Goal: Task Accomplishment & Management: Manage account settings

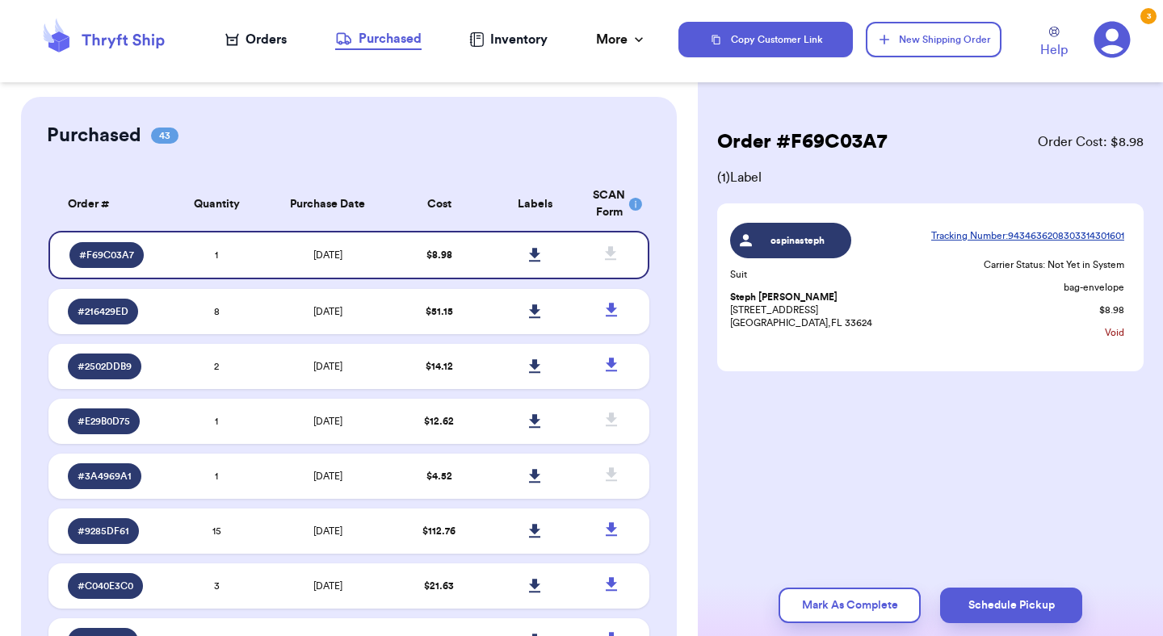
click at [252, 45] on div "Orders" at bounding box center [255, 39] width 61 height 19
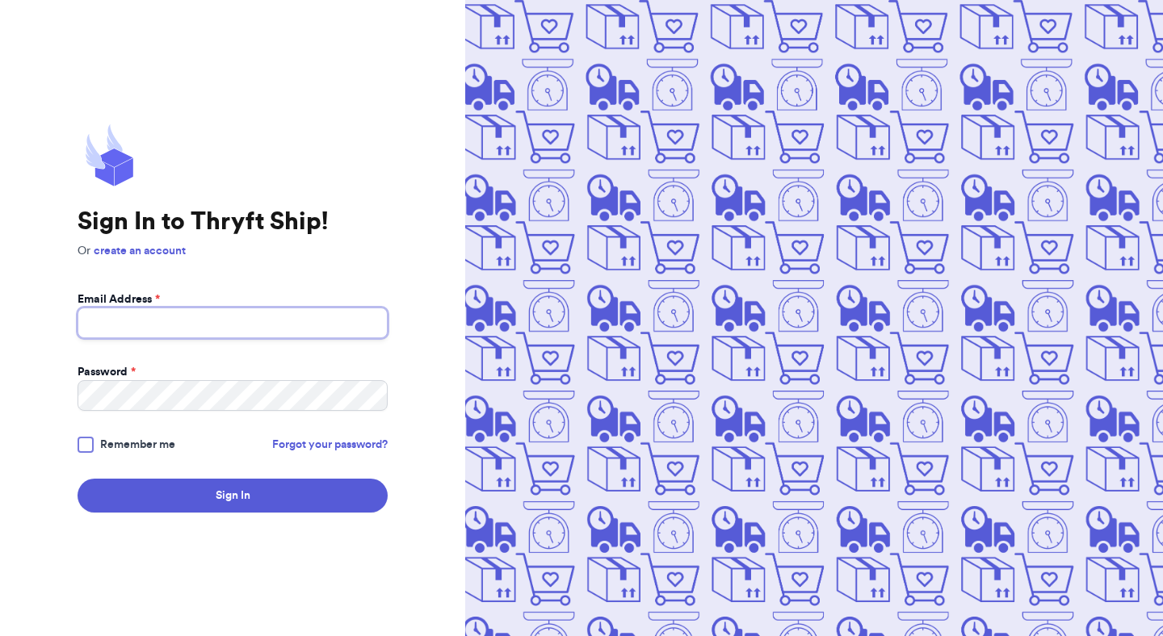
click at [278, 315] on input "Email Address *" at bounding box center [233, 323] width 310 height 31
type input "[EMAIL_ADDRESS][DOMAIN_NAME]"
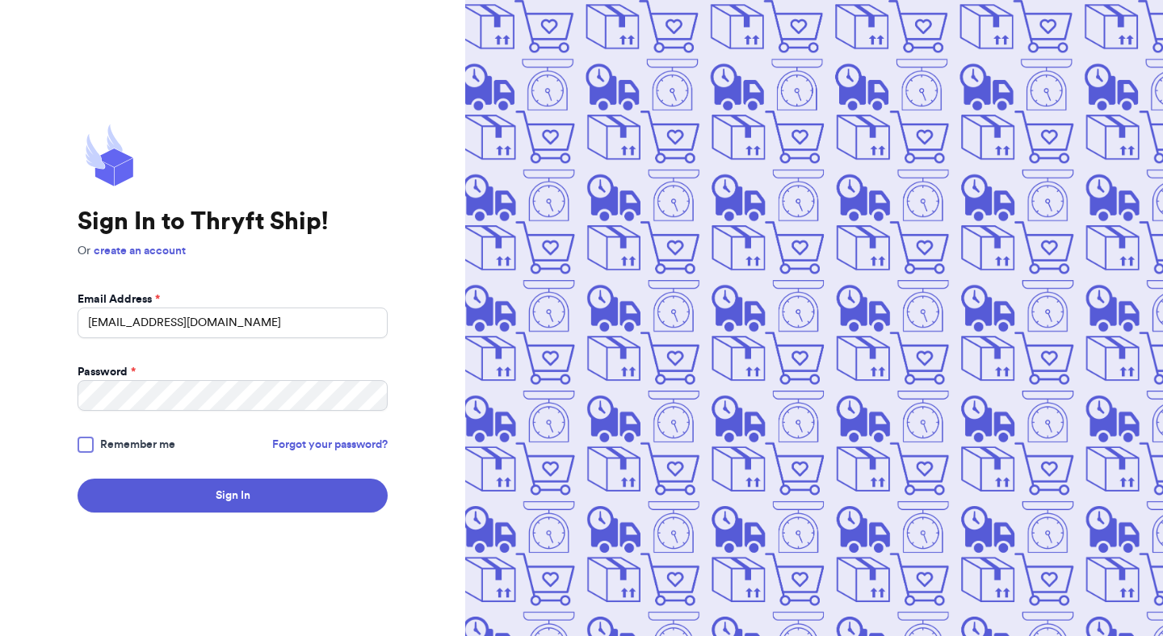
click at [89, 447] on div at bounding box center [86, 445] width 16 height 16
click at [0, 0] on input "Remember me" at bounding box center [0, 0] width 0 height 0
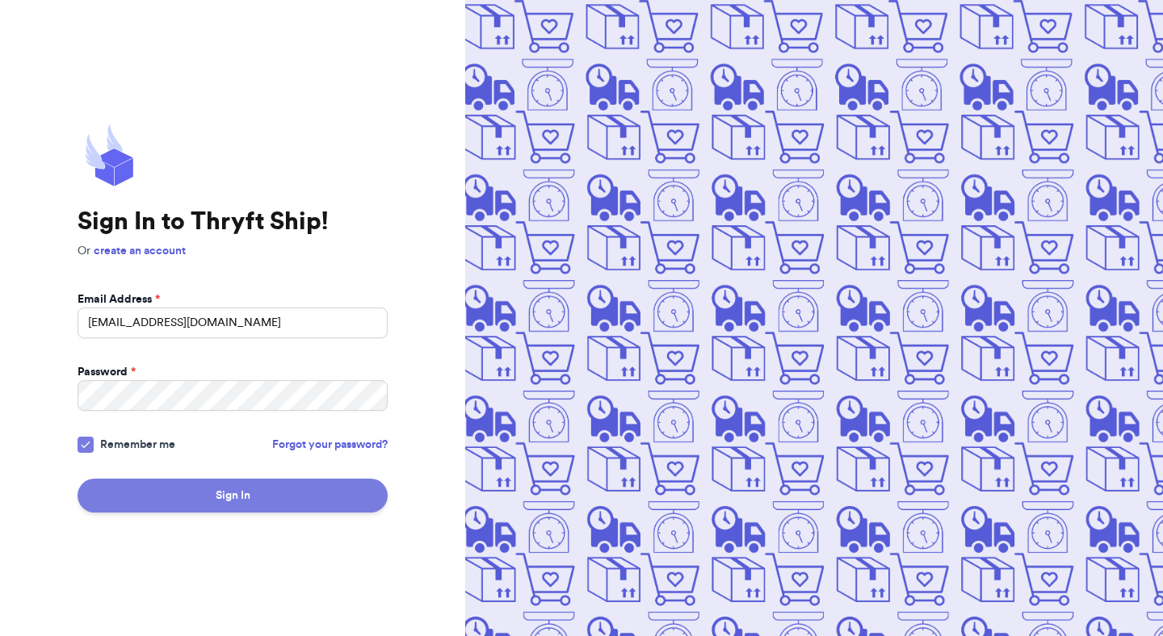
click at [158, 500] on button "Sign In" at bounding box center [233, 496] width 310 height 34
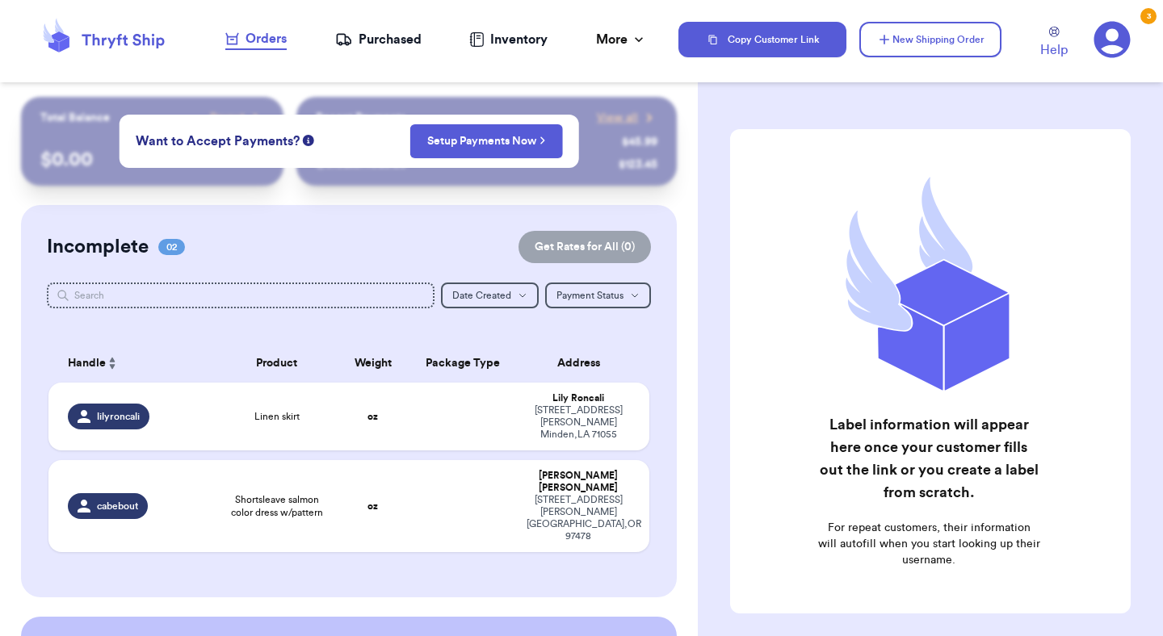
click at [404, 226] on div "Incomplete 02 Get Rates for All ( 0 ) Get Rates for All ( 0 ) Date Created Date…" at bounding box center [349, 401] width 656 height 393
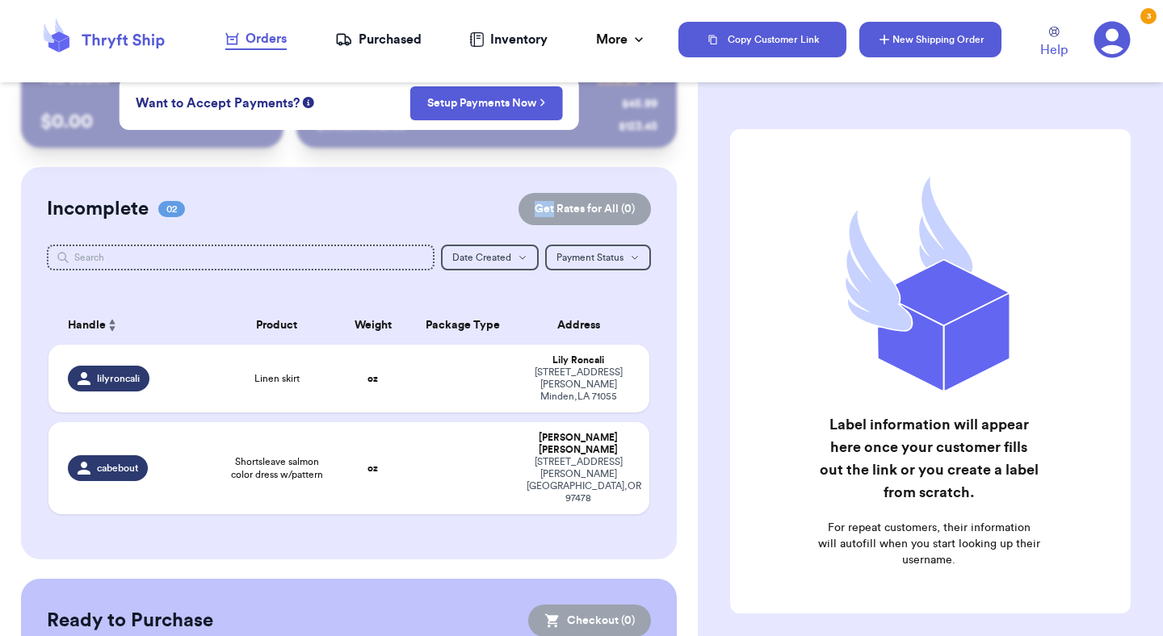
click at [888, 43] on icon "button" at bounding box center [884, 40] width 16 height 16
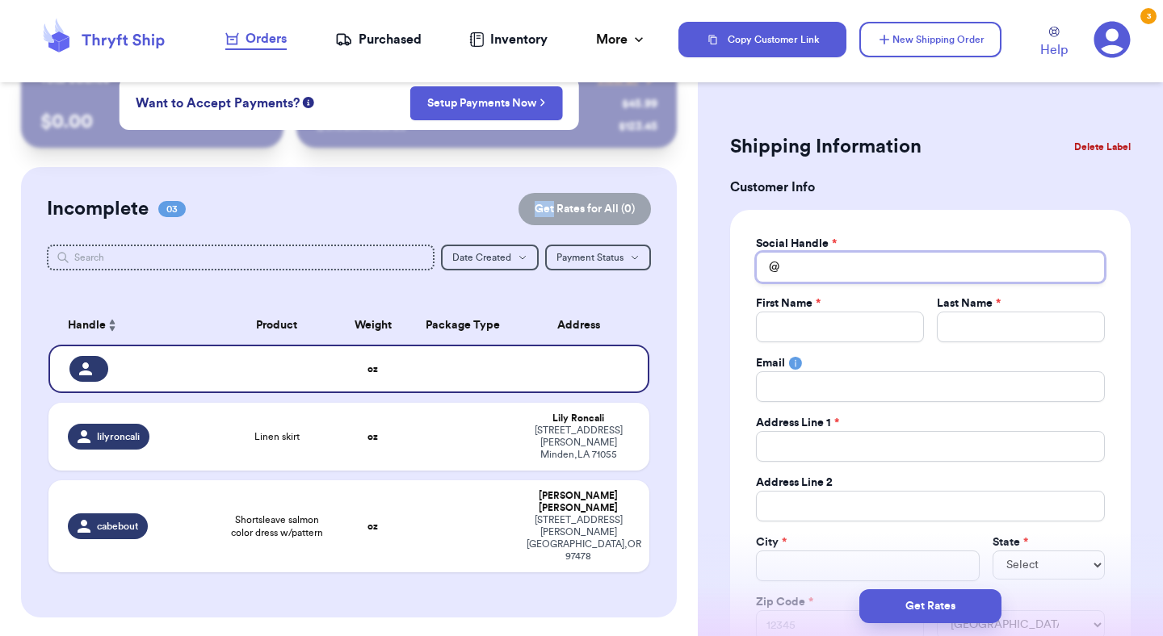
click at [881, 279] on input "Total Amount Paid" at bounding box center [930, 267] width 349 height 31
type input "h"
type input "he"
type input "her"
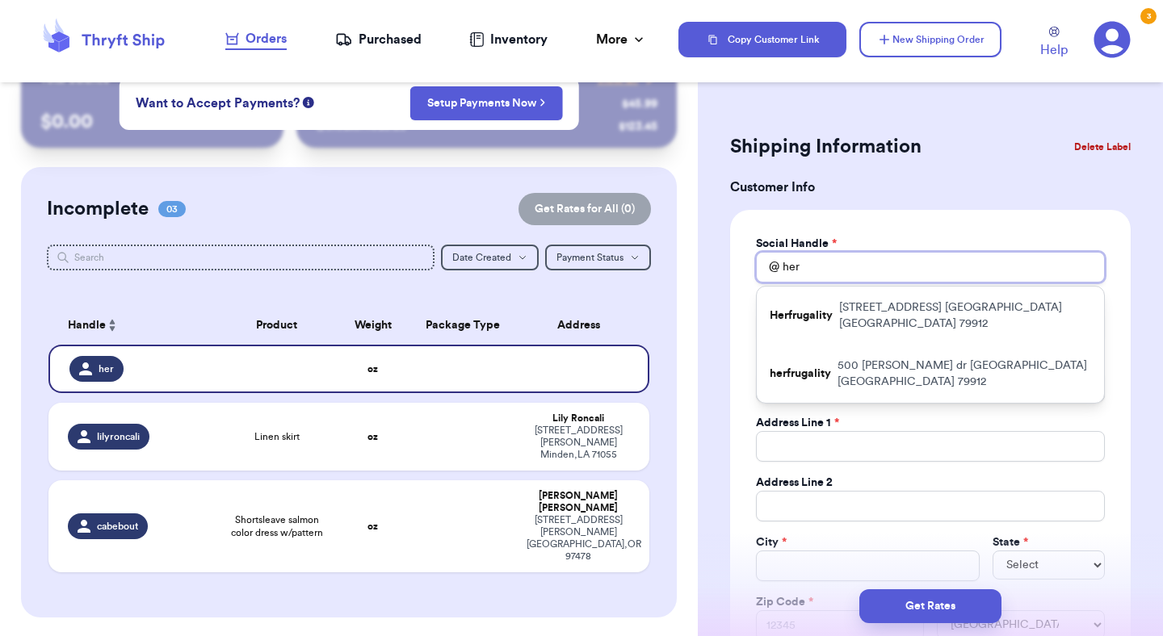
click at [861, 258] on input "her" at bounding box center [930, 267] width 349 height 31
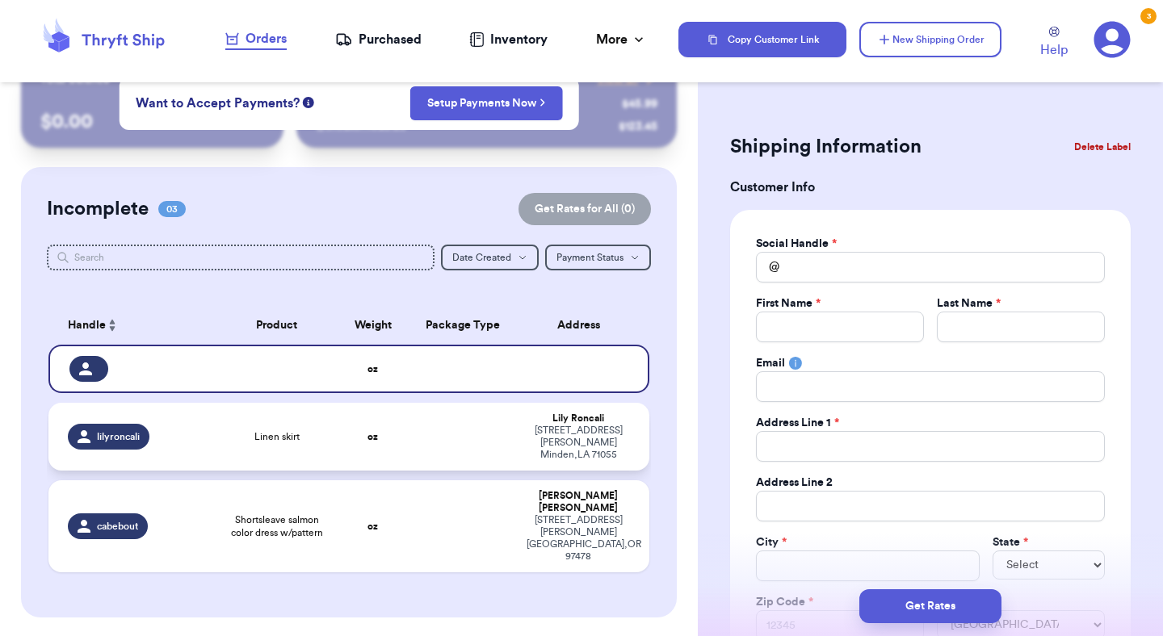
click at [470, 433] on td at bounding box center [463, 437] width 108 height 68
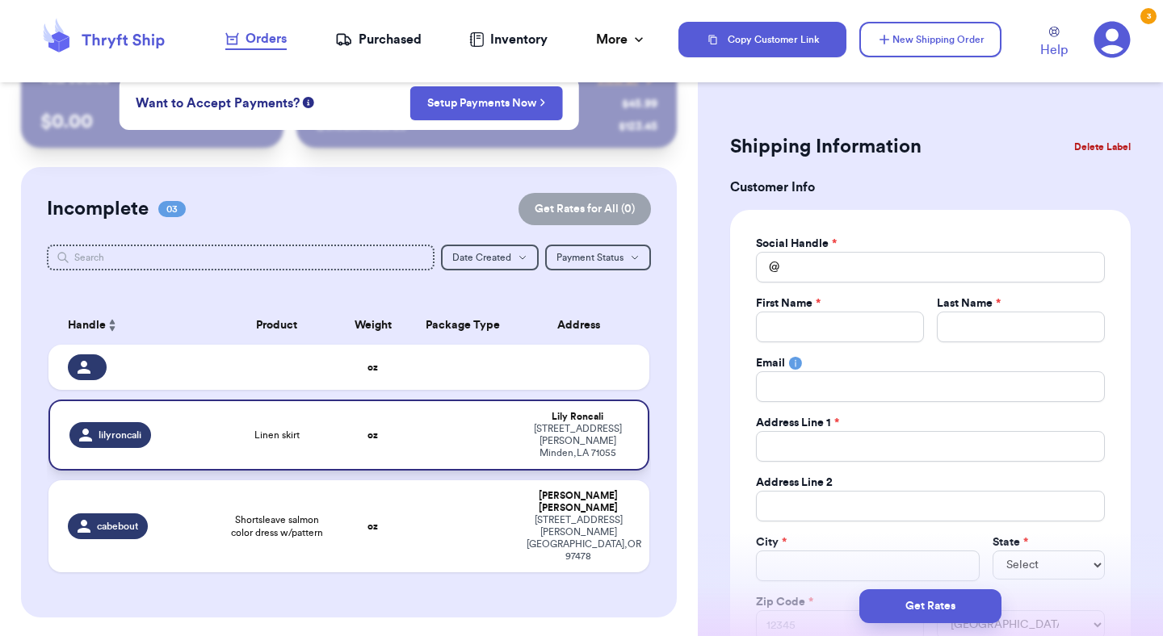
type input "Linen skirt"
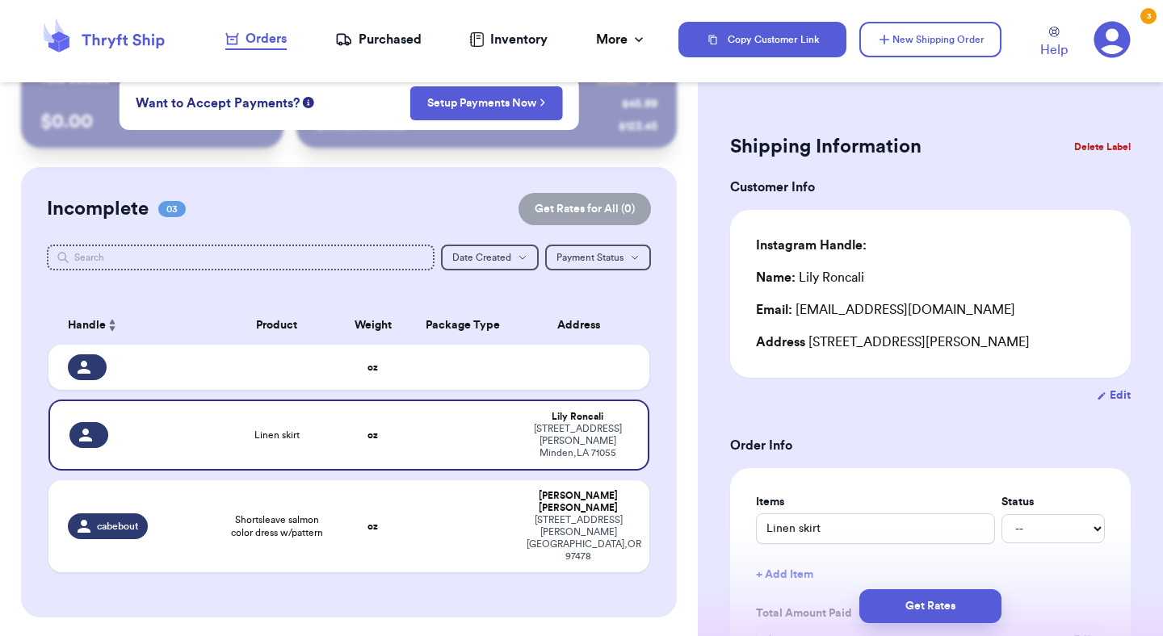
click at [1114, 394] on button "Edit" at bounding box center [1114, 396] width 34 height 16
select select "LA"
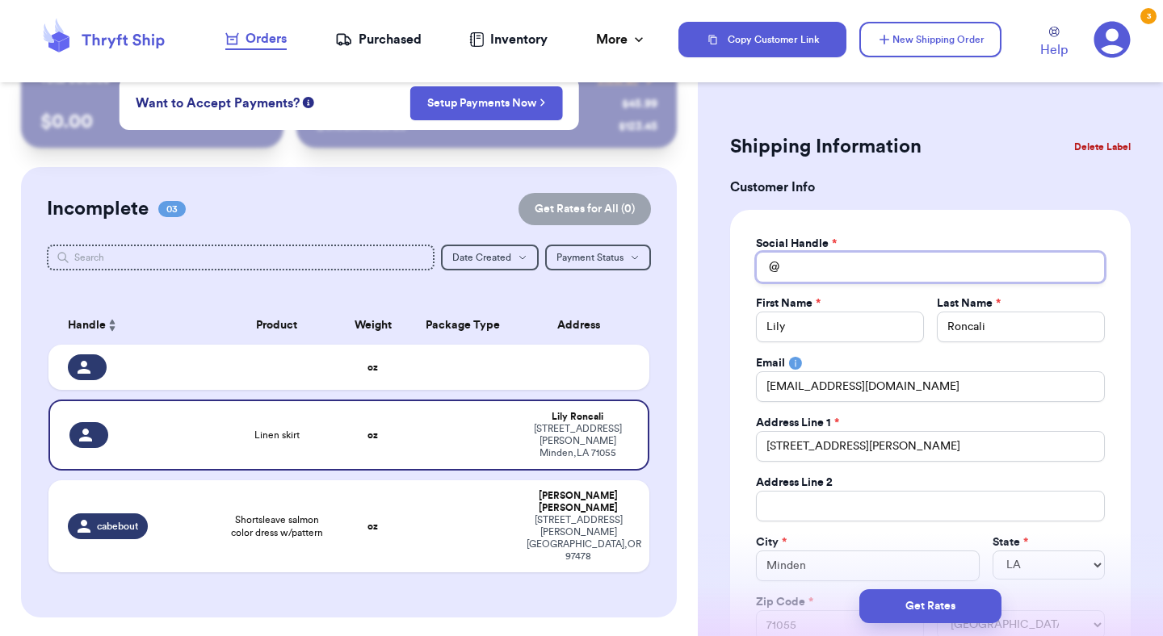
click at [900, 267] on input "Total Amount Paid" at bounding box center [930, 267] width 349 height 31
type input "l"
type input "li"
type input "lil"
type input "li"
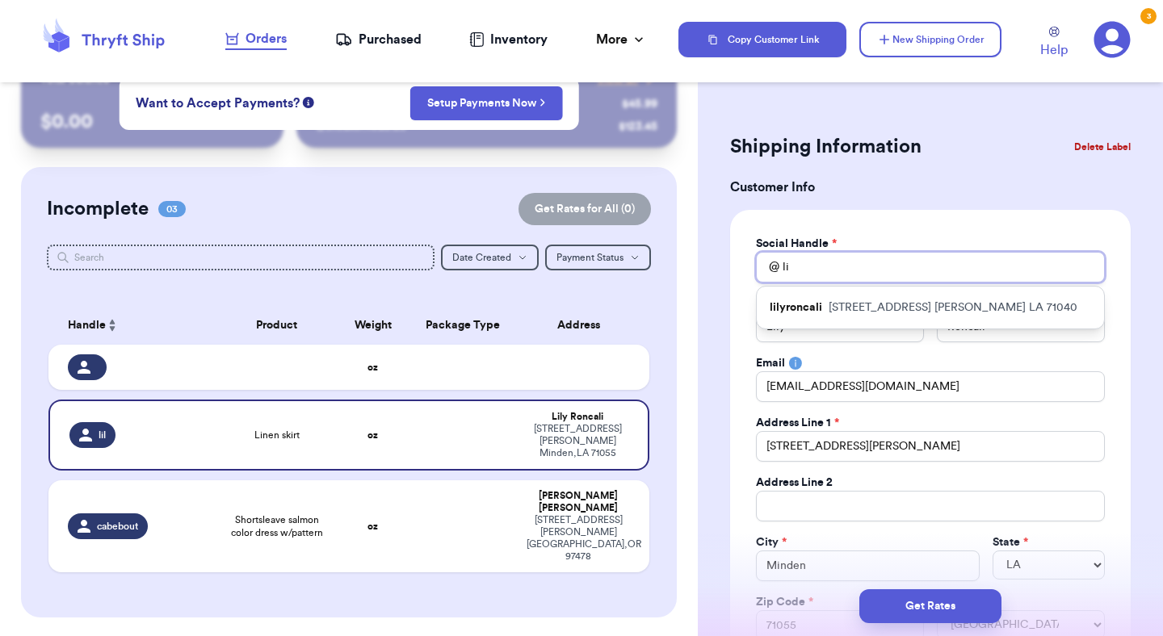
type input "l"
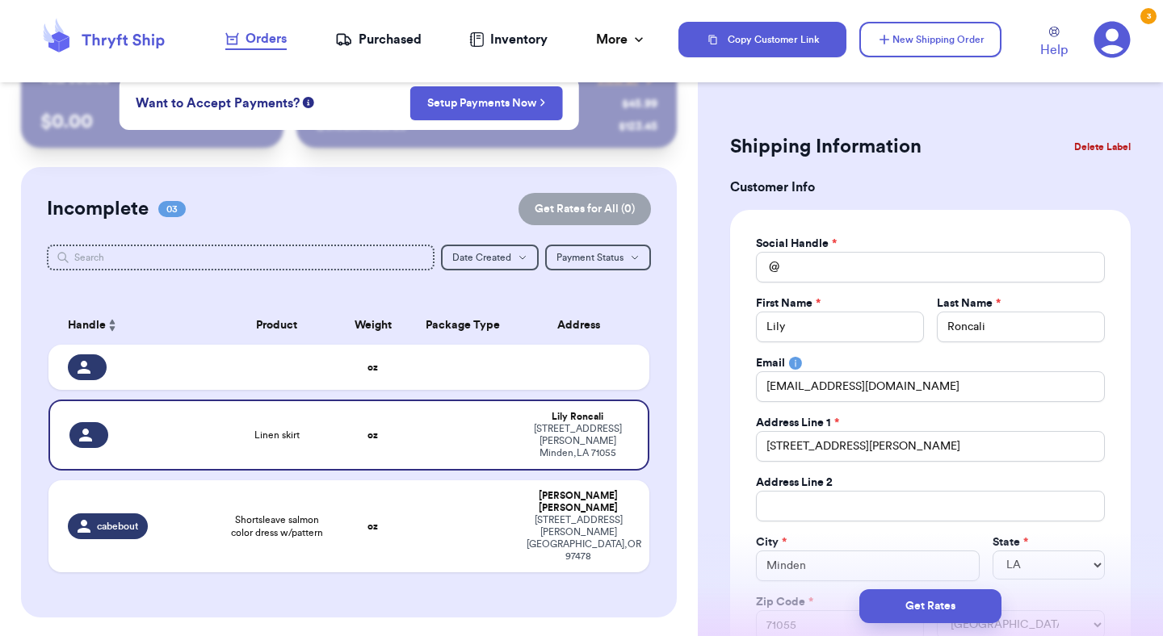
click at [983, 183] on h3 "Customer Info" at bounding box center [930, 187] width 401 height 19
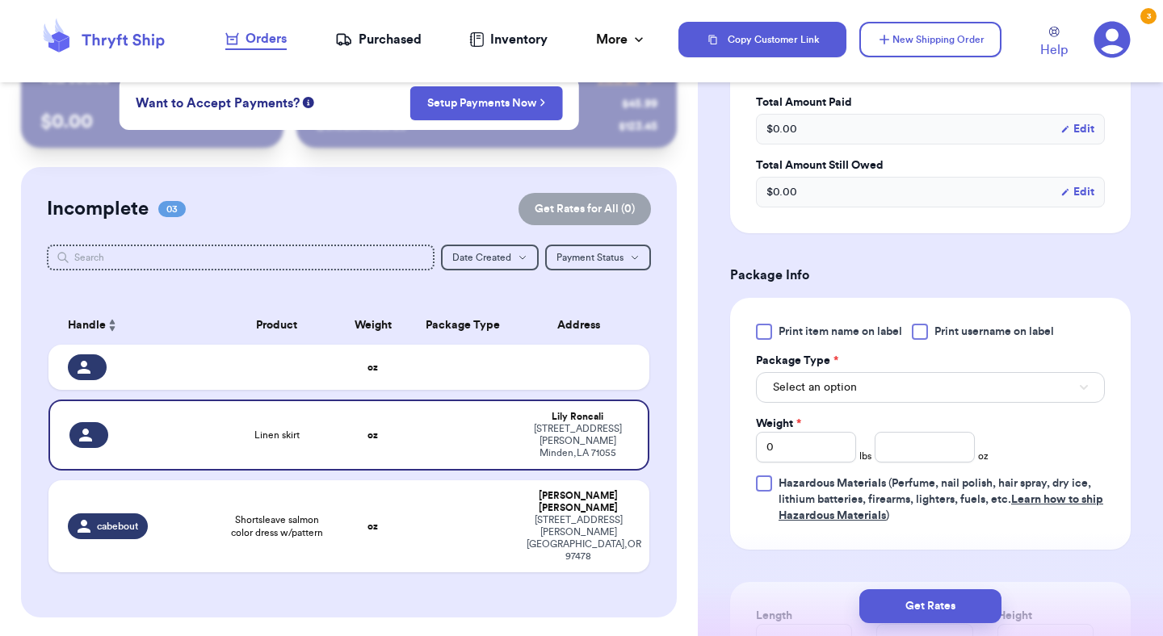
scroll to position [778, 0]
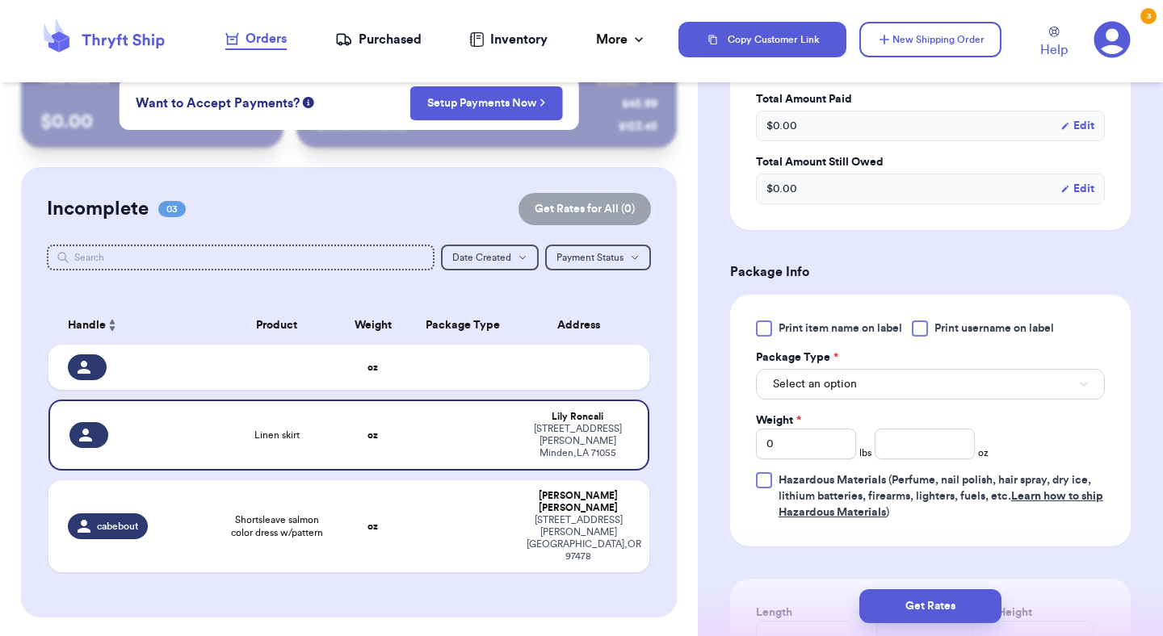
click at [1021, 402] on div "Print item name on label Print username on label Package Type * Select an optio…" at bounding box center [930, 421] width 349 height 200
click at [1009, 399] on button "Select an option" at bounding box center [930, 384] width 349 height 31
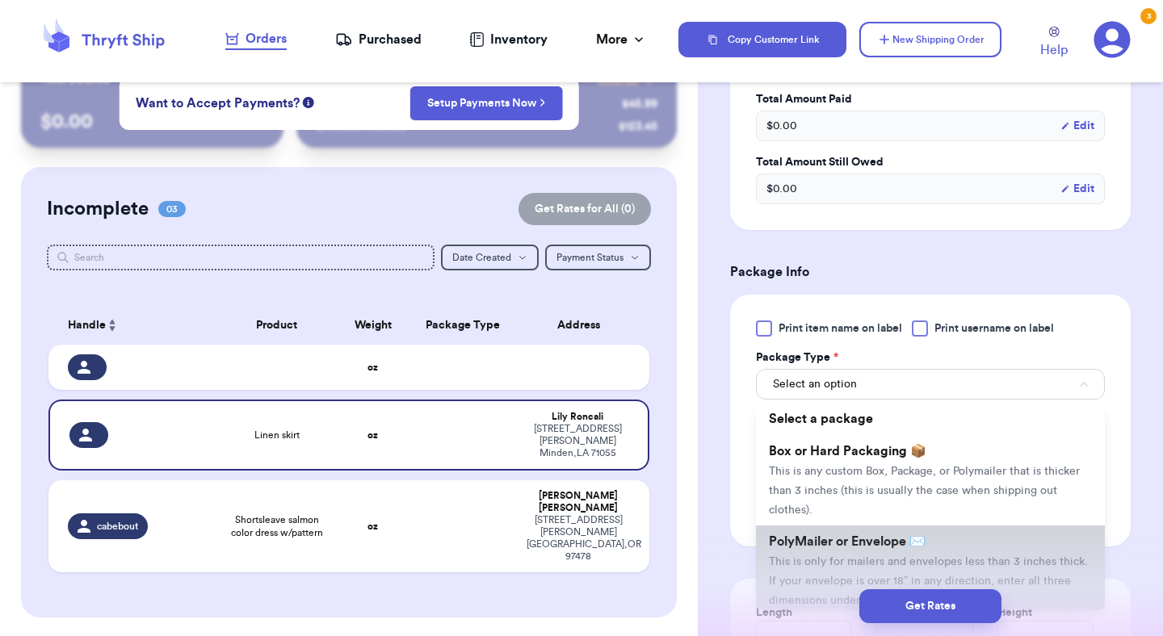
click at [908, 536] on span "PolyMailer or Envelope ✉️" at bounding box center [847, 542] width 157 height 13
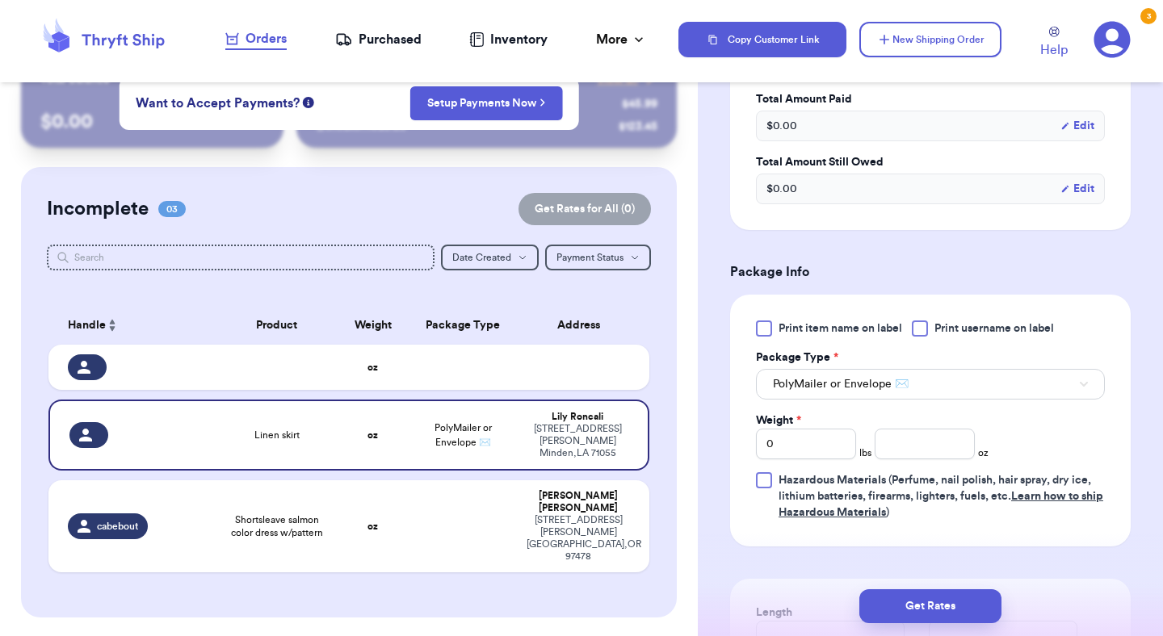
scroll to position [793, 0]
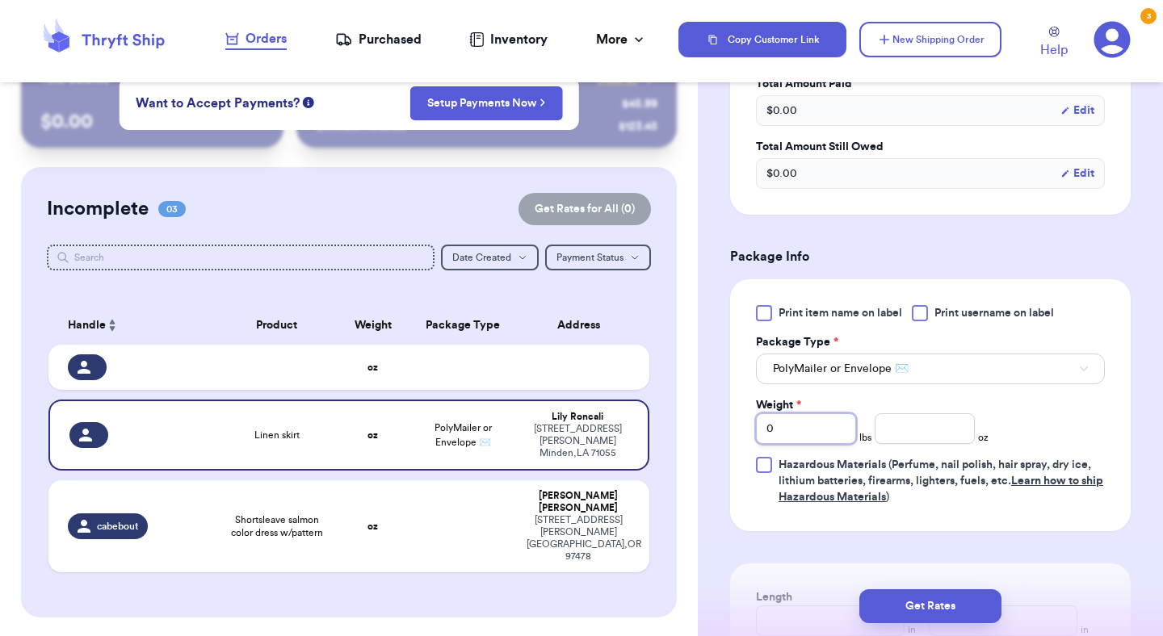
click at [817, 436] on input "0" at bounding box center [806, 429] width 100 height 31
click at [931, 422] on input "number" at bounding box center [925, 429] width 100 height 31
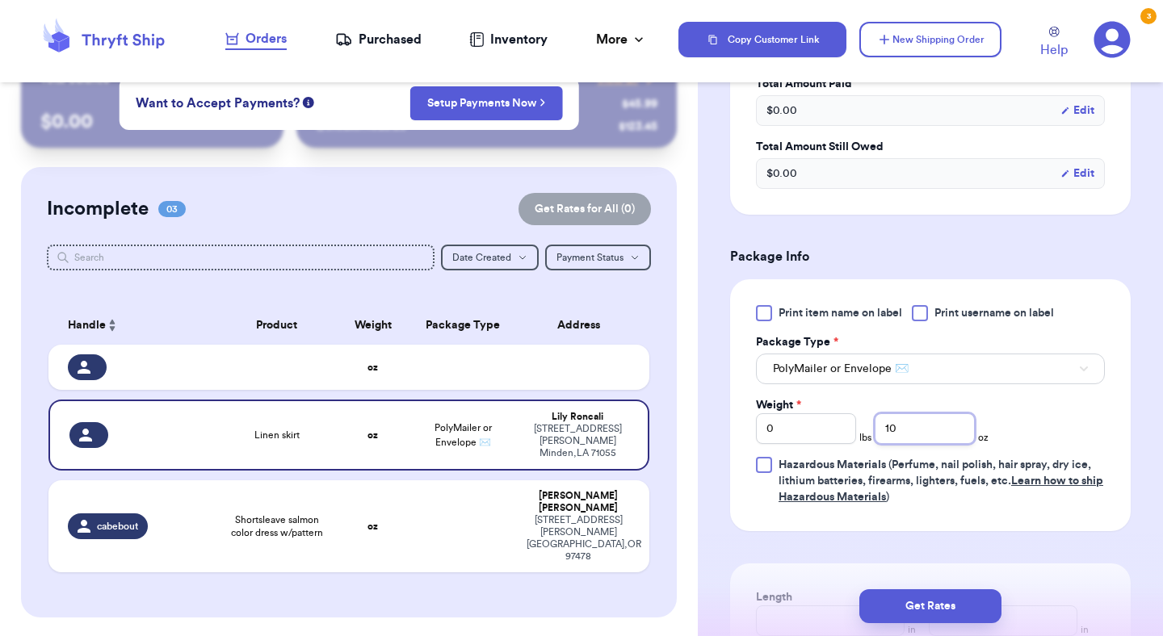
click at [932, 422] on input "10" at bounding box center [925, 429] width 100 height 31
type input "10.5"
click at [1107, 421] on div "Print item name on label Print username on label Package Type * PolyMailer or E…" at bounding box center [930, 405] width 401 height 252
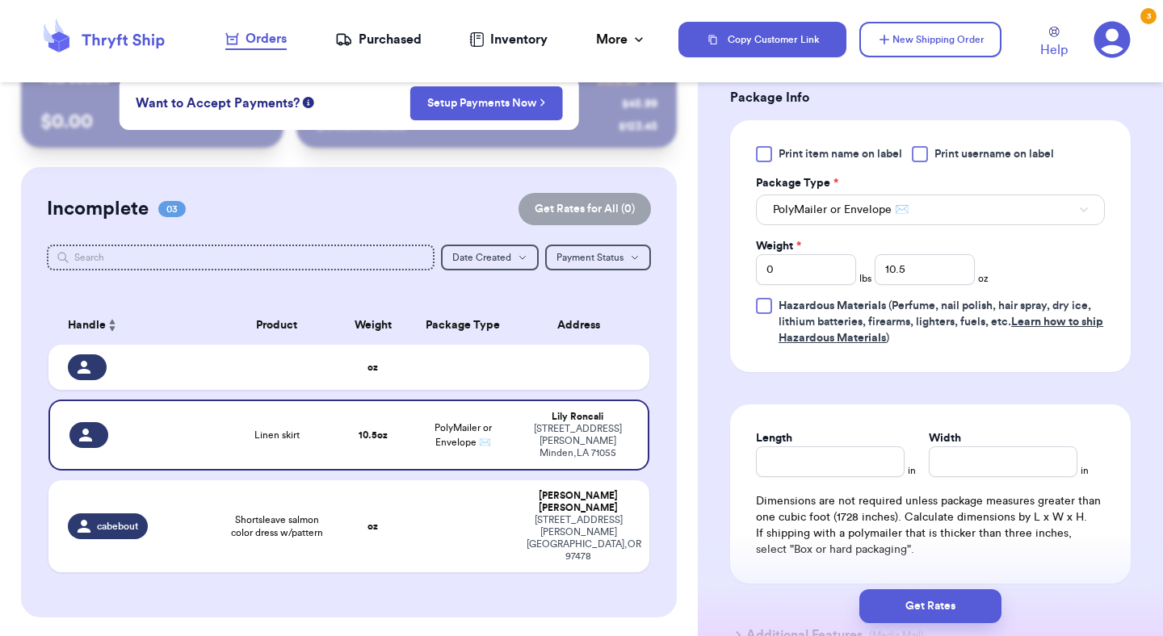
scroll to position [958, 0]
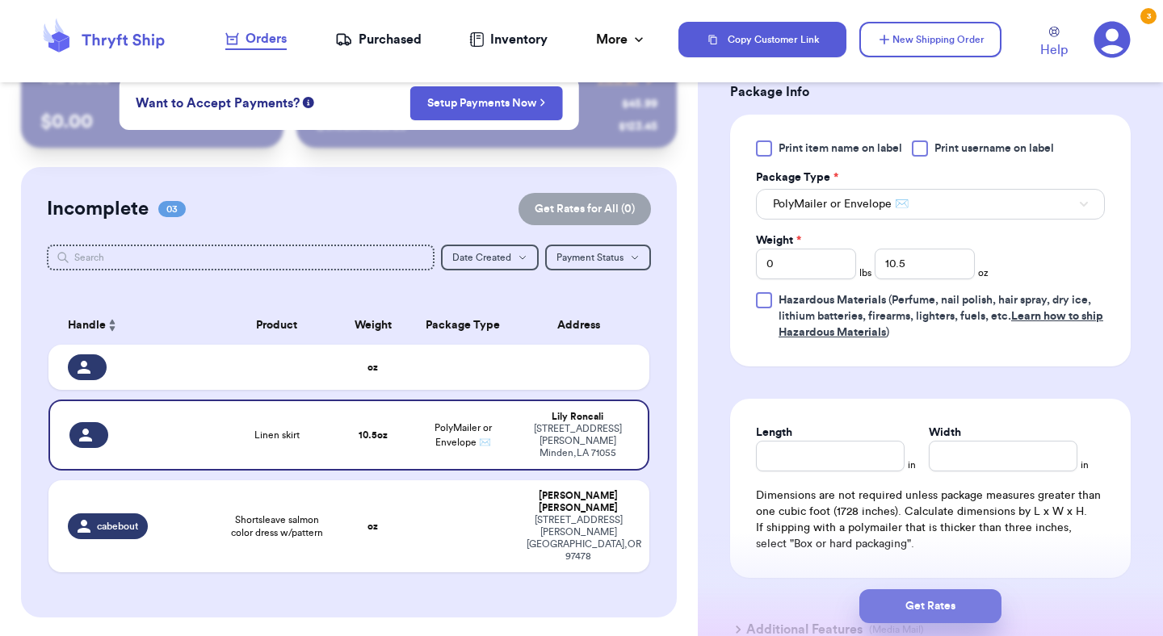
click at [948, 607] on button "Get Rates" at bounding box center [930, 607] width 142 height 34
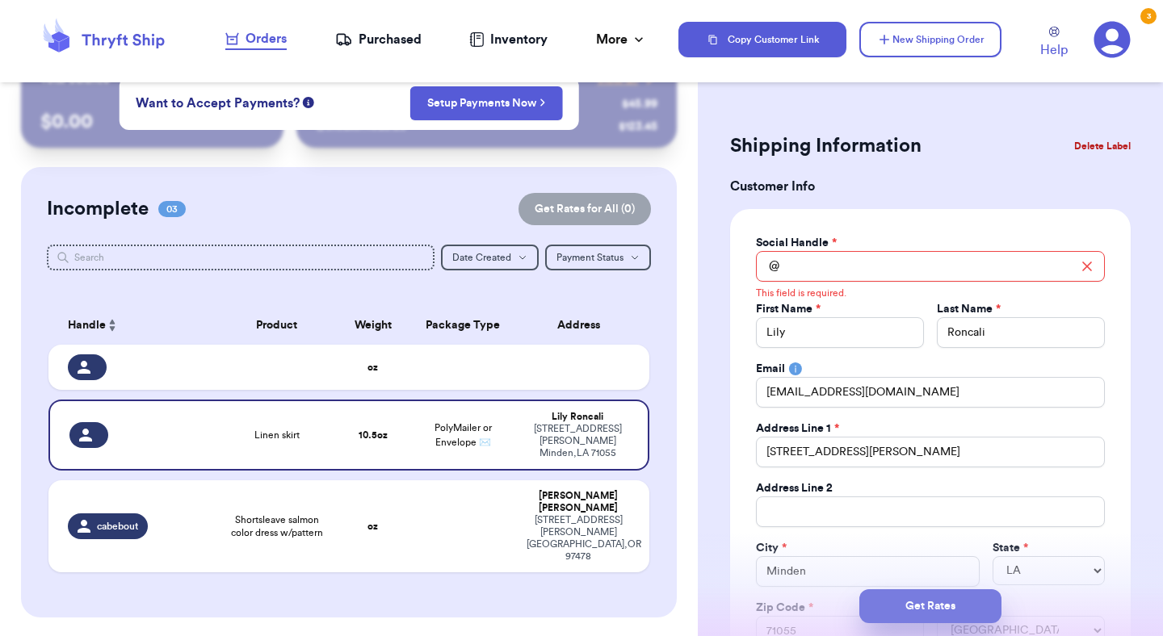
scroll to position [0, 0]
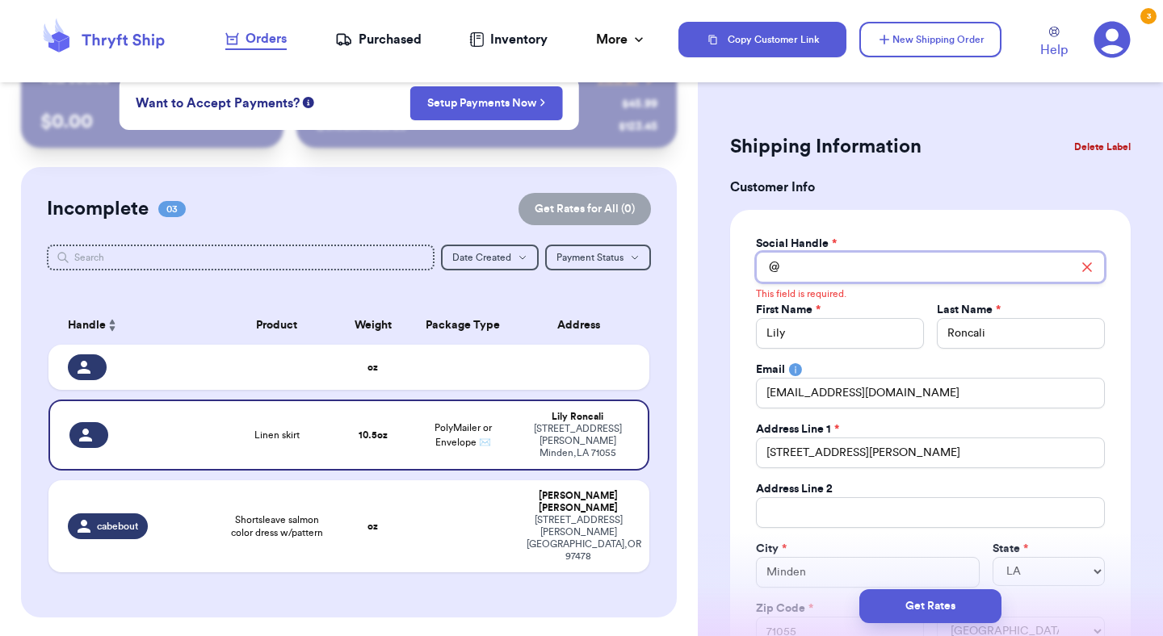
click at [922, 269] on input "Total Amount Paid" at bounding box center [930, 267] width 349 height 31
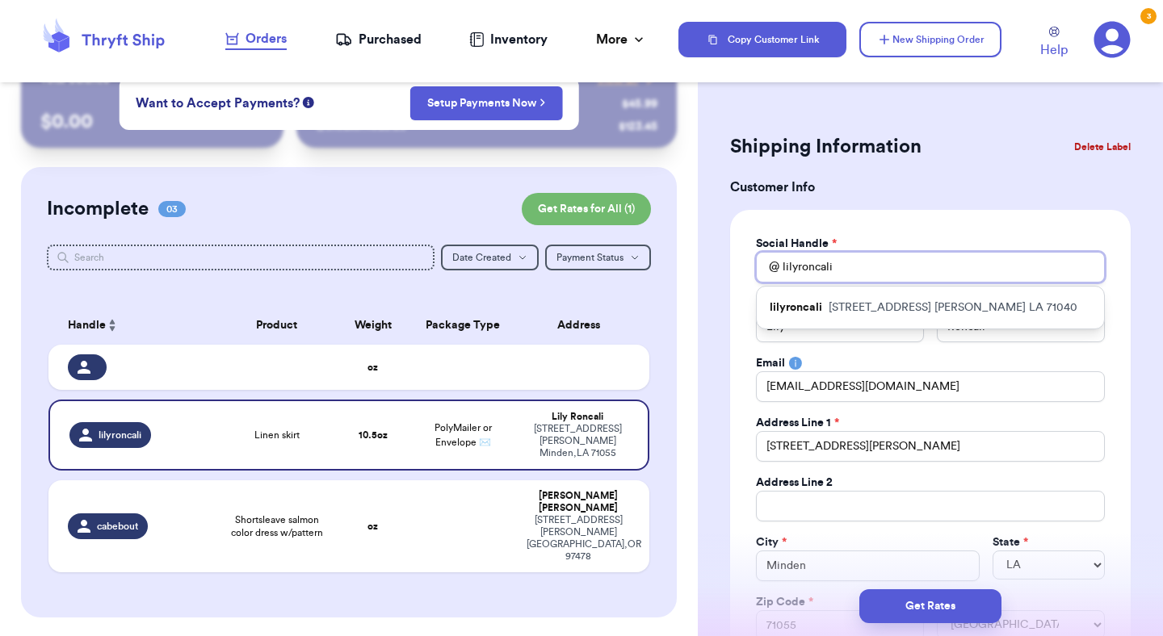
type input "lilyroncali"
click at [1073, 352] on div "Social Handle * @ lilyroncali lilyroncali 619 east college street Homer LA 7104…" at bounding box center [930, 438] width 349 height 405
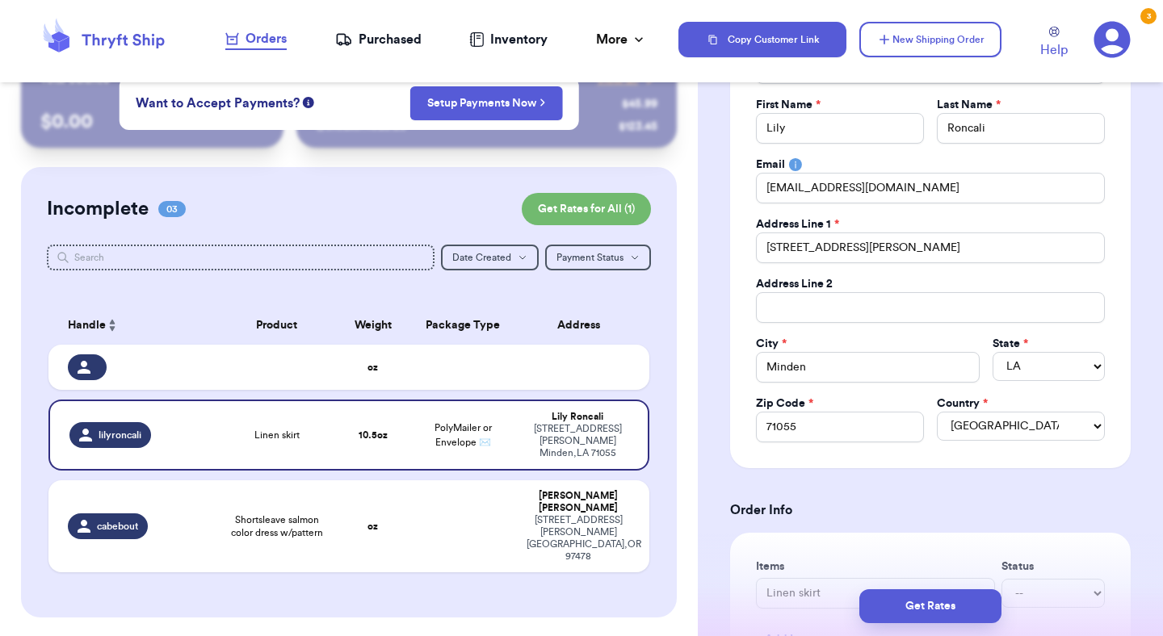
scroll to position [201, 0]
click at [949, 606] on button "Get Rates" at bounding box center [930, 607] width 142 height 34
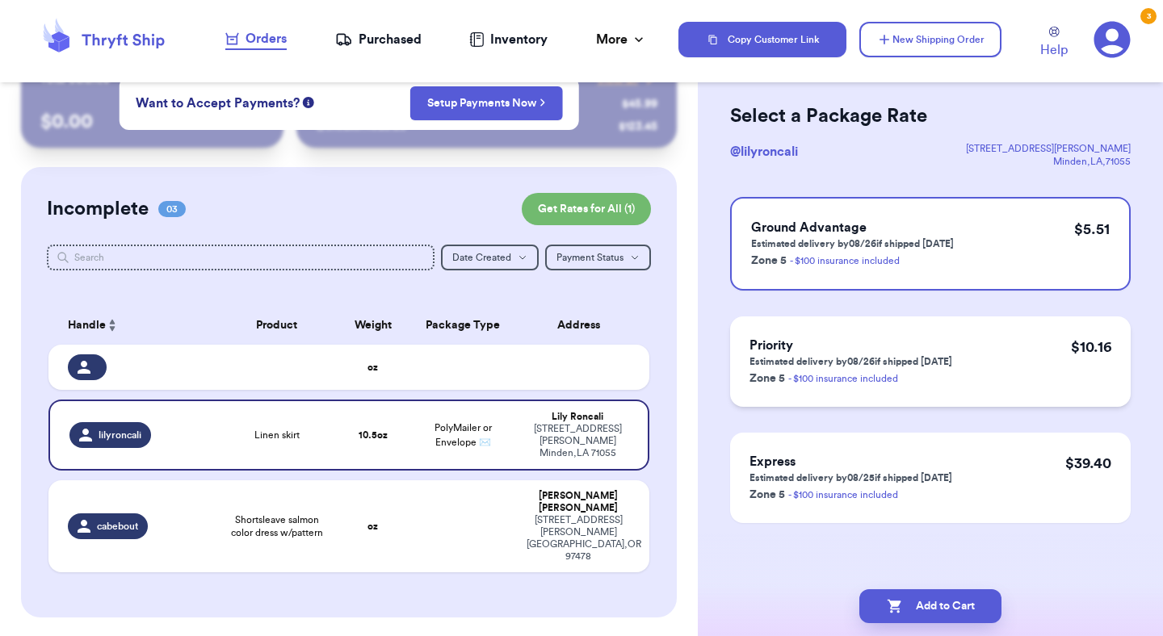
scroll to position [0, 0]
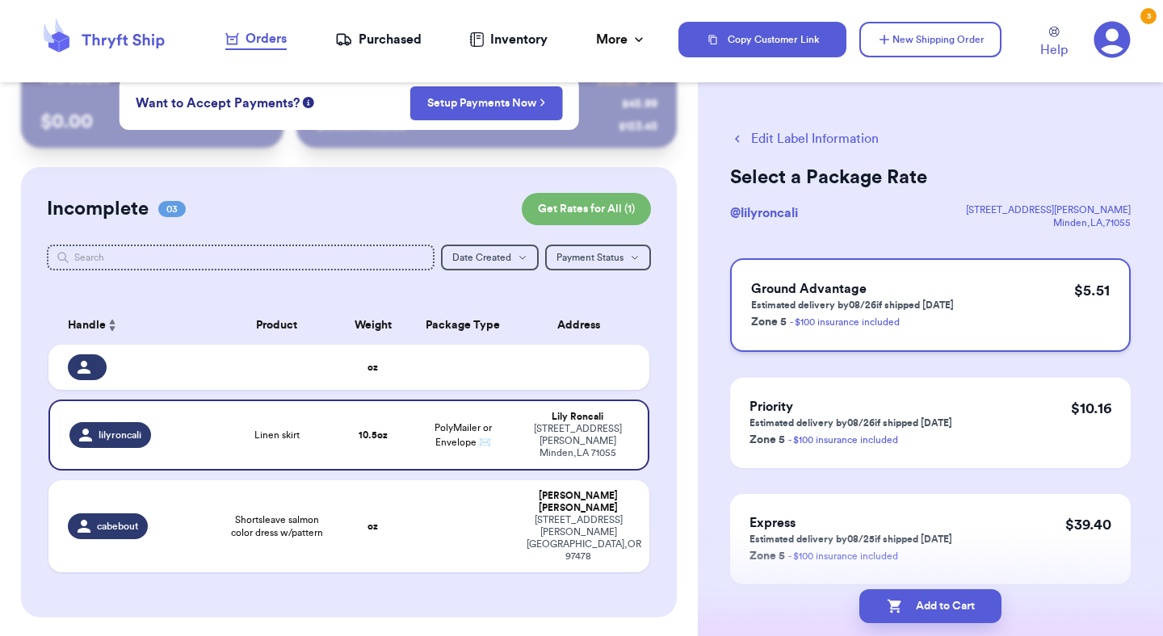
click at [1026, 324] on div "Ground Advantage Estimated delivery by 08/26 if shipped today Zone 5 - $100 ins…" at bounding box center [930, 305] width 401 height 94
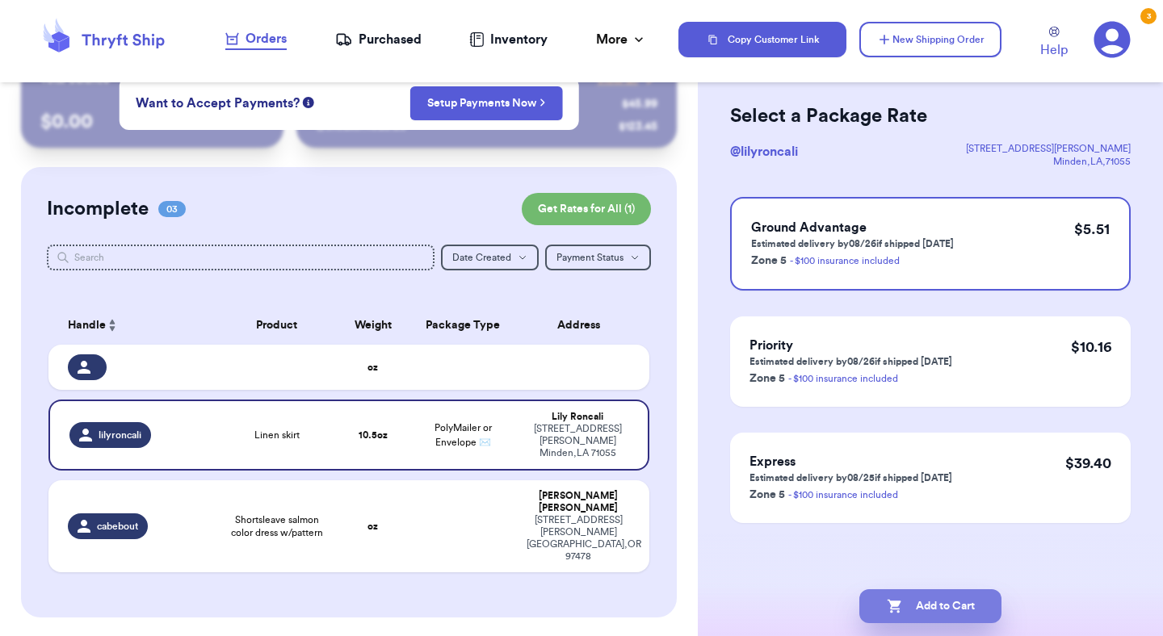
click at [978, 603] on button "Add to Cart" at bounding box center [930, 607] width 142 height 34
checkbox input "true"
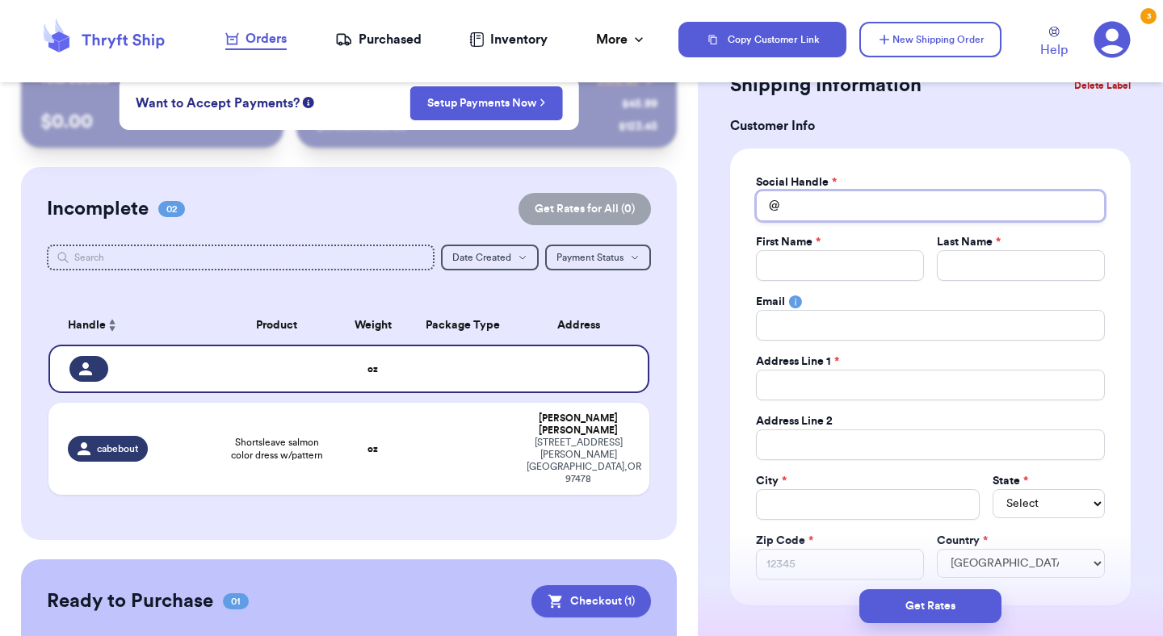
click at [968, 204] on input "Total Amount Paid" at bounding box center [930, 206] width 349 height 31
type input "q"
type input "qu"
type input "que"
type input "qu"
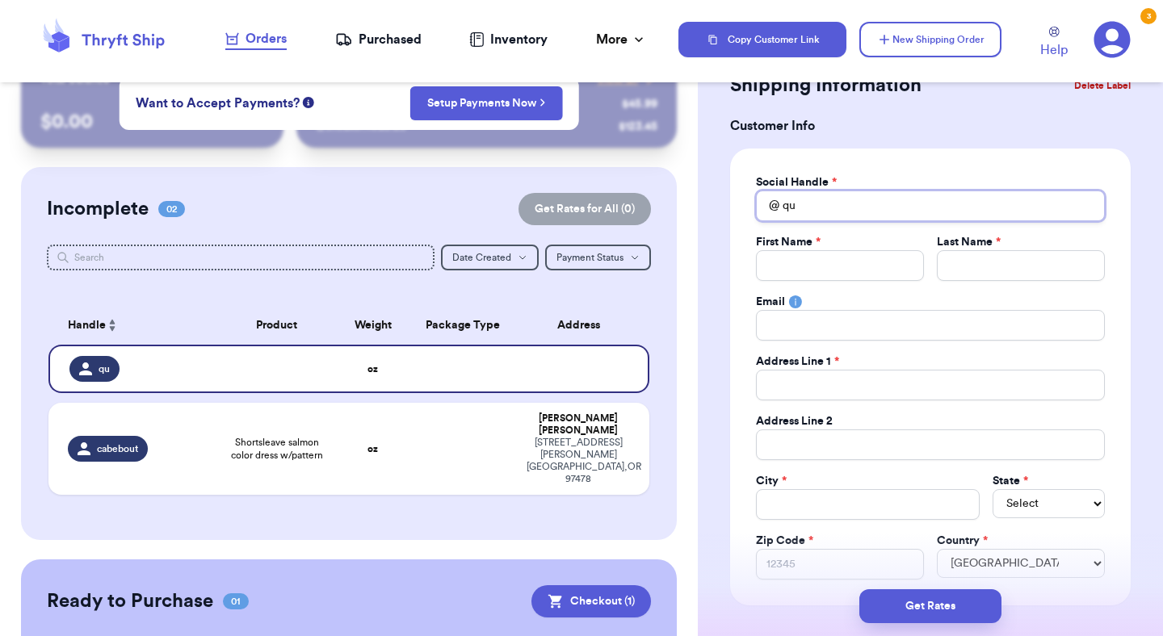
type input "que"
type input "quel"
type input "que"
type input "qu"
type input "q"
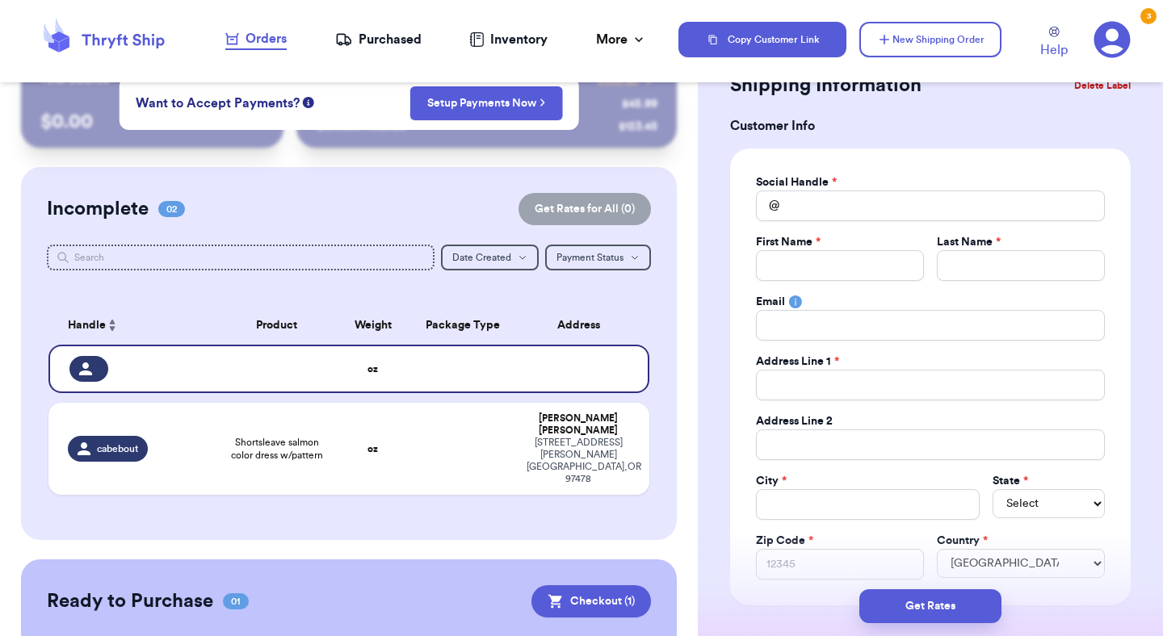
click at [898, 168] on div "Social Handle * @ First Name * Last Name * Email Address Line 1 * Address Line …" at bounding box center [930, 377] width 401 height 457
click at [881, 200] on input "Total Amount Paid" at bounding box center [930, 206] width 349 height 31
type input "q"
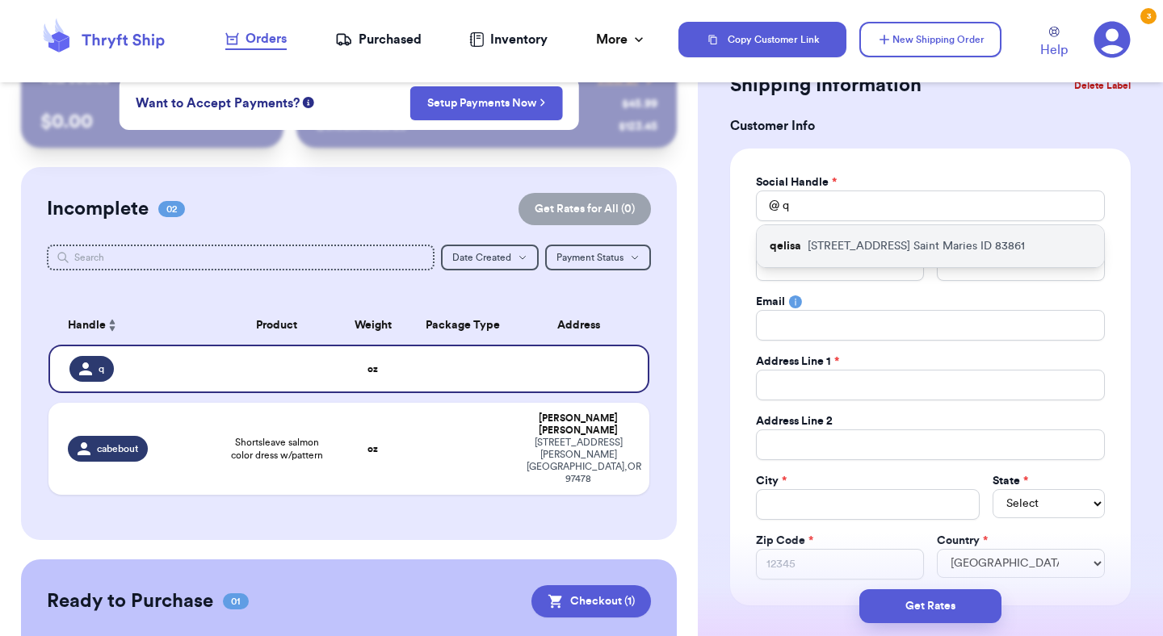
click at [876, 242] on p "909 MAIN AVE Saint Maries ID 83861" at bounding box center [916, 246] width 217 height 16
type input "qelisa"
type input "Quétreahna"
type input "Da Costa"
type input "helloqueti@gmail.com"
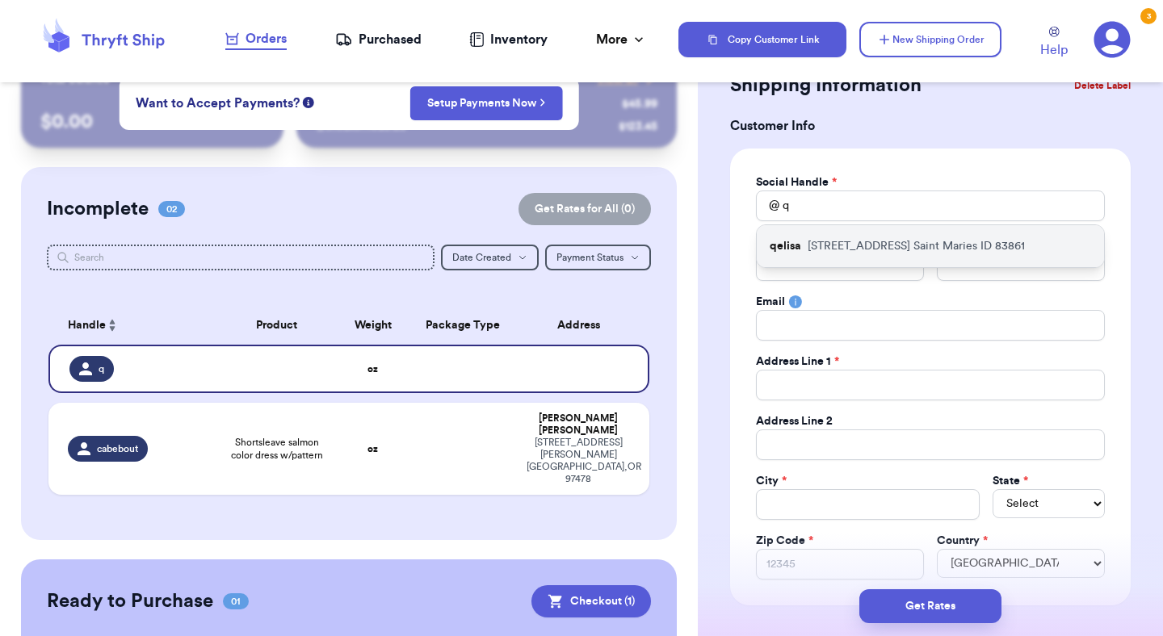
type input "[STREET_ADDRESS]"
type input "Saint Maries"
select select "ID"
type input "83861"
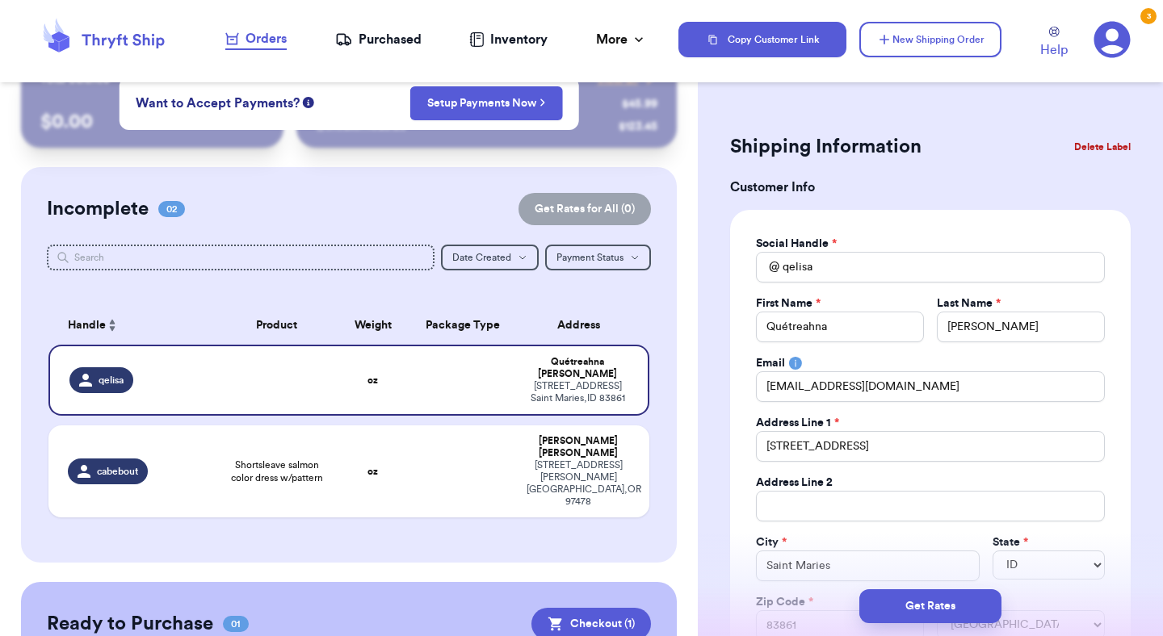
scroll to position [0, 0]
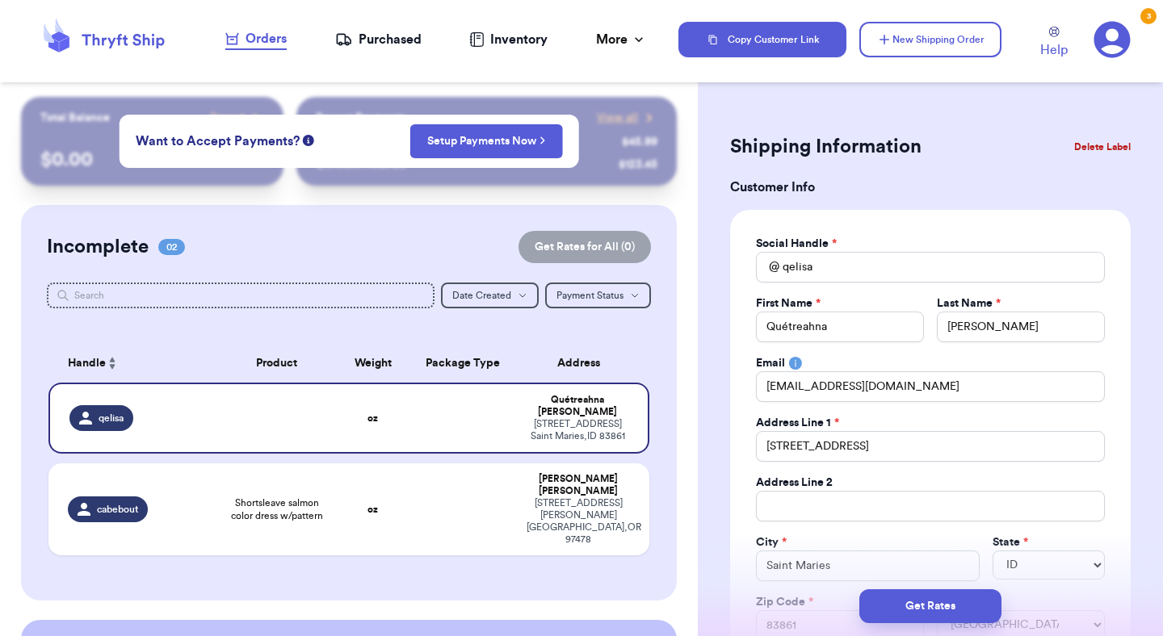
click at [405, 339] on table "Handle Product Weight Package Type Address qelisa oz Quétreahna Da Costa 909 MA…" at bounding box center [349, 454] width 604 height 241
click at [666, 460] on div "Incomplete 02 Get Rates for All ( 0 ) Get Rates for All ( 0 ) Date Created Date…" at bounding box center [349, 403] width 656 height 396
click at [828, 164] on div "Shipping Information Delete Label" at bounding box center [930, 147] width 401 height 36
click at [1121, 153] on button "Delete Label" at bounding box center [1102, 147] width 69 height 36
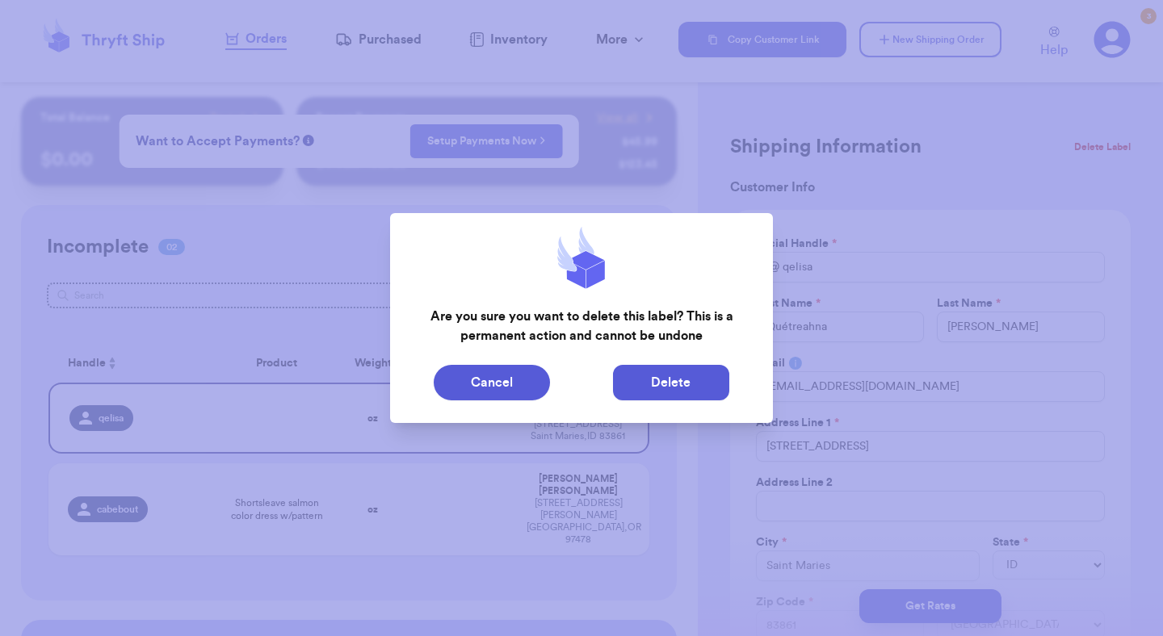
click at [671, 374] on button "Delete" at bounding box center [671, 383] width 116 height 36
type input "Shortsleave salmon color dress w/pattern"
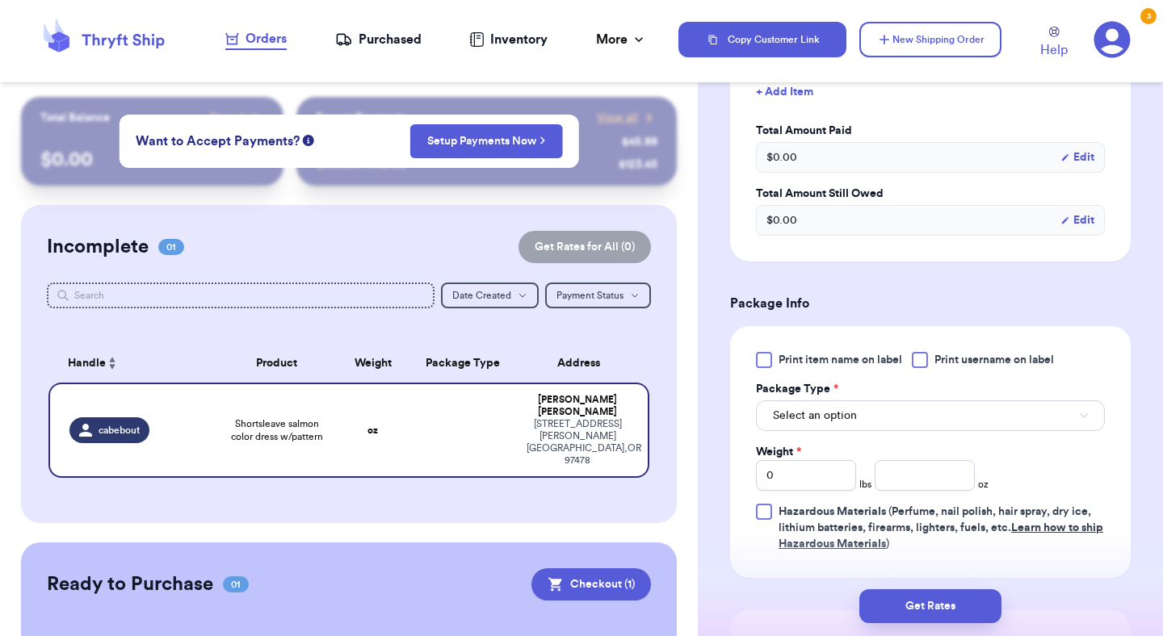
scroll to position [491, 0]
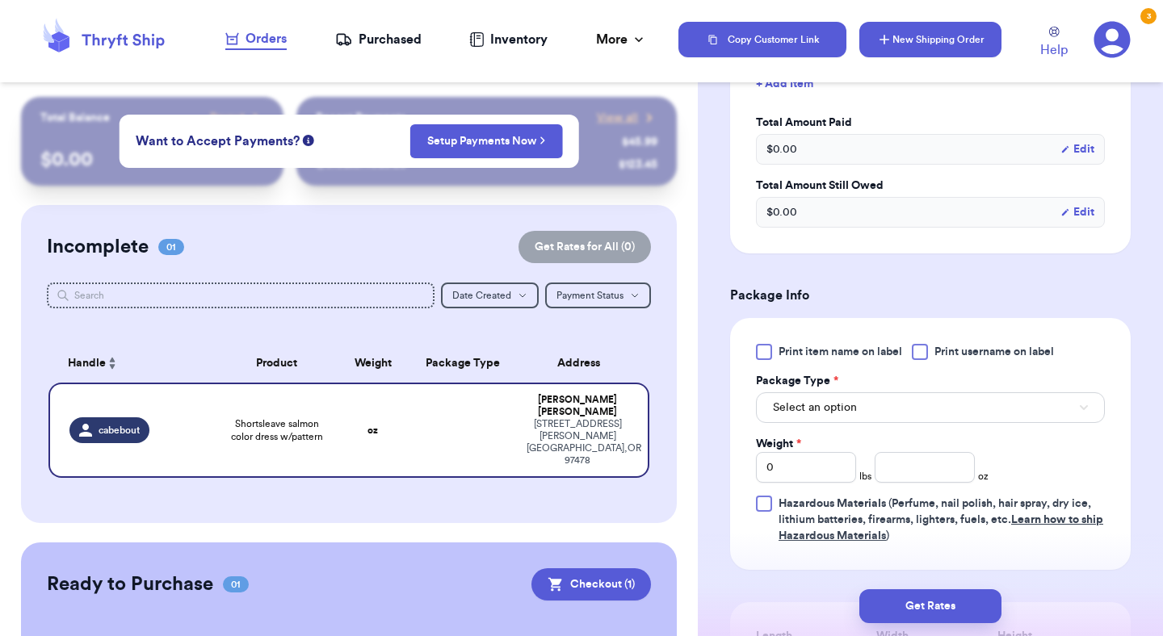
click at [899, 44] on button "New Shipping Order" at bounding box center [930, 40] width 142 height 36
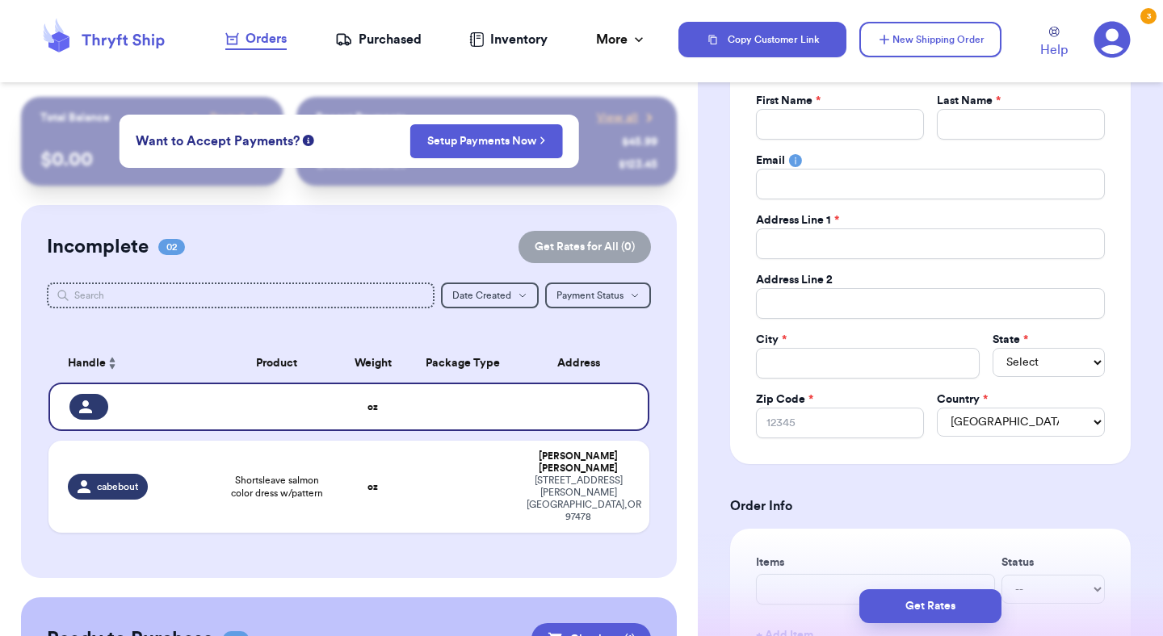
scroll to position [0, 0]
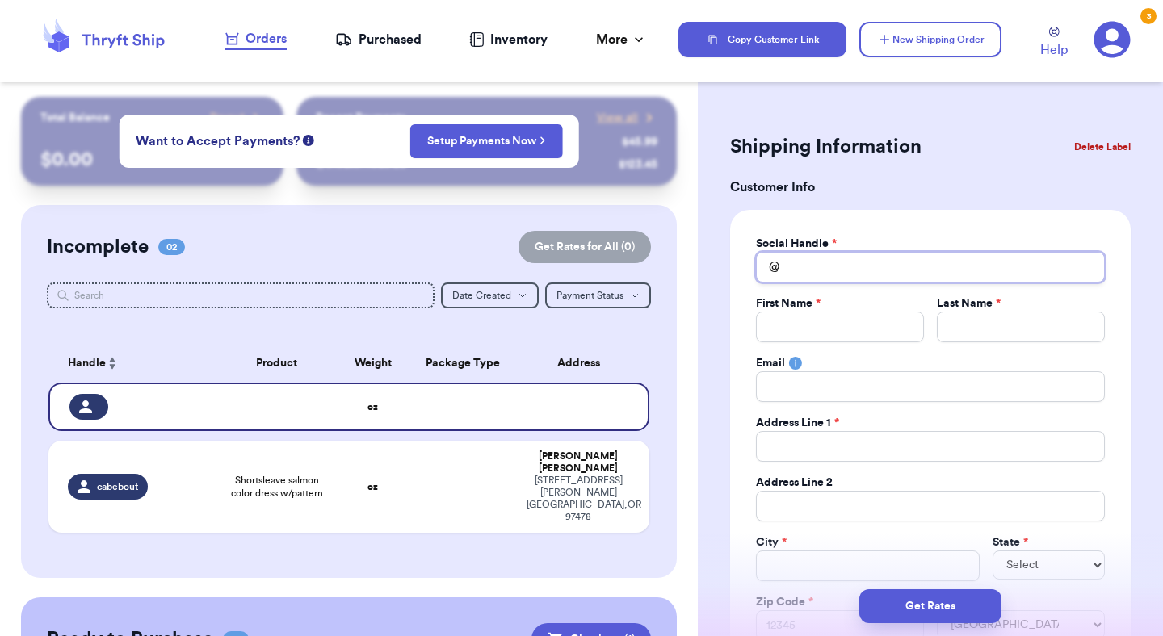
click at [817, 267] on input "Total Amount Paid" at bounding box center [930, 267] width 349 height 31
type input "q"
type input "qu"
type input "que"
type input "quet"
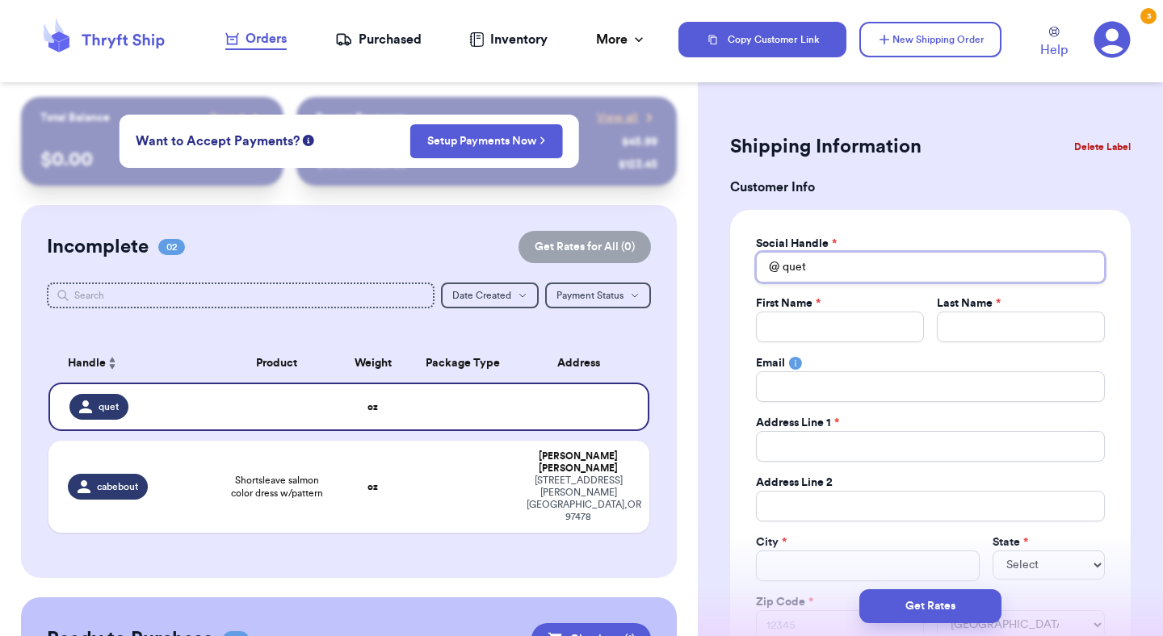
type input "que"
type input "qu"
type input "q"
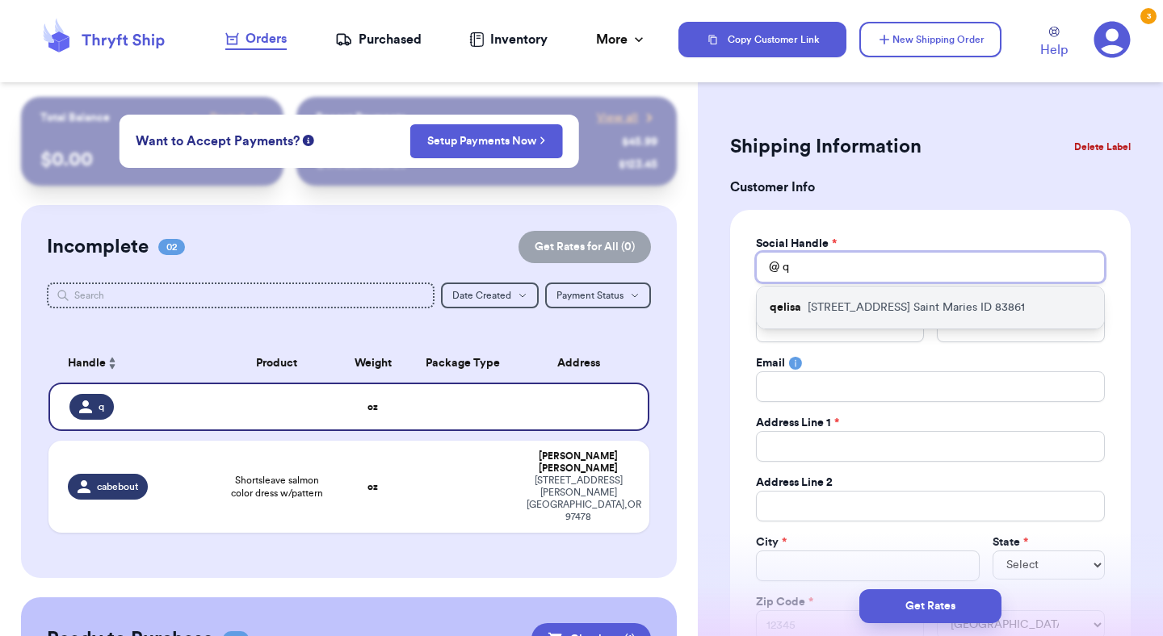
type input "q"
click at [830, 309] on p "909 MAIN AVE Saint Maries ID 83861" at bounding box center [916, 308] width 217 height 16
type input "qelisa"
type input "Quétreahna"
type input "Da Costa"
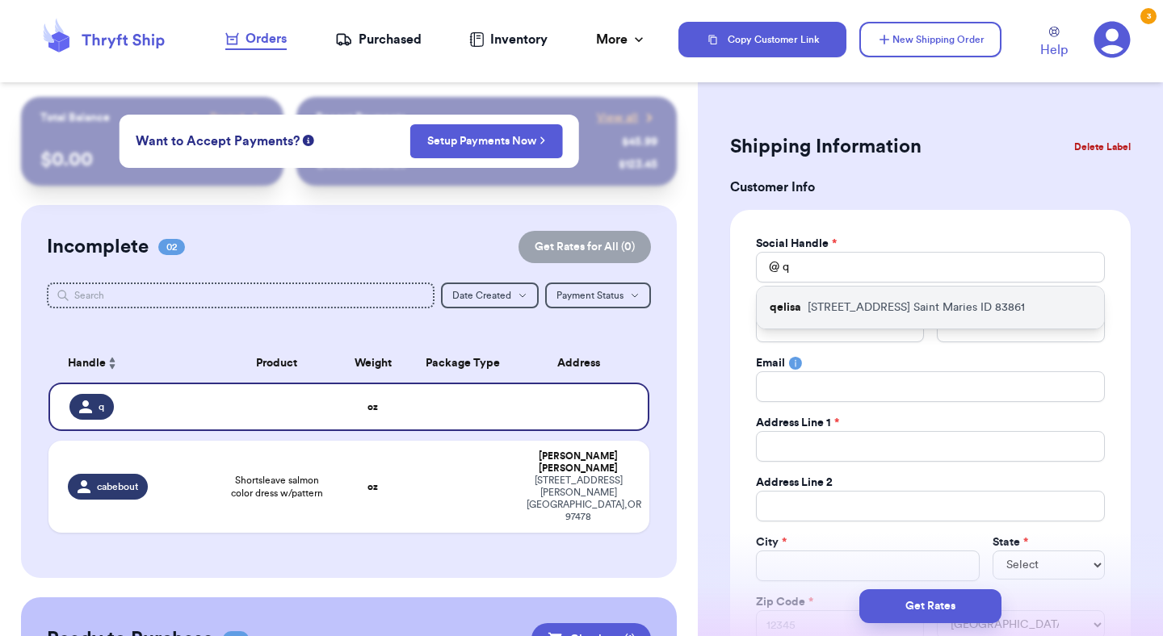
type input "helloqueti@gmail.com"
type input "[STREET_ADDRESS]"
type input "Saint Maries"
select select "ID"
type input "83861"
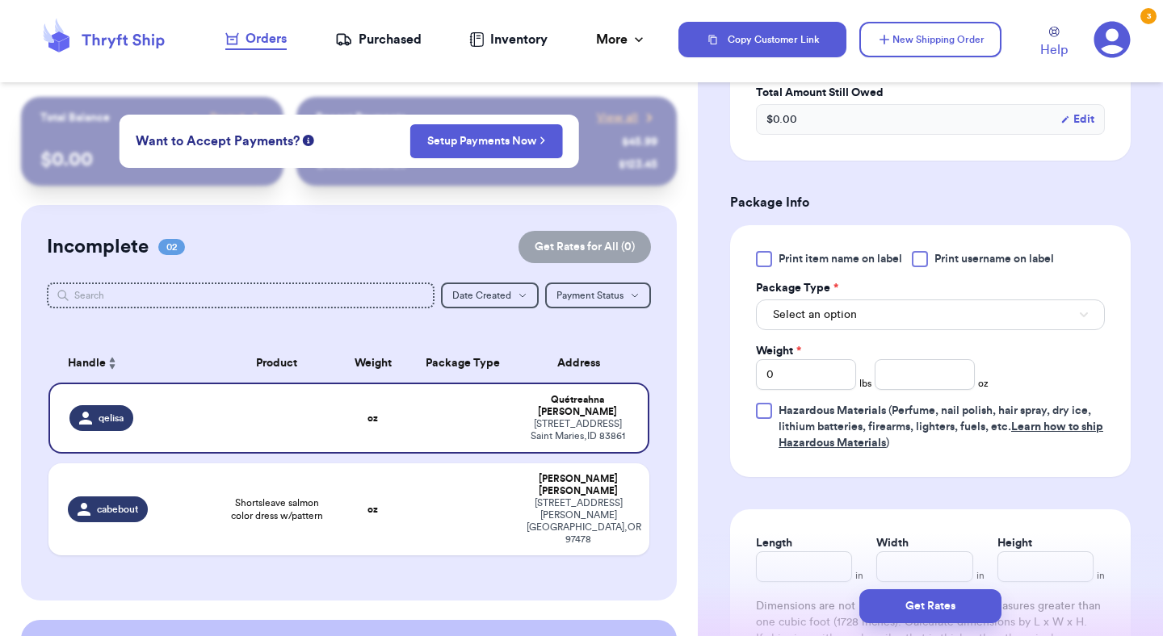
scroll to position [863, 0]
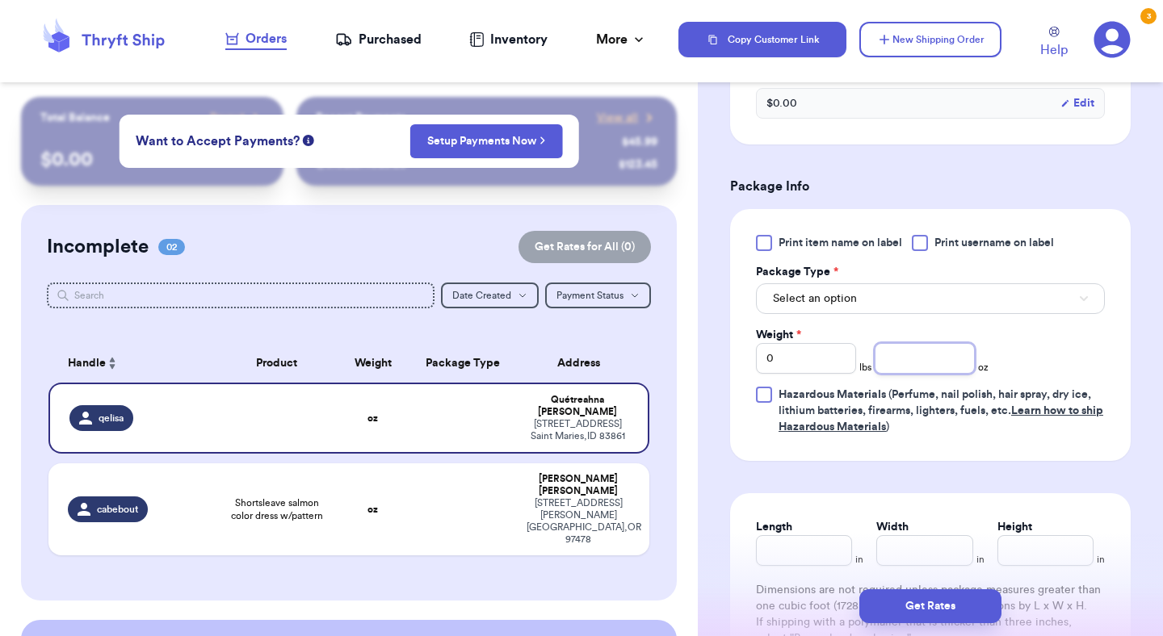
click at [902, 370] on input "number" at bounding box center [925, 358] width 100 height 31
type input "15.5"
click at [1058, 348] on div "Print item name on label Print username on label Package Type * Select an optio…" at bounding box center [930, 335] width 349 height 200
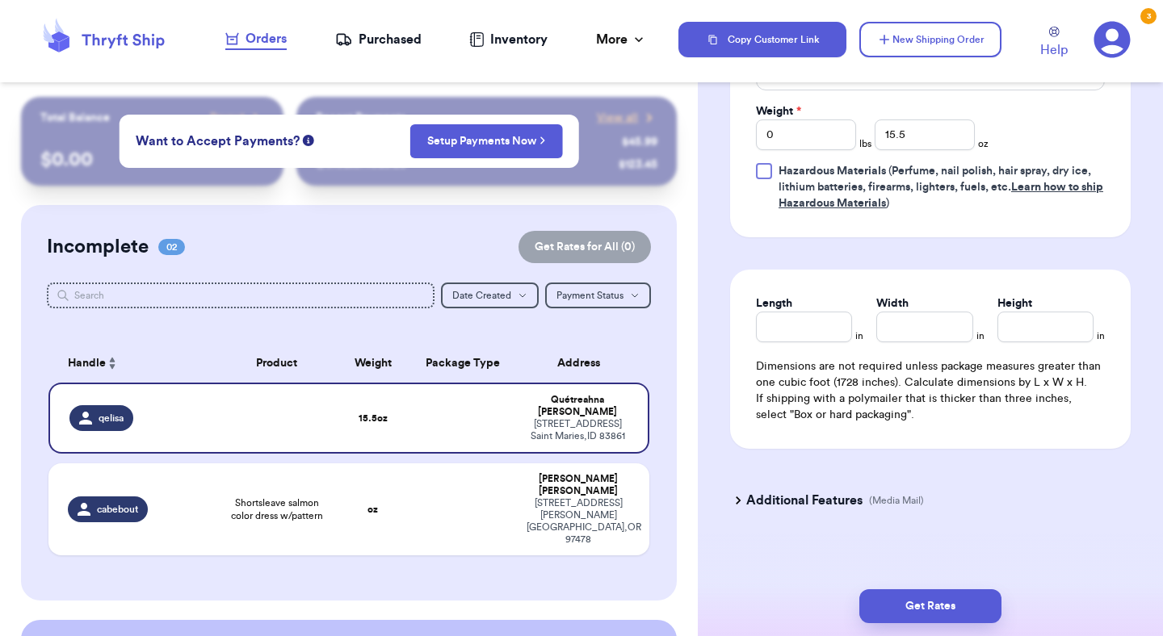
scroll to position [1099, 0]
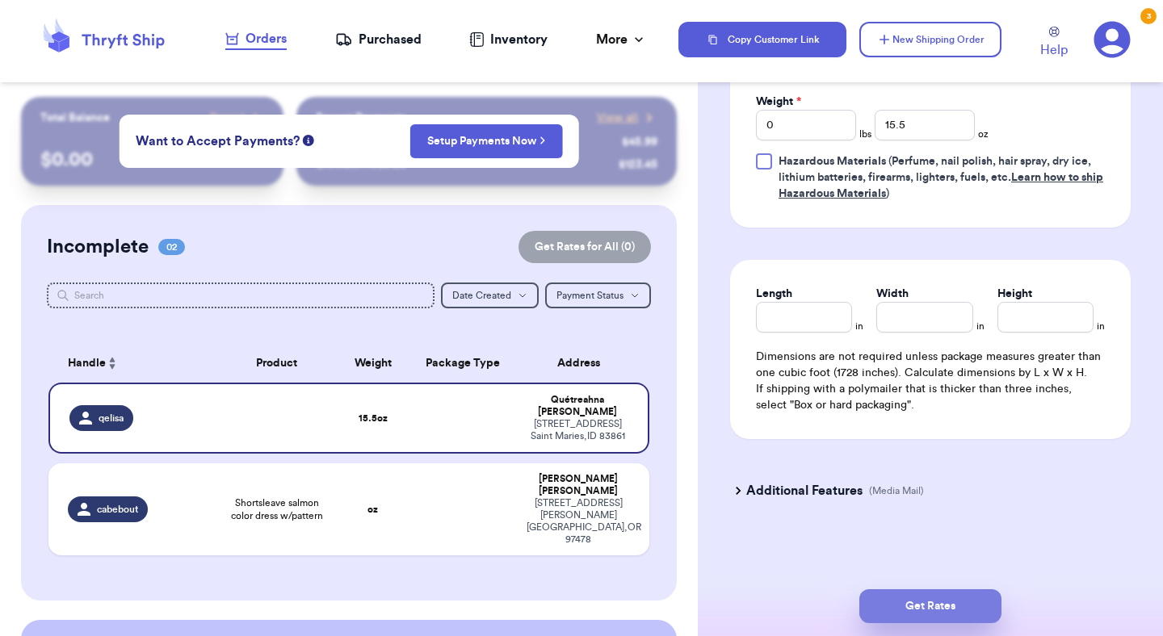
click at [965, 607] on button "Get Rates" at bounding box center [930, 607] width 142 height 34
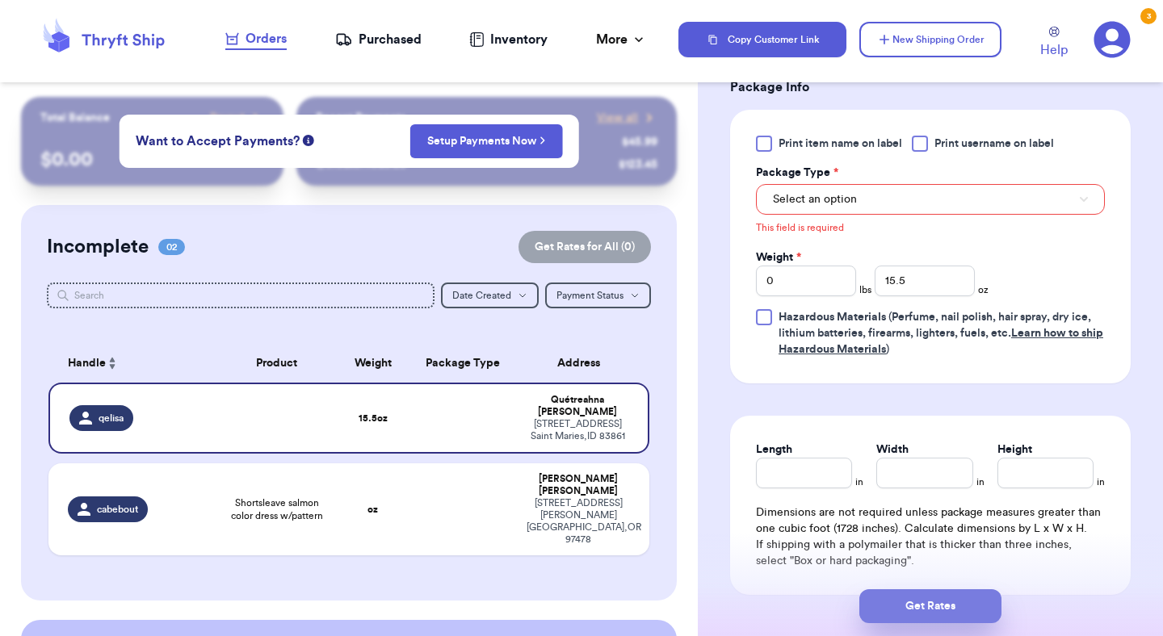
scroll to position [582, 0]
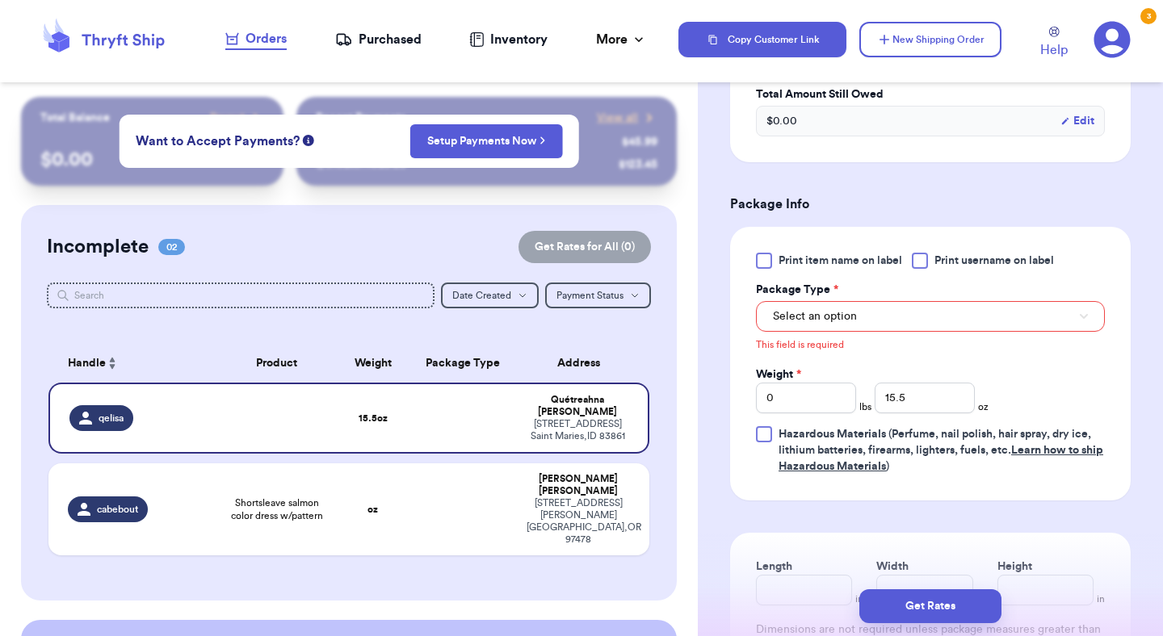
click at [1011, 334] on div "This field is required" at bounding box center [930, 343] width 349 height 22
click at [999, 324] on button "Select an option" at bounding box center [930, 316] width 349 height 31
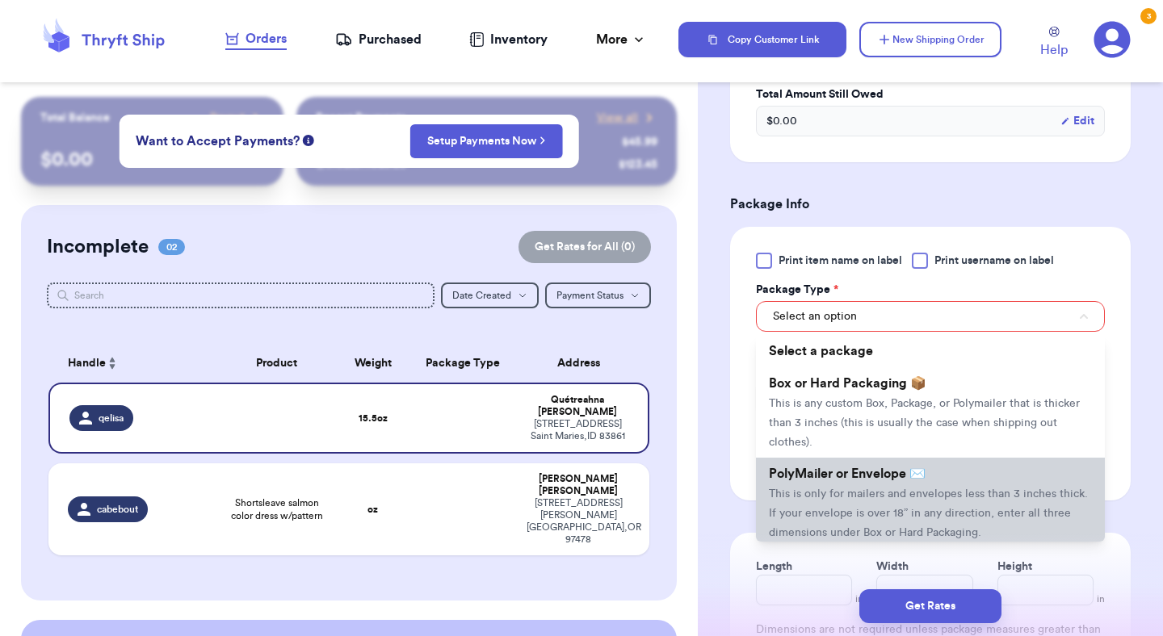
click at [981, 485] on li "PolyMailer or Envelope ✉️ This is only for mailers and envelopes less than 3 in…" at bounding box center [930, 503] width 349 height 90
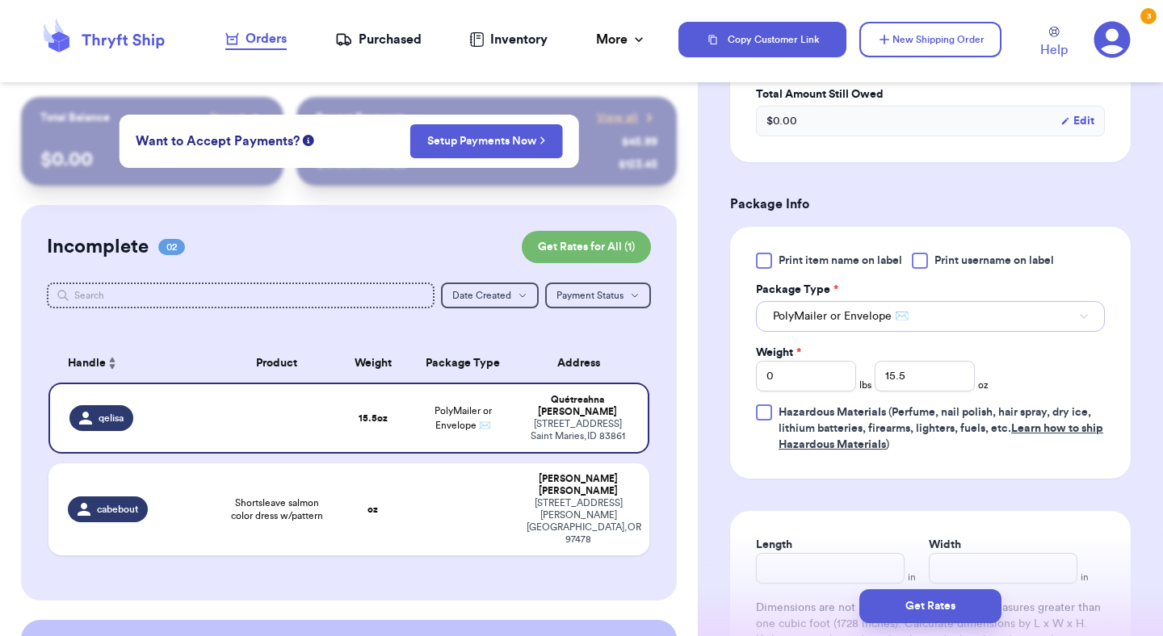
click at [964, 313] on button "PolyMailer or Envelope ✉️" at bounding box center [930, 316] width 349 height 31
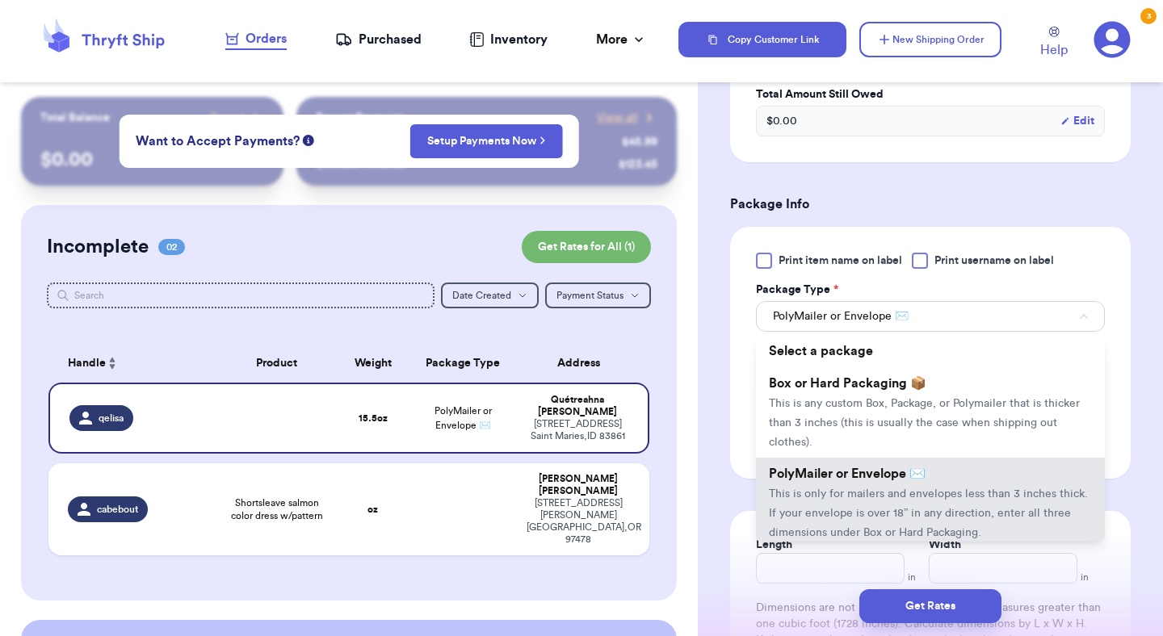
click at [735, 370] on div "Print item name on label Print username on label Package Type * PolyMailer or E…" at bounding box center [930, 353] width 401 height 252
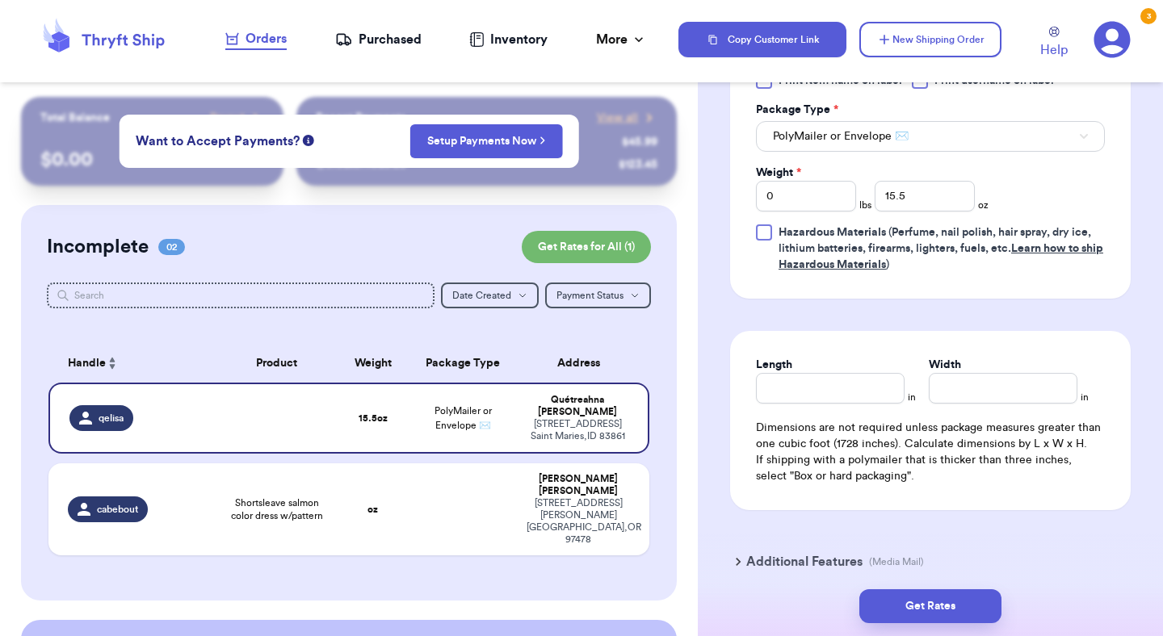
scroll to position [834, 0]
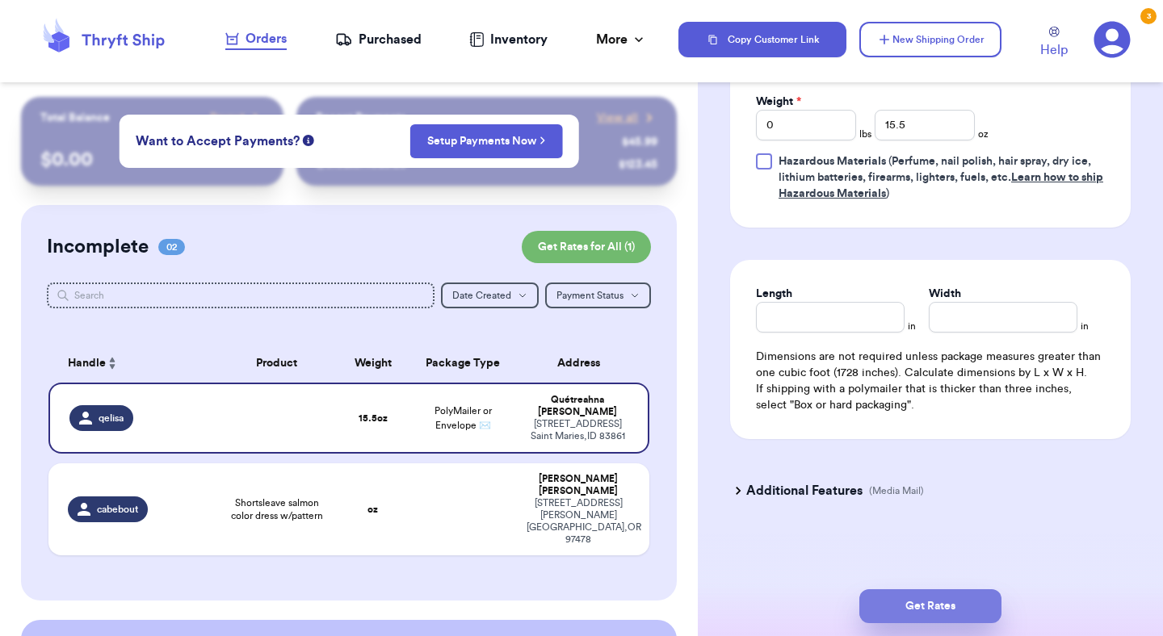
click at [901, 602] on button "Get Rates" at bounding box center [930, 607] width 142 height 34
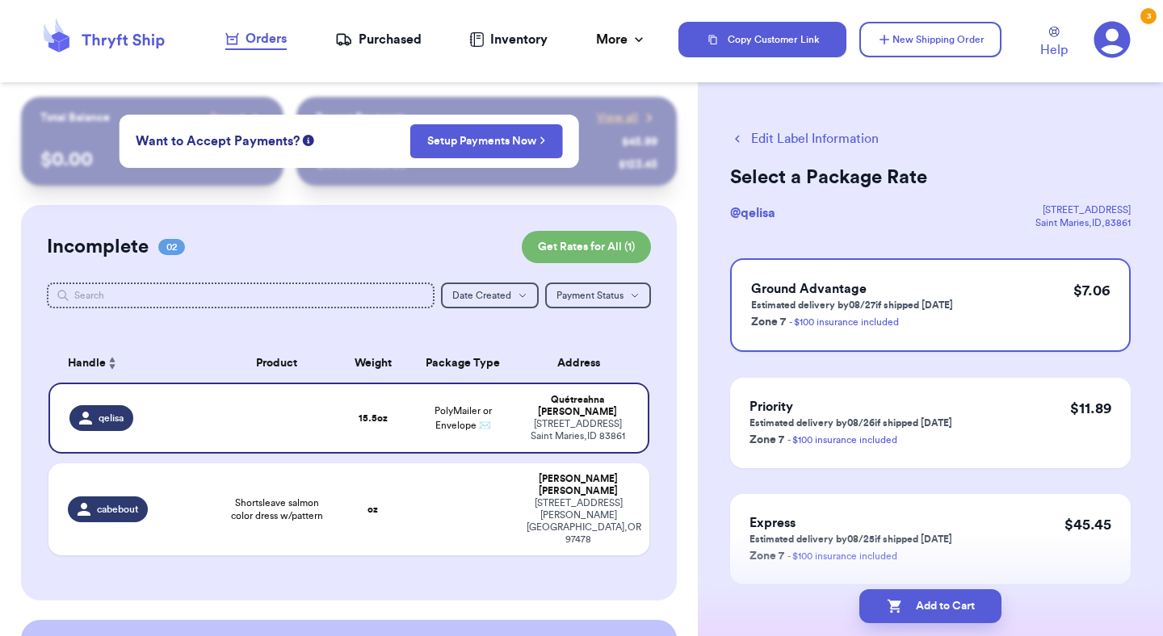
click at [737, 138] on icon "button" at bounding box center [737, 139] width 15 height 15
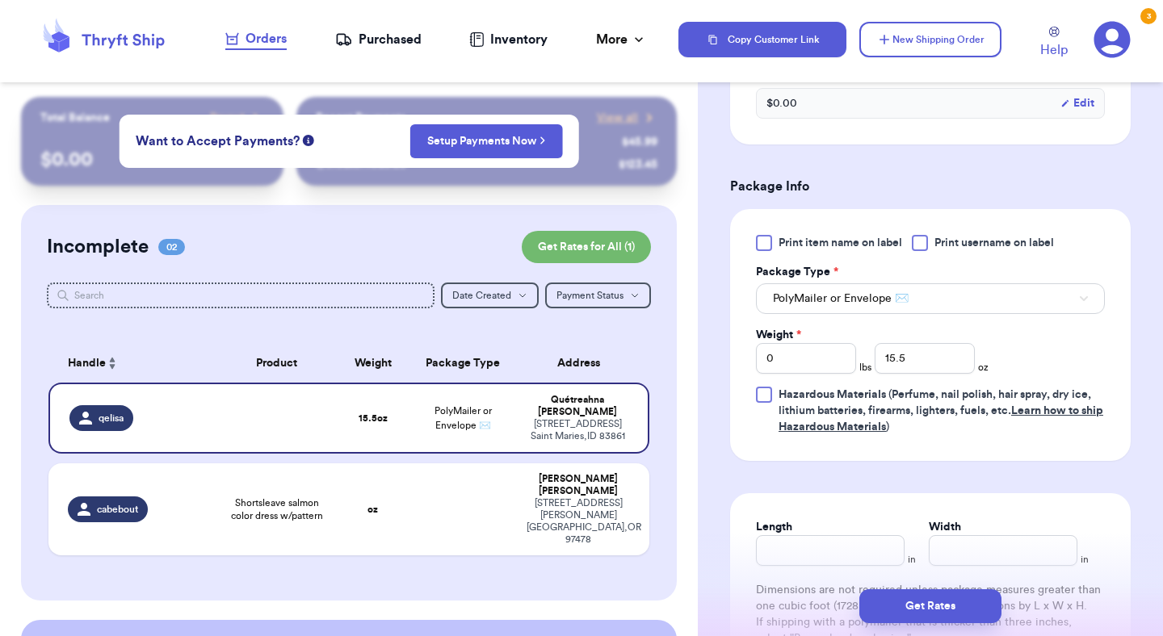
scroll to position [603, 0]
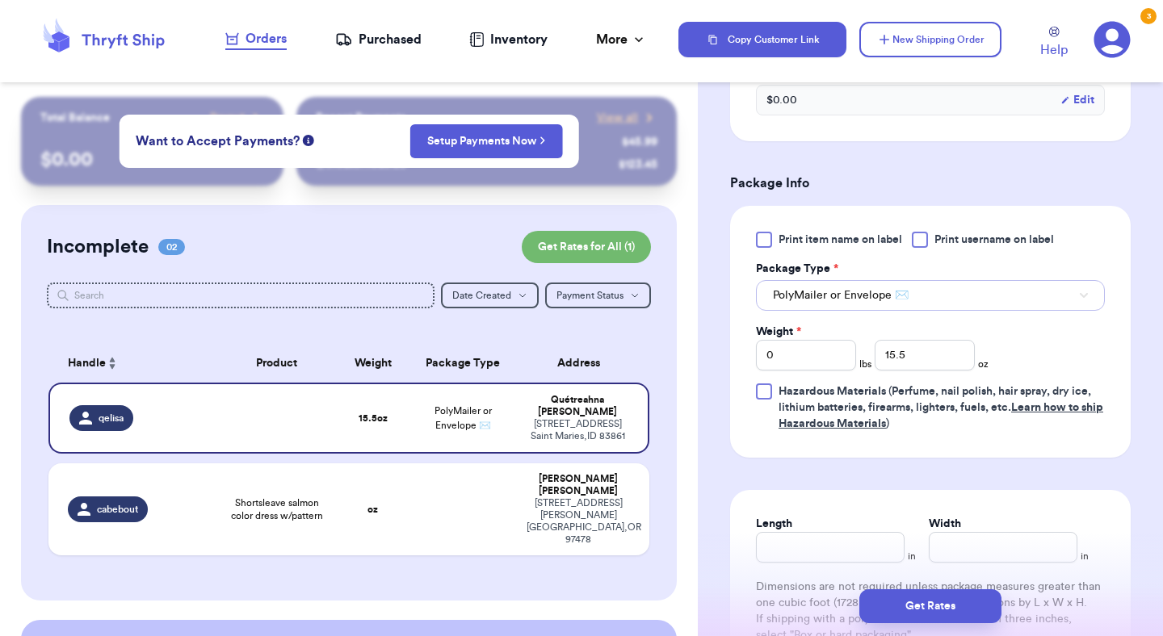
click at [924, 305] on button "PolyMailer or Envelope ✉️" at bounding box center [930, 295] width 349 height 31
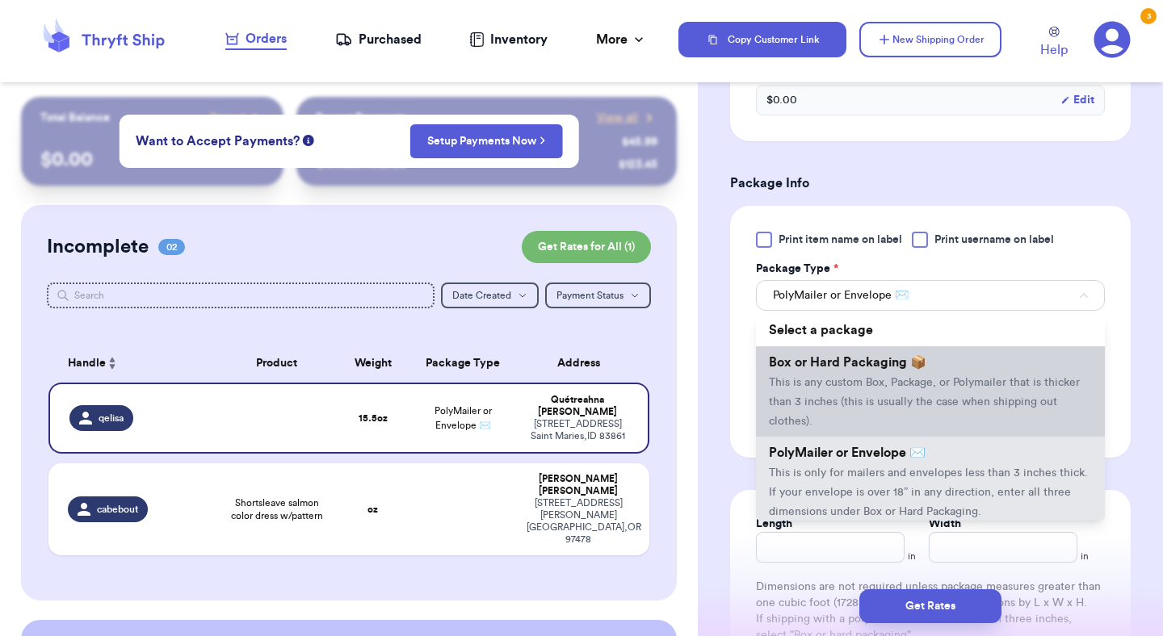
click at [905, 378] on span "This is any custom Box, Package, or Polymailer that is thicker than 3 inches (t…" at bounding box center [924, 402] width 311 height 50
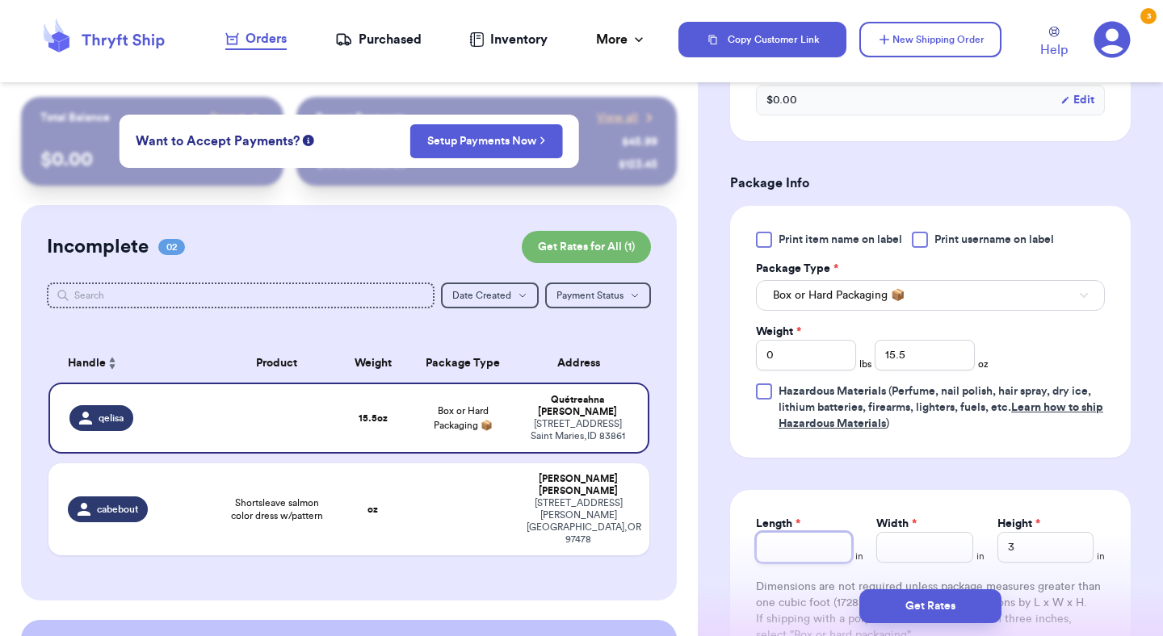
click at [830, 540] on input "Length *" at bounding box center [804, 547] width 96 height 31
type input "12"
click at [919, 547] on input "Width *" at bounding box center [924, 547] width 96 height 31
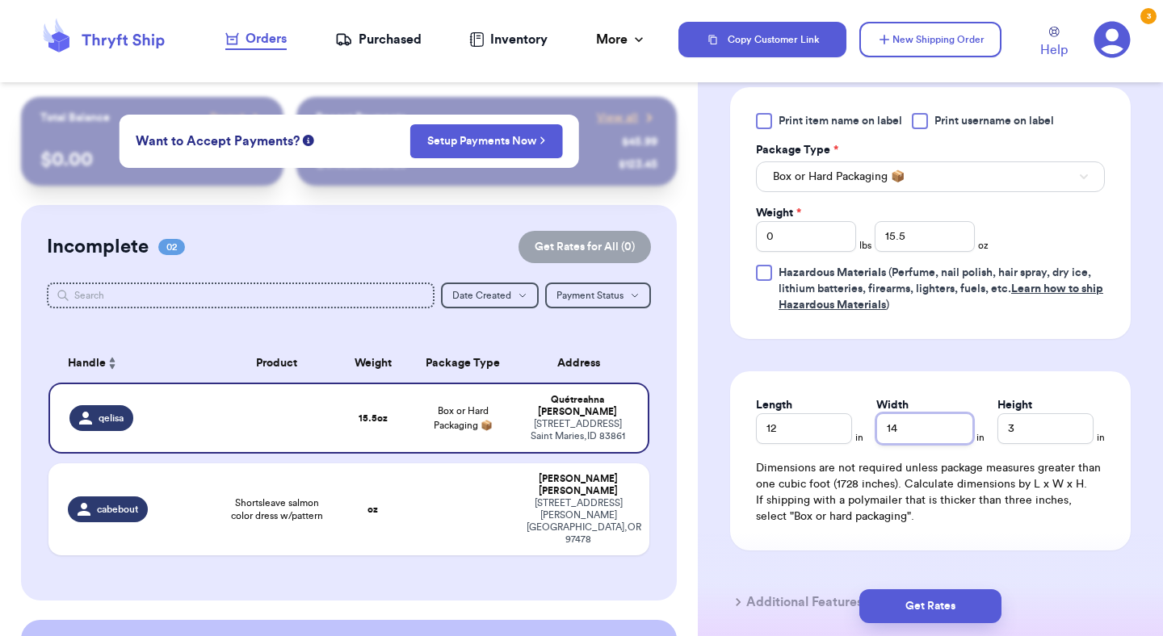
scroll to position [731, 0]
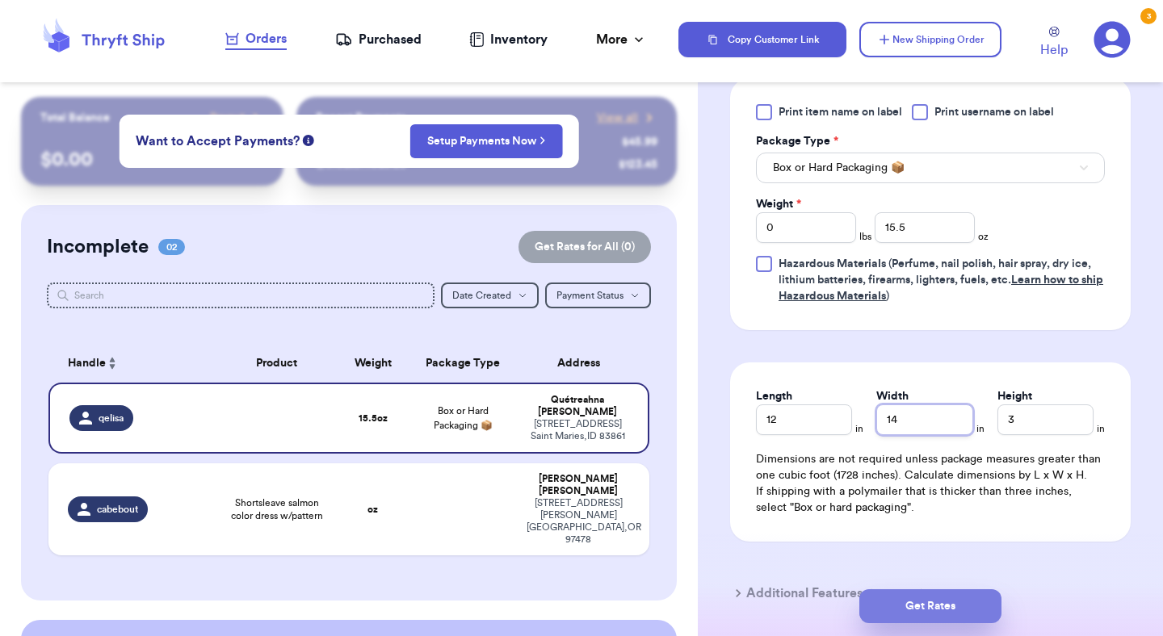
type input "14"
click at [951, 605] on button "Get Rates" at bounding box center [930, 607] width 142 height 34
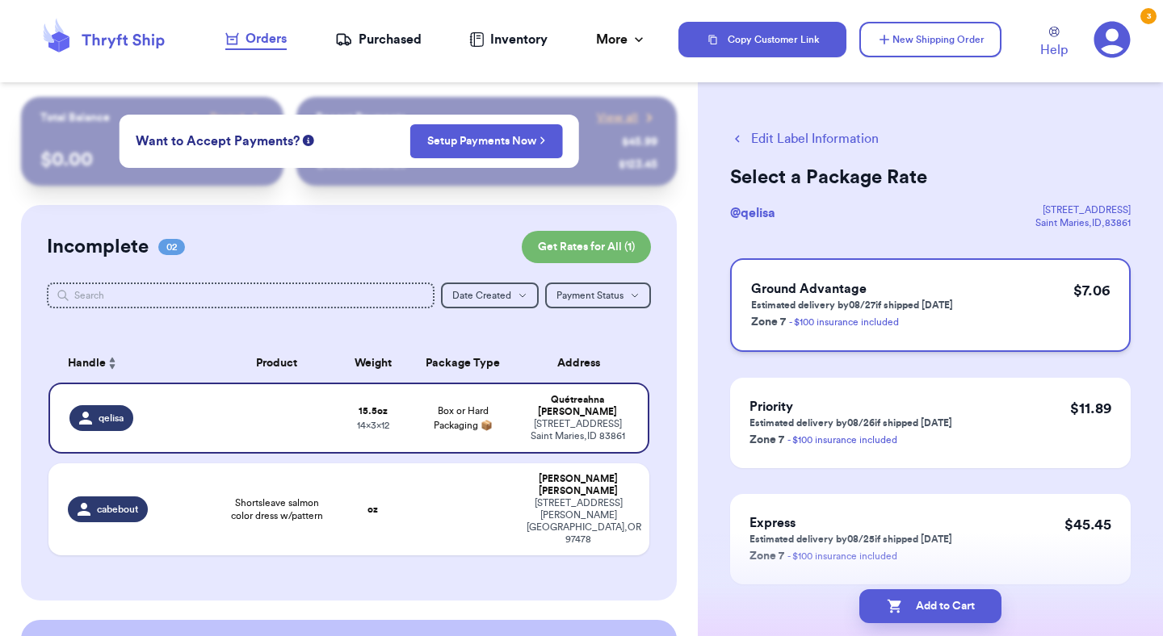
click at [1100, 330] on div "$ 7.06" at bounding box center [1091, 305] width 36 height 52
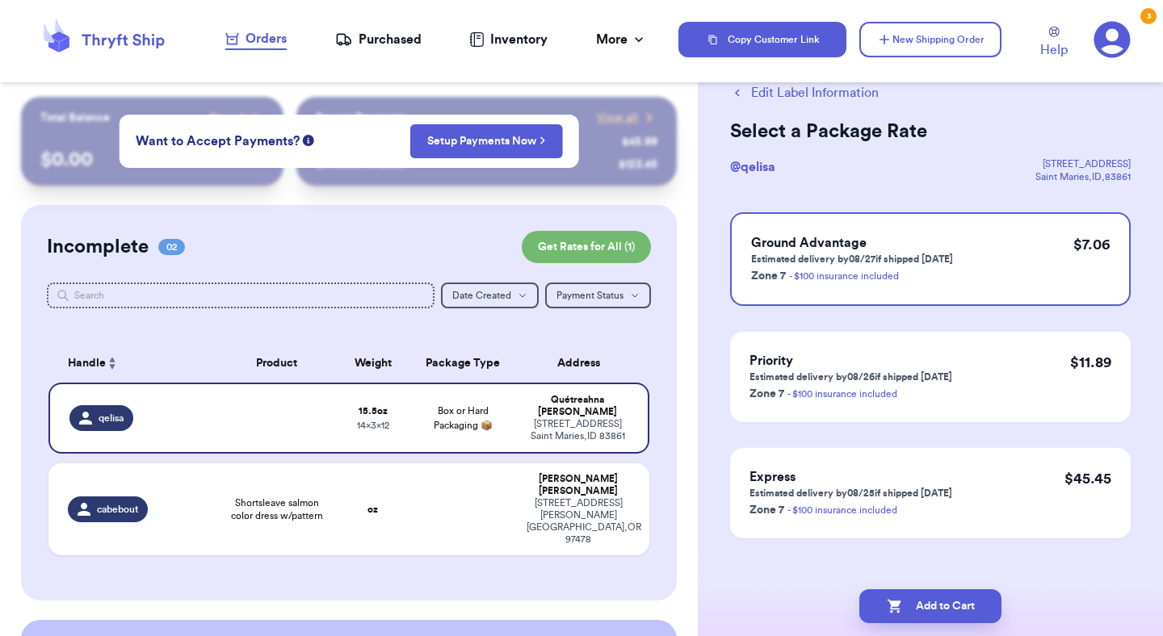
scroll to position [61, 0]
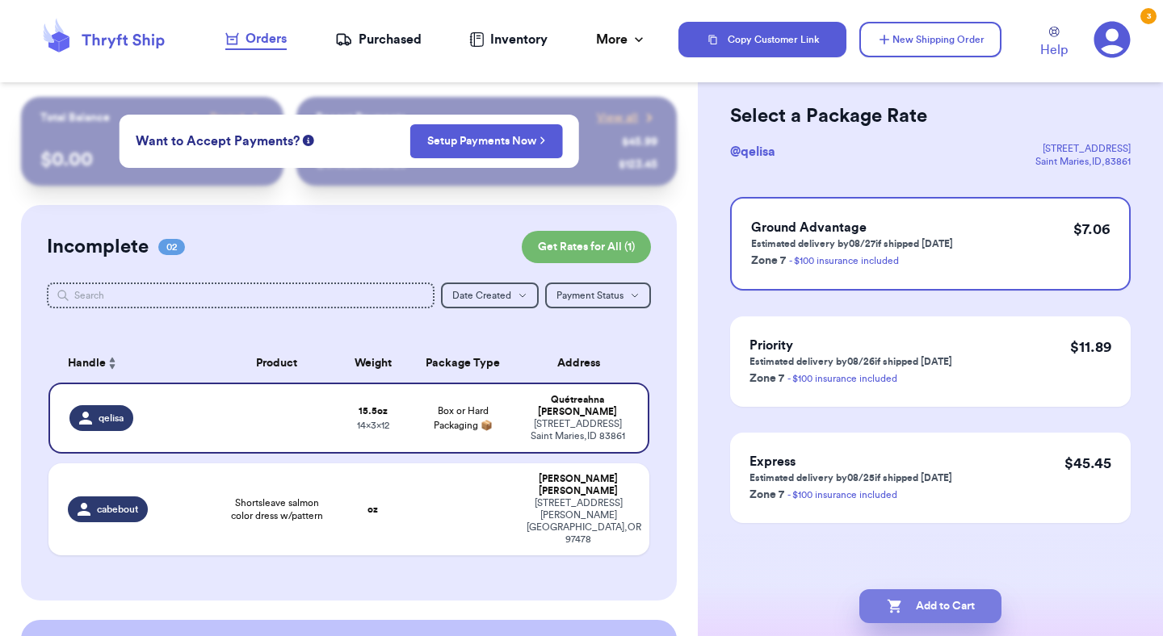
click at [979, 600] on button "Add to Cart" at bounding box center [930, 607] width 142 height 34
checkbox input "true"
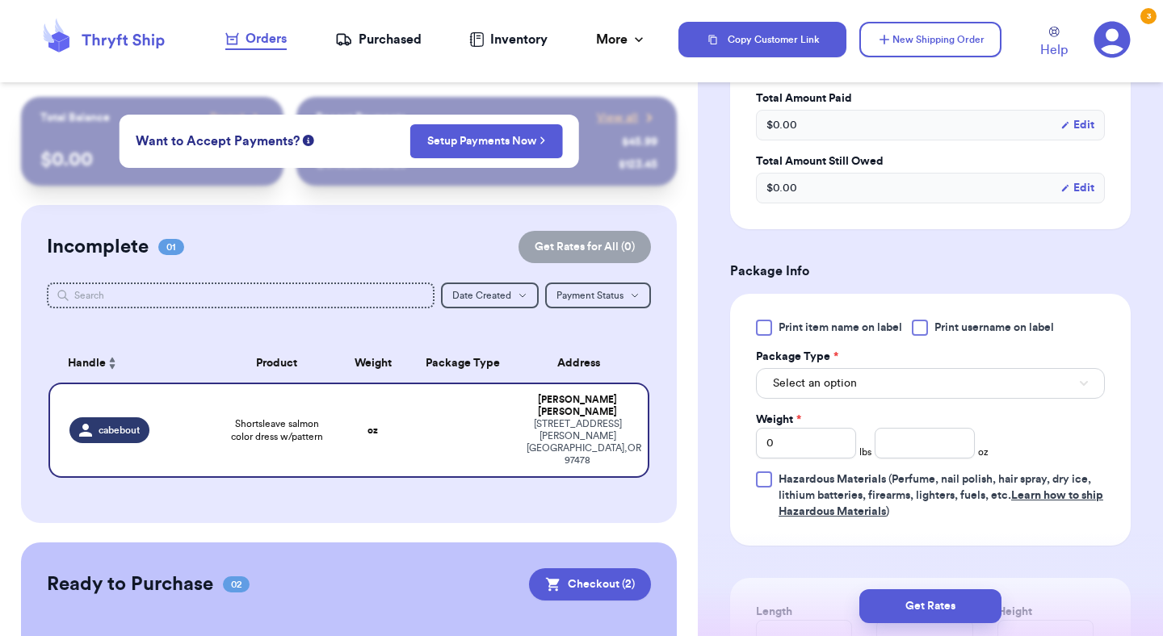
scroll to position [523, 0]
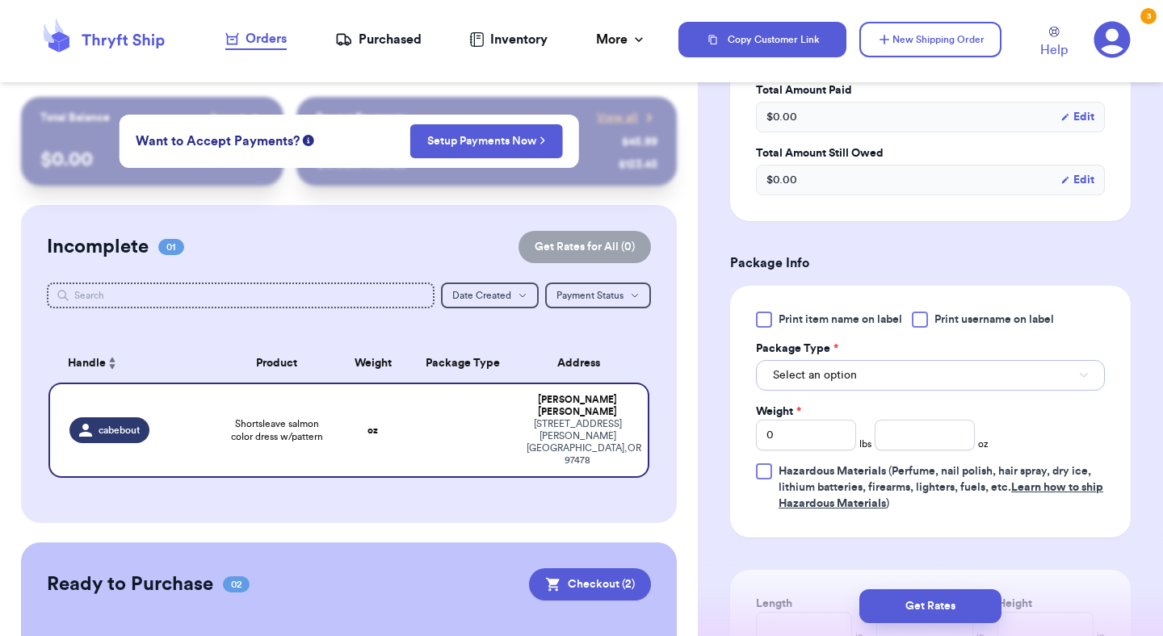
click at [948, 376] on button "Select an option" at bounding box center [930, 375] width 349 height 31
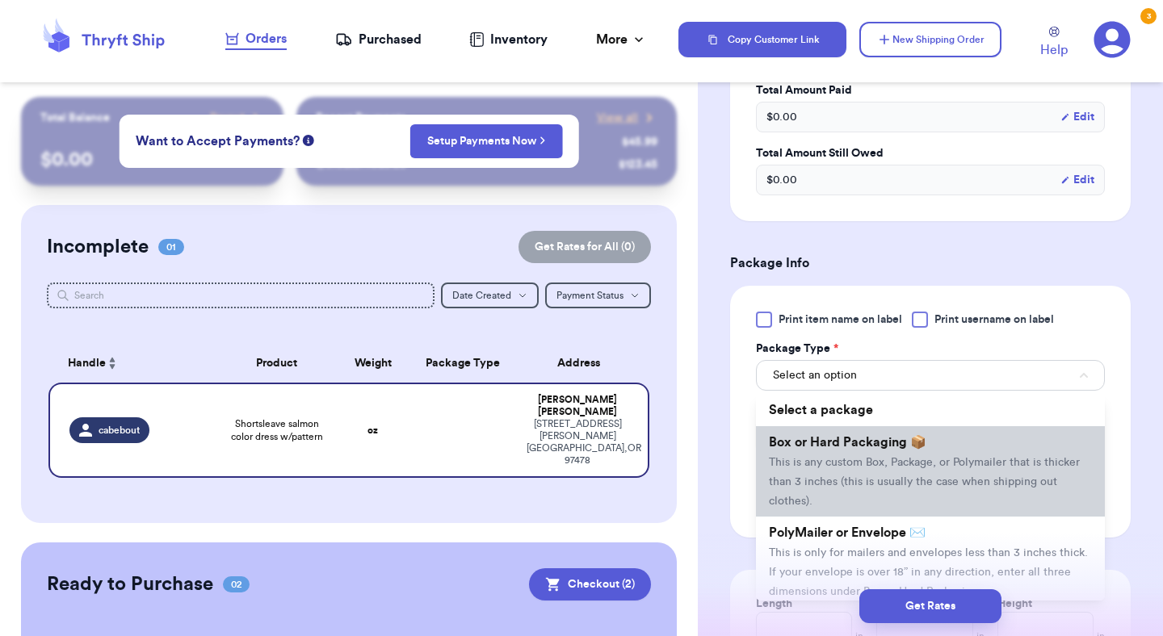
click at [917, 462] on span "This is any custom Box, Package, or Polymailer that is thicker than 3 inches (t…" at bounding box center [924, 482] width 311 height 50
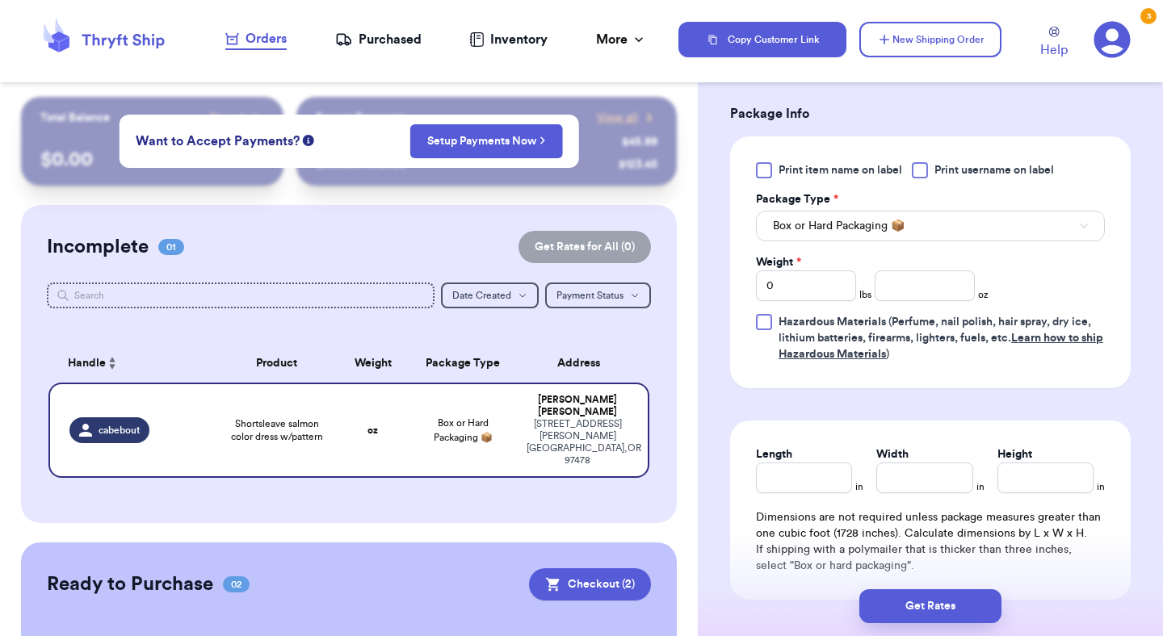
scroll to position [674, 0]
click at [1014, 472] on input "Height" at bounding box center [1046, 477] width 96 height 31
type input "3"
type input "3.7"
type input "3.75"
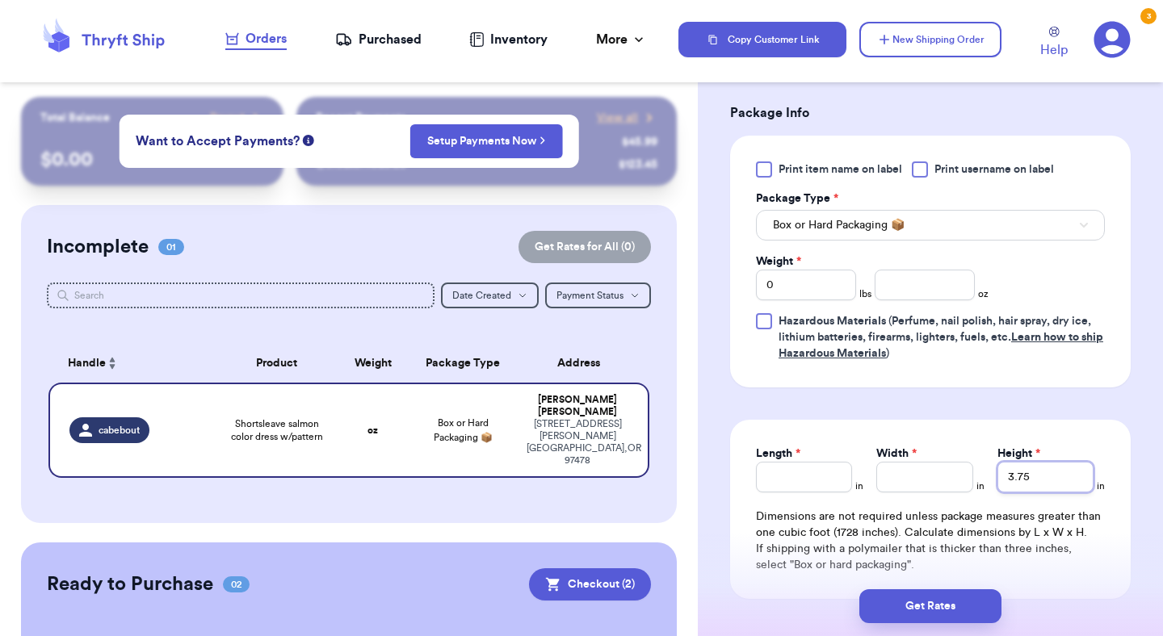
type input "3.75"
click at [951, 483] on input "Width *" at bounding box center [924, 477] width 96 height 31
type input "1"
type input "12"
click at [822, 485] on input "Length *" at bounding box center [804, 477] width 96 height 31
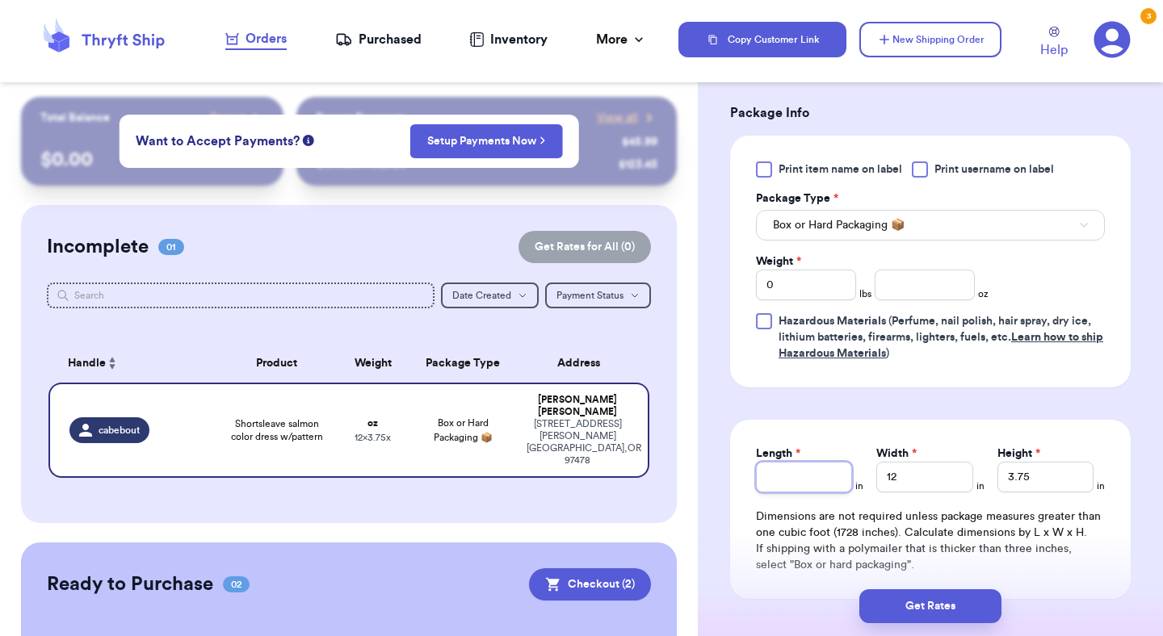
type input "1"
type input "15"
click at [940, 598] on button "Get Rates" at bounding box center [930, 607] width 142 height 34
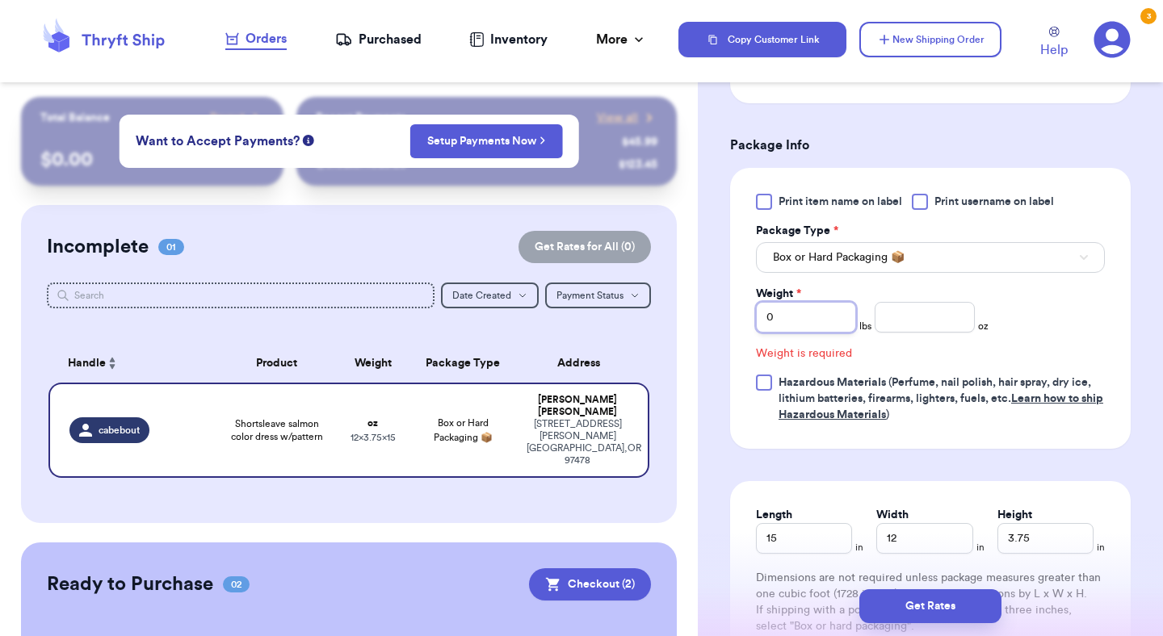
click at [801, 320] on input "0" at bounding box center [806, 317] width 100 height 31
type input "1"
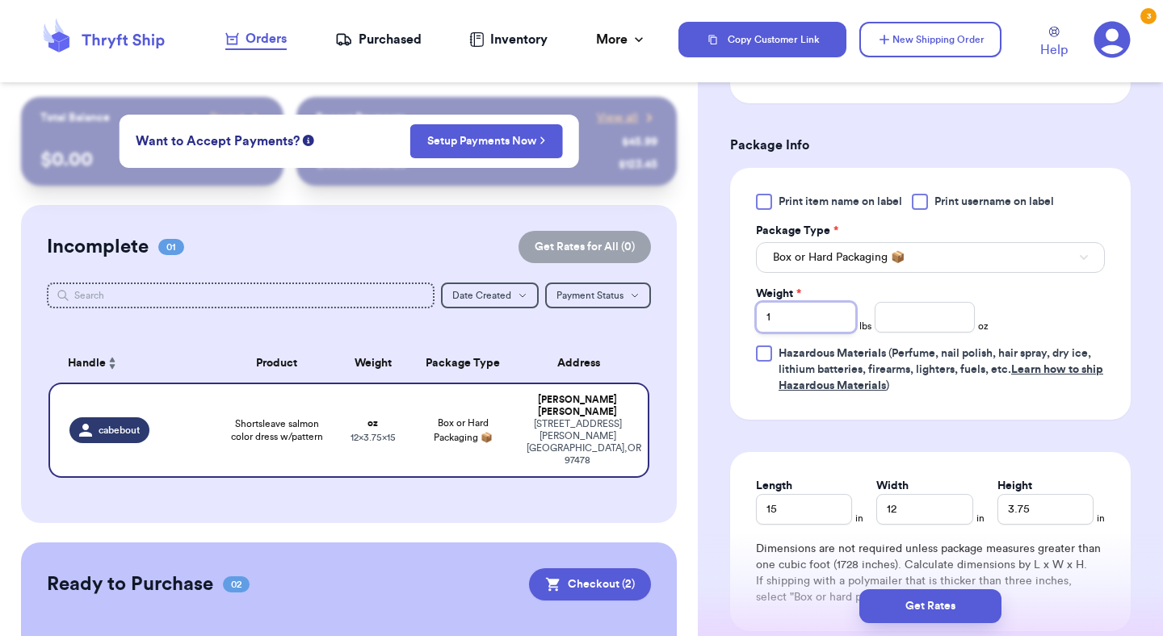
type input "1"
click at [941, 308] on input "number" at bounding box center [925, 317] width 100 height 31
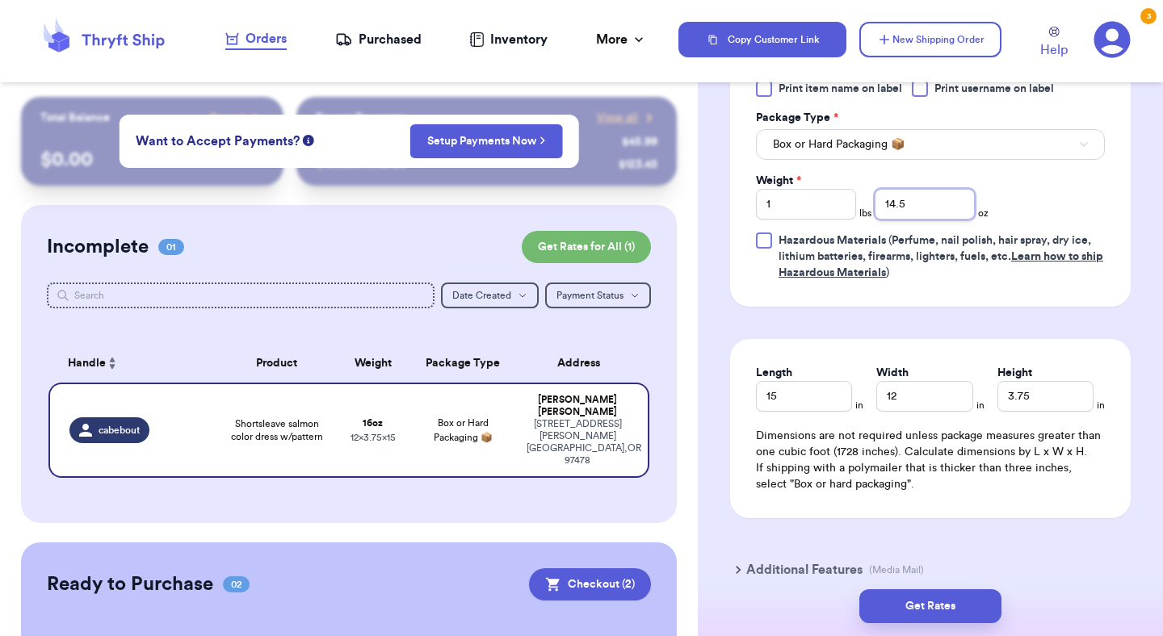
scroll to position [775, 0]
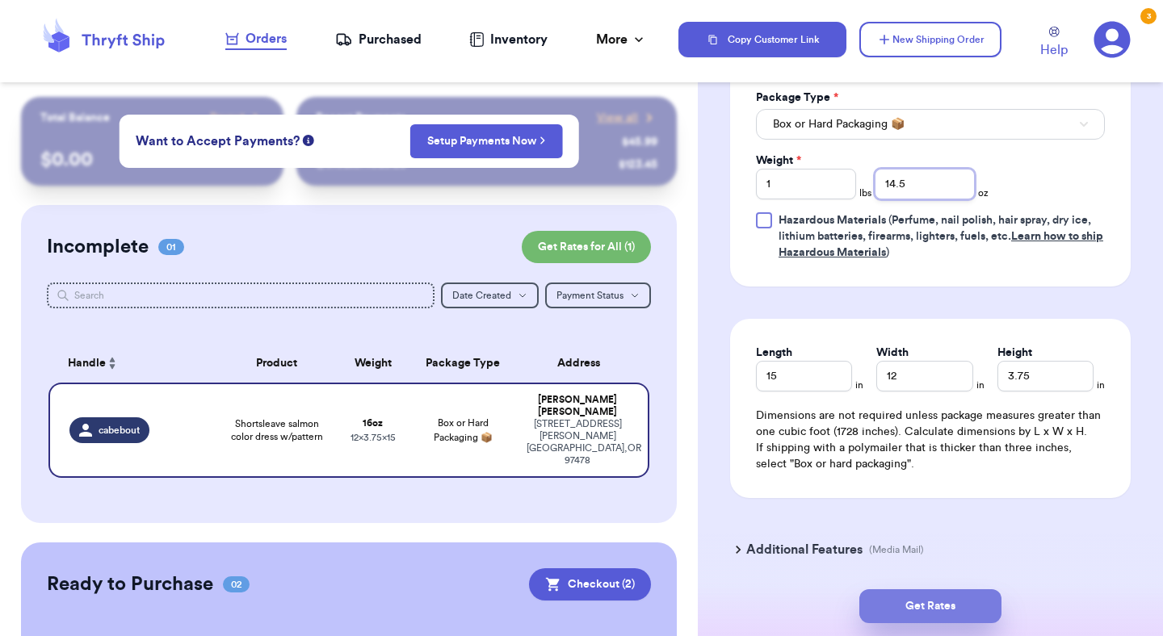
type input "14.5"
click at [981, 605] on button "Get Rates" at bounding box center [930, 607] width 142 height 34
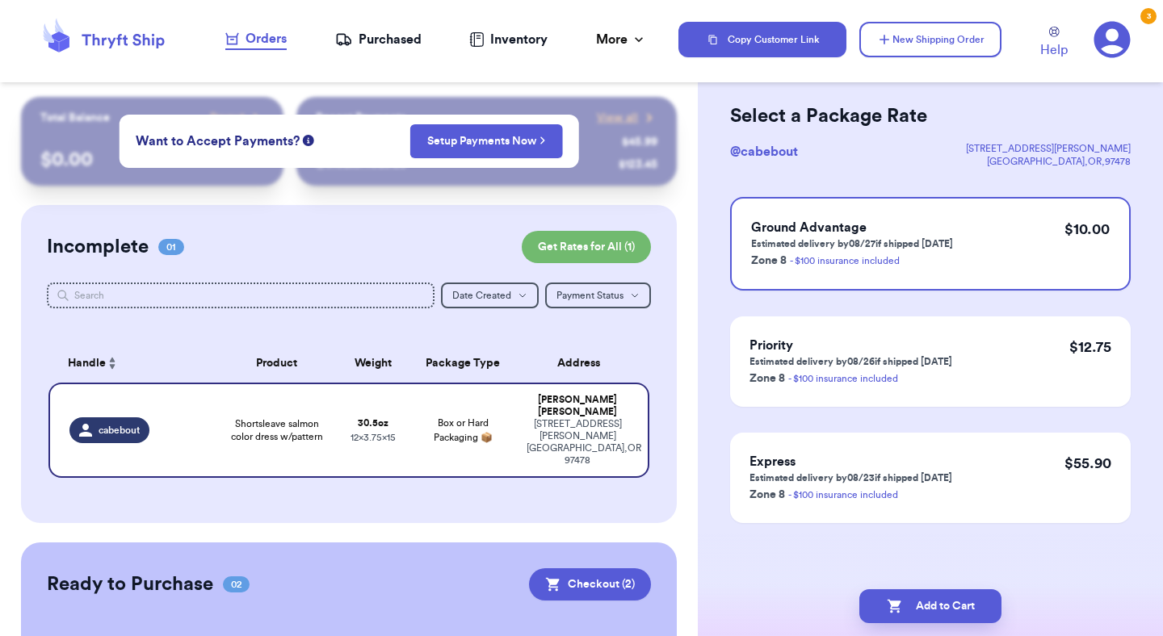
scroll to position [0, 0]
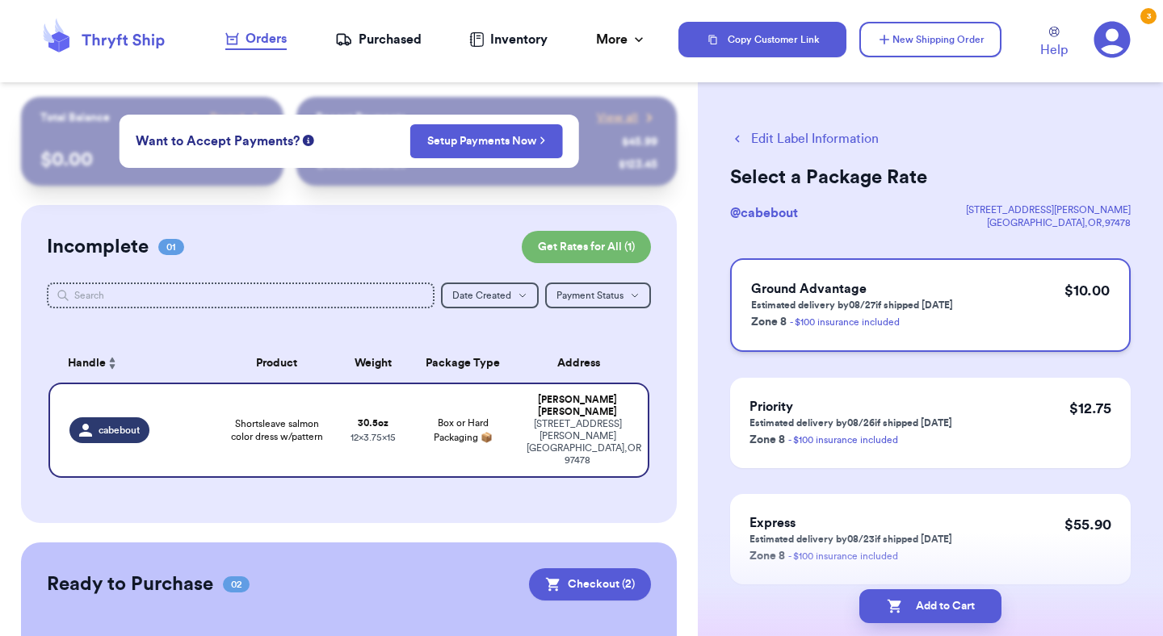
click at [925, 333] on div "Ground Advantage Estimated delivery by 08/27 if shipped today Zone 8 - $100 ins…" at bounding box center [930, 305] width 401 height 94
click at [826, 132] on button "Edit Label Information" at bounding box center [804, 138] width 149 height 19
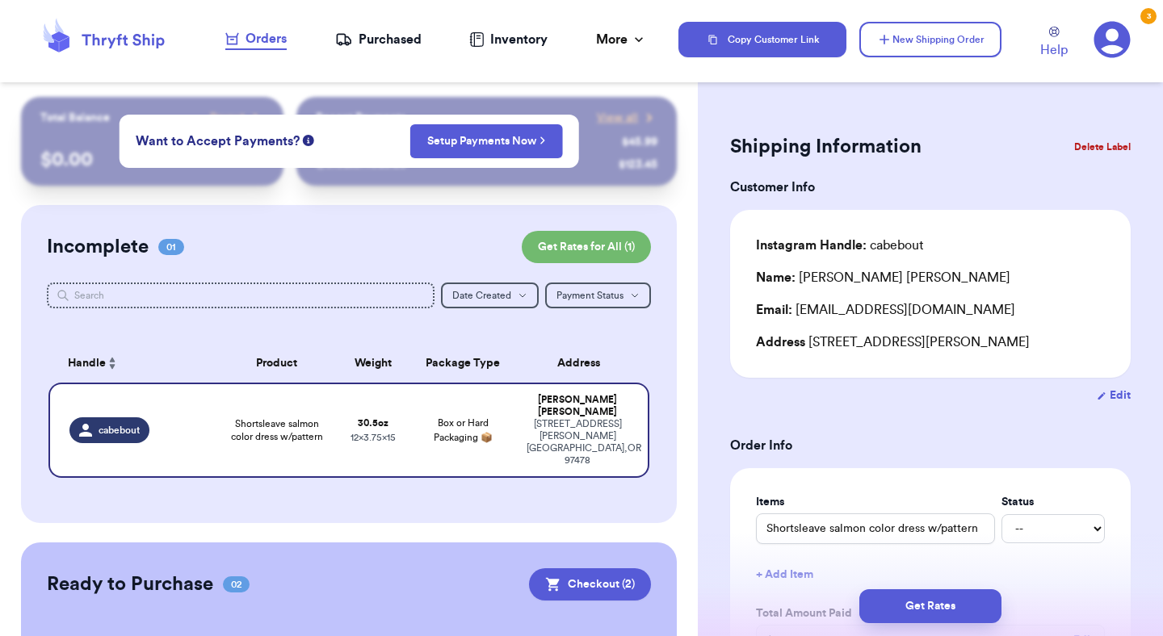
click at [1004, 321] on div "Instagram Handle: cabebout Name: Carrie Bebout Email: s-cbebout@msn.com Address…" at bounding box center [930, 294] width 349 height 116
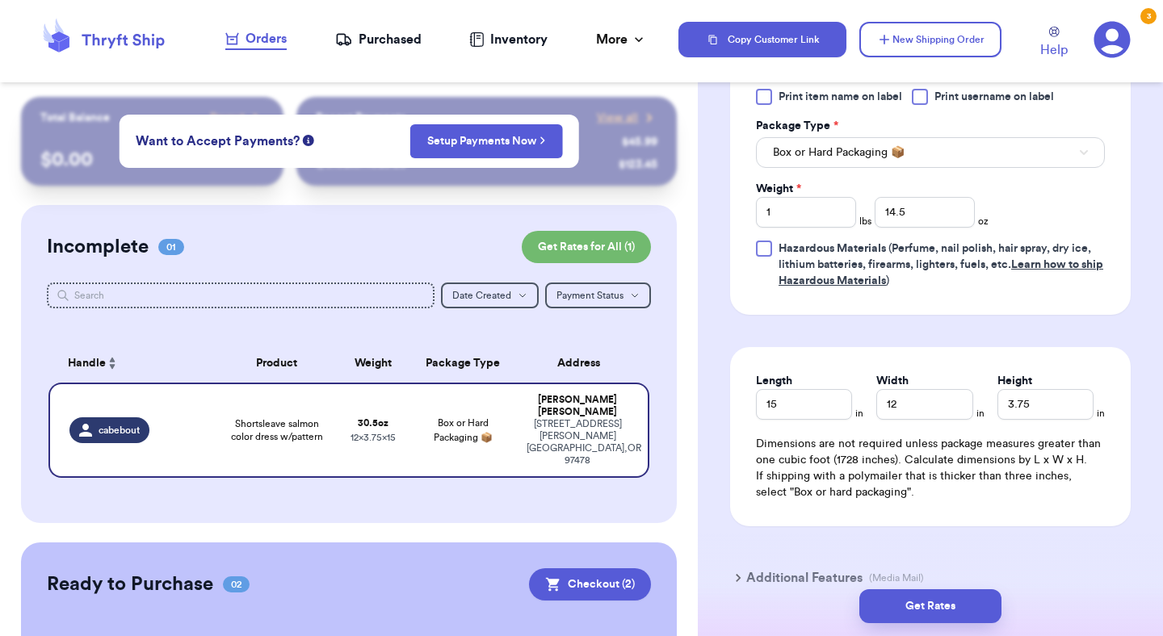
scroll to position [747, 0]
click at [1046, 407] on input "3.75" at bounding box center [1046, 404] width 96 height 31
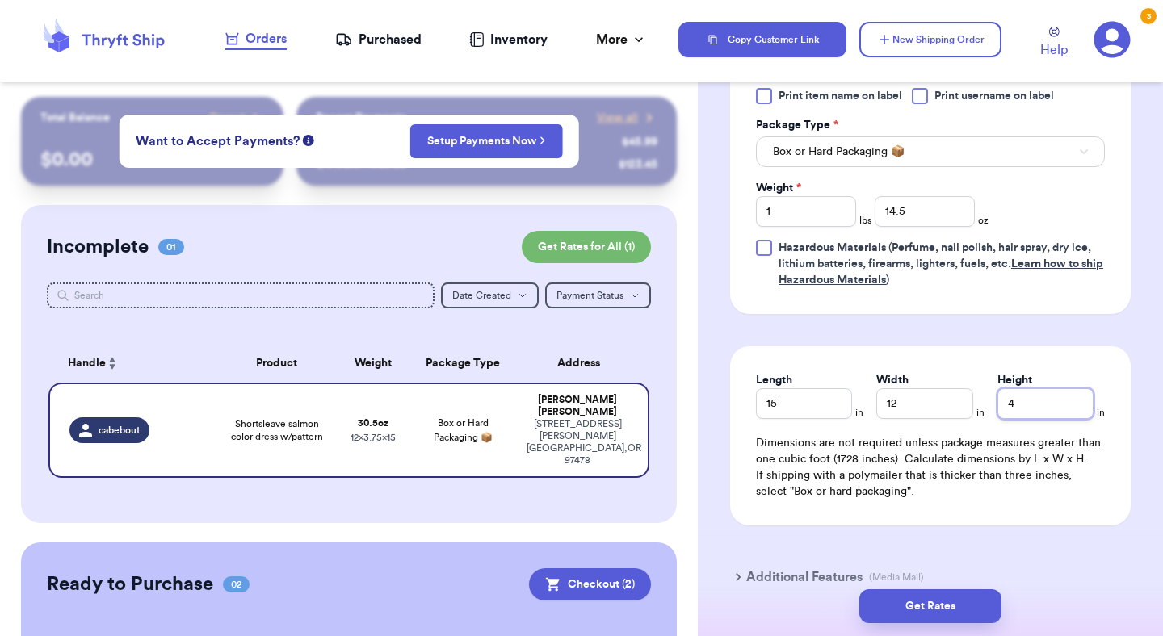
click at [1046, 407] on input "4" at bounding box center [1046, 404] width 96 height 31
type input "4"
click at [963, 609] on button "Get Rates" at bounding box center [930, 607] width 142 height 34
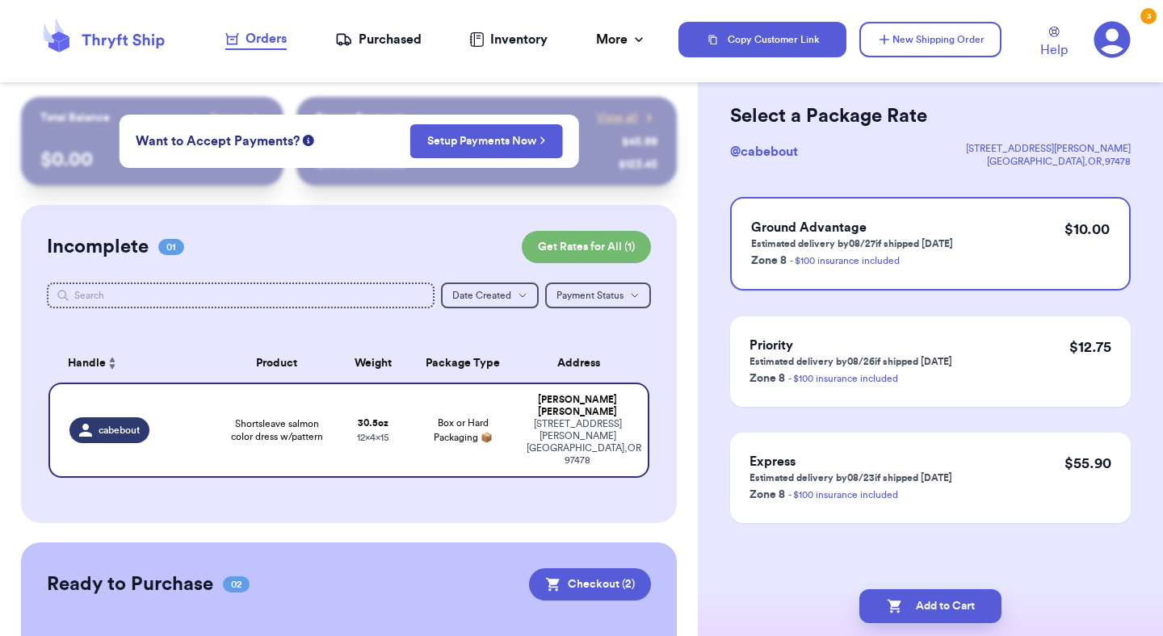
scroll to position [0, 0]
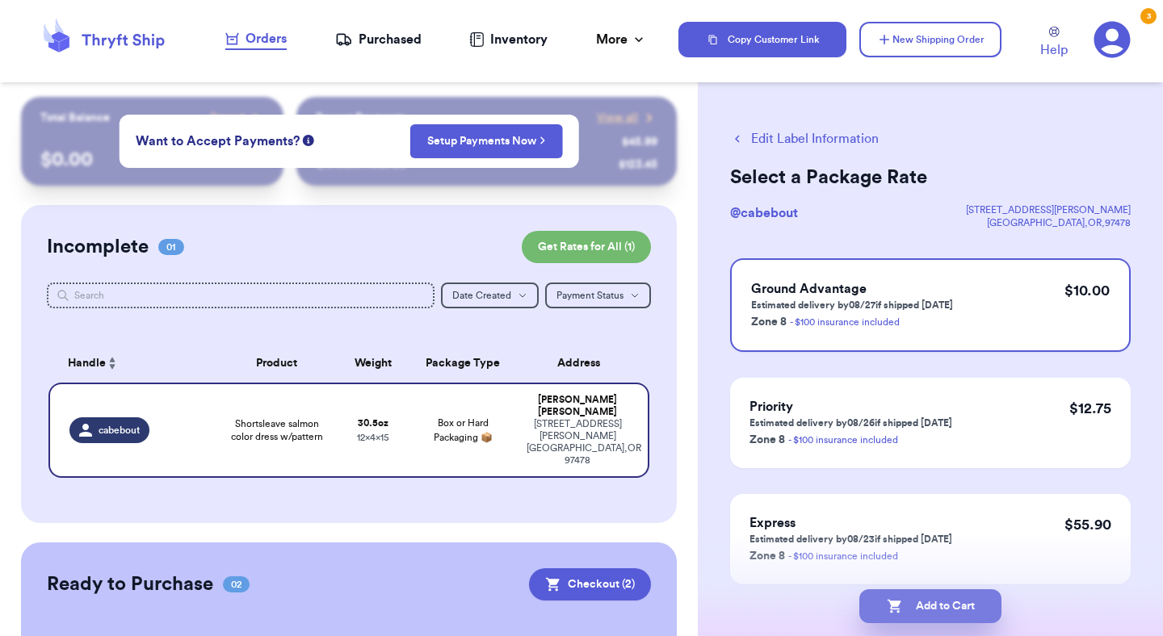
click at [957, 604] on button "Add to Cart" at bounding box center [930, 607] width 142 height 34
checkbox input "true"
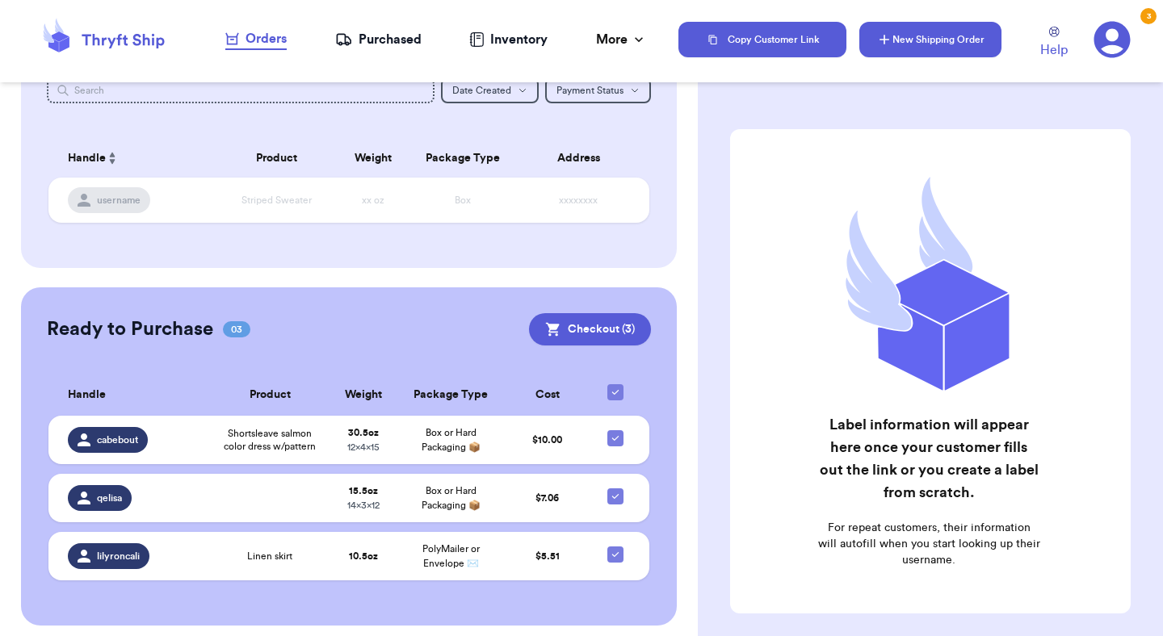
click at [901, 45] on button "New Shipping Order" at bounding box center [930, 40] width 142 height 36
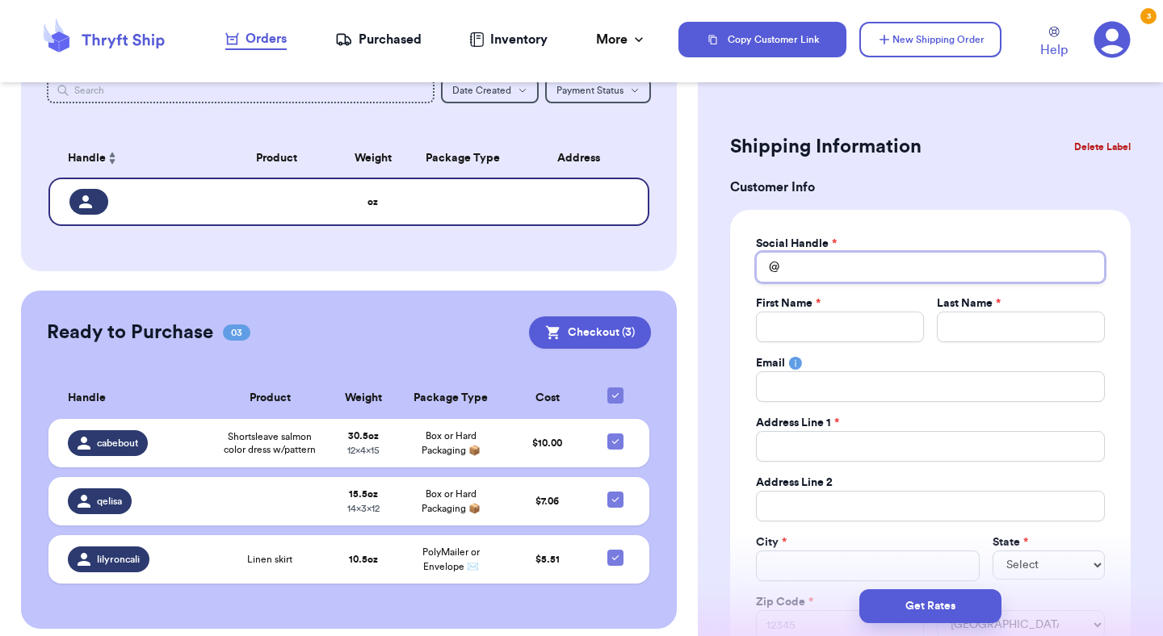
click at [858, 277] on input "Total Amount Paid" at bounding box center [930, 267] width 349 height 31
type input "h"
type input "he"
type input "her"
type input "heru"
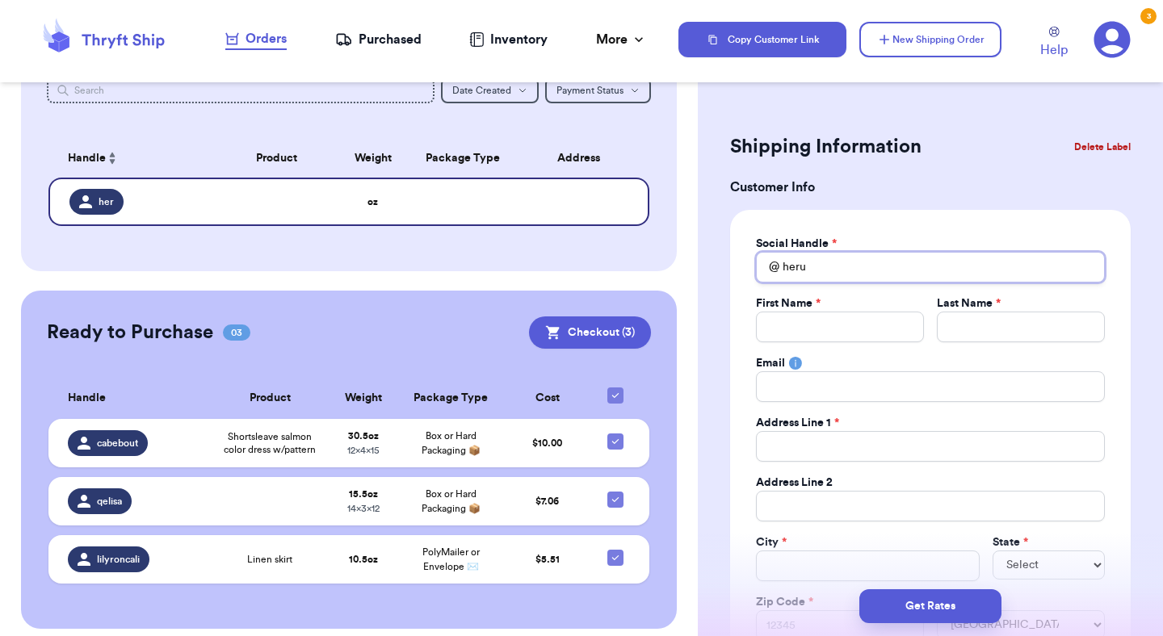
type input "herun"
type input "herund"
type input "herunde"
type input "herunder"
type input "herunders"
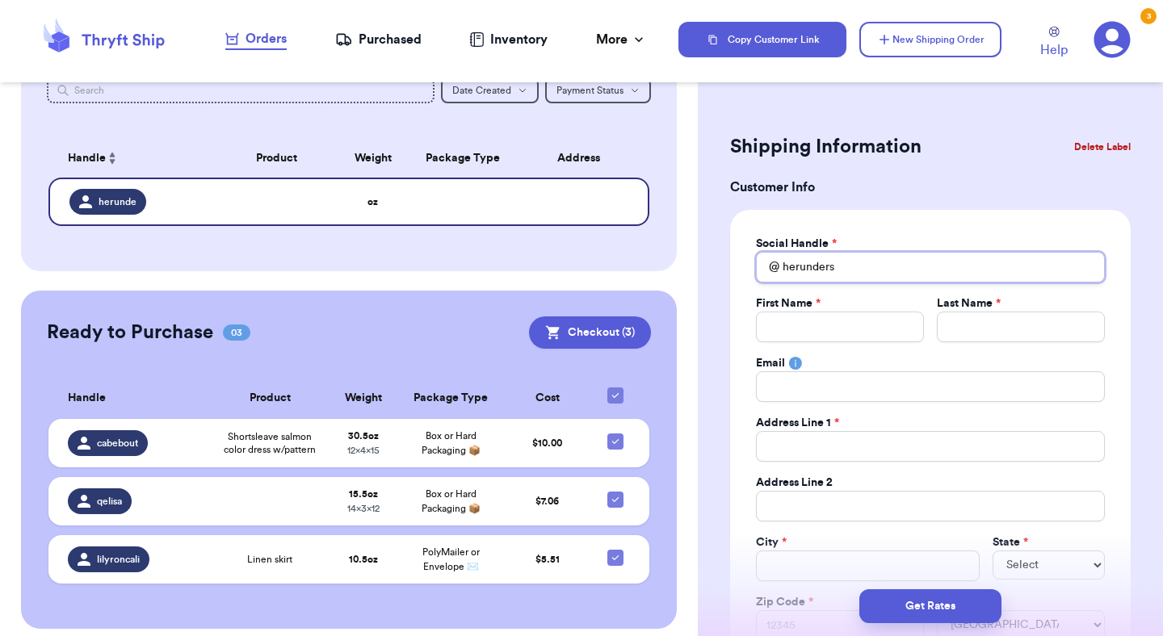
type input "herunderst"
type input "herundersta"
type input "herunderstan"
type input "herunderstand"
type input "herunderstandi"
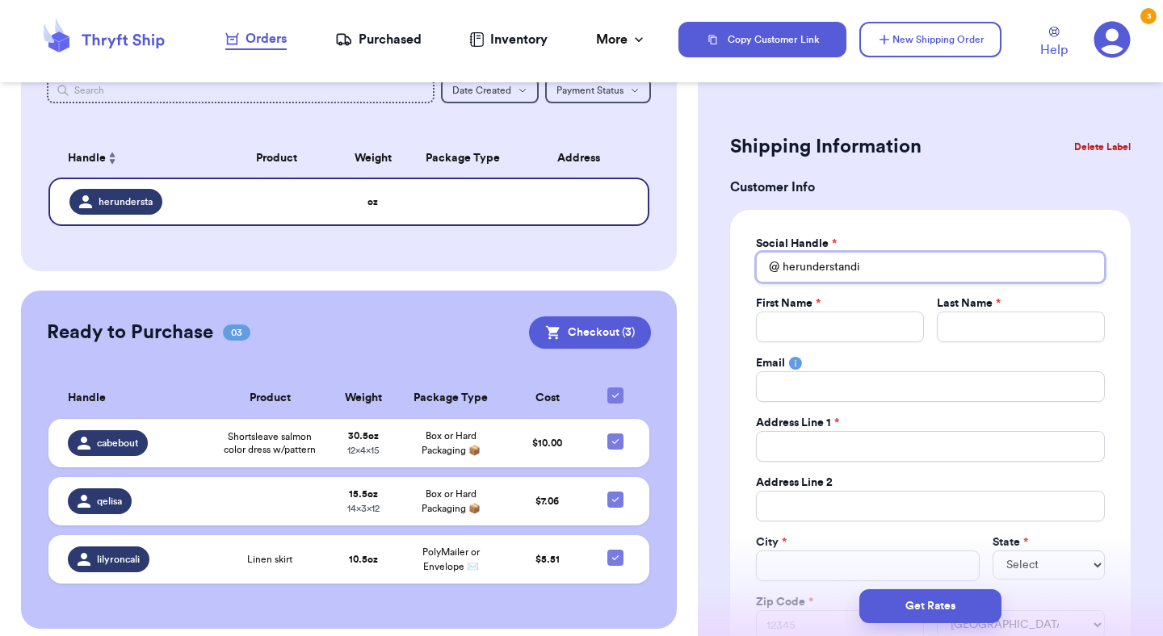
type input "herunderstandin"
type input "herunderstanding"
type input "herunderstandingh"
type input "herunderstandinghe"
type input "herunderstandinghea"
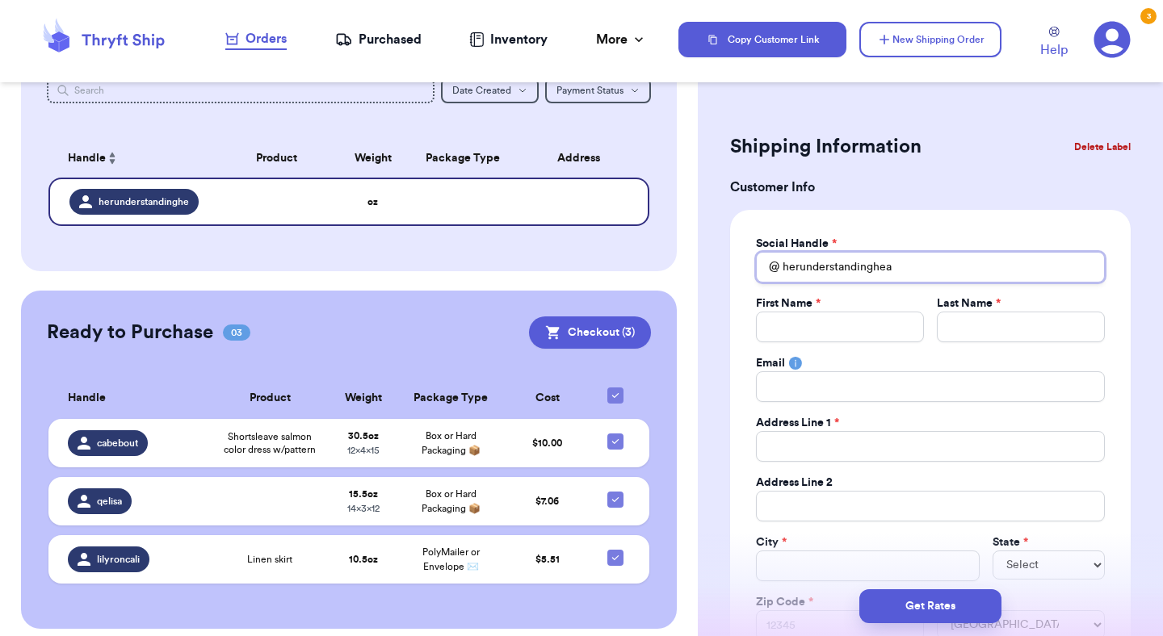
type input "herunderstandinghear"
type input "herunderstandingheart"
click at [904, 267] on input "herunderstandingheart" at bounding box center [930, 267] width 349 height 31
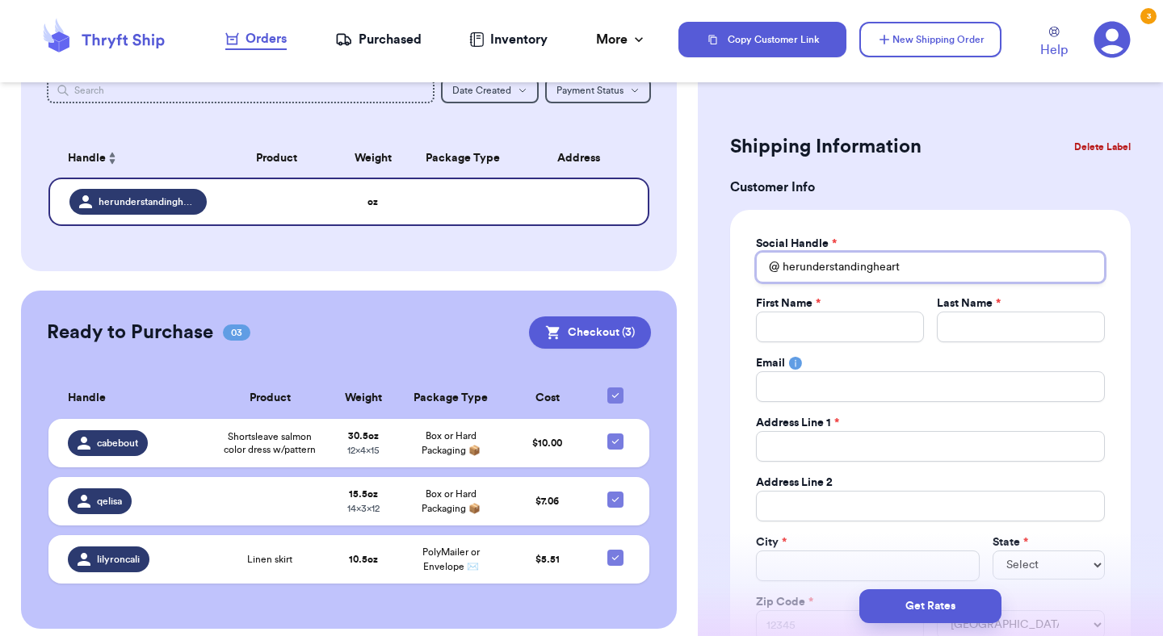
type input "n"
type input "ne"
type input "ner"
type input "neri"
type input "neris"
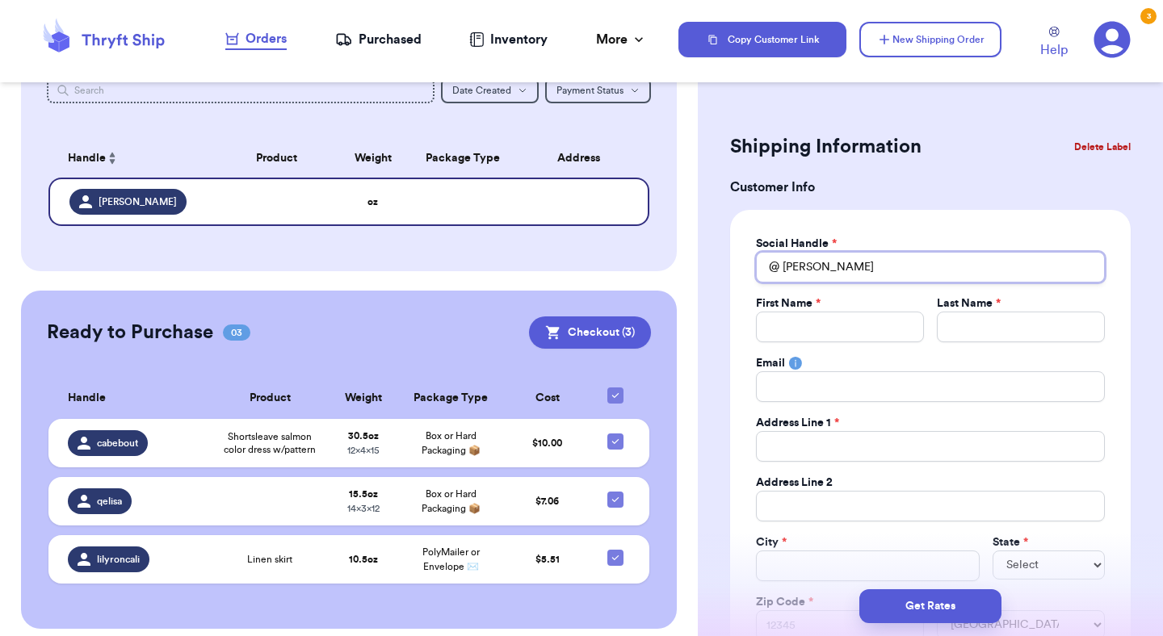
type input "neriss"
type input "neris"
type input "neri"
type input "ner"
type input "ne"
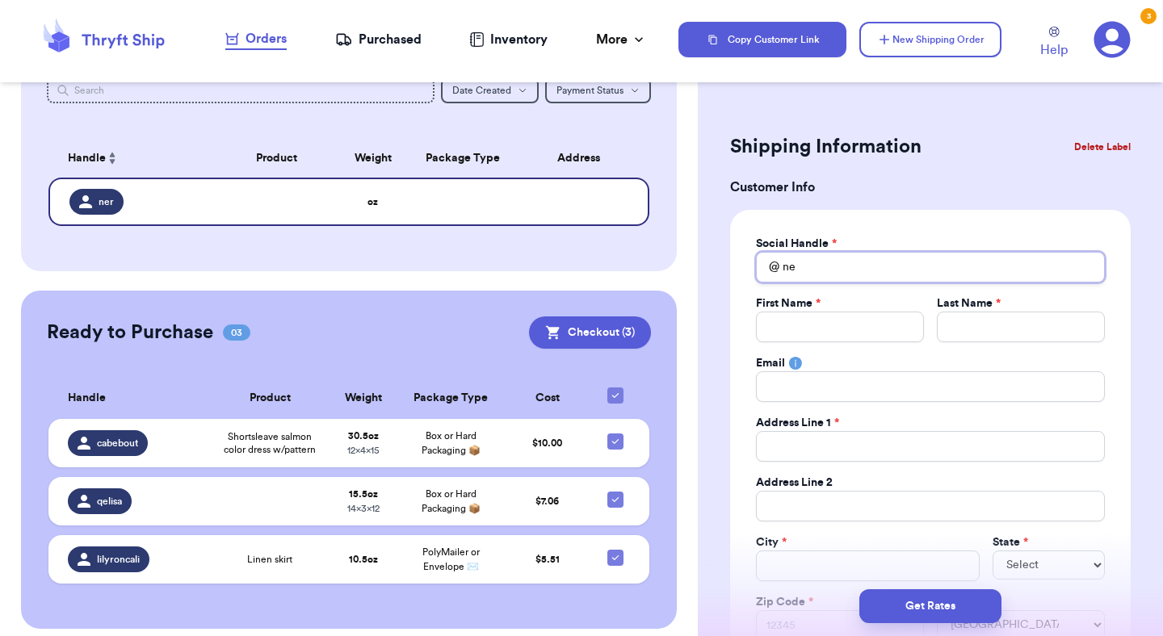
type input "n"
click at [893, 338] on input "Total Amount Paid" at bounding box center [840, 327] width 168 height 31
type input "n"
type input "ne"
type input "ner"
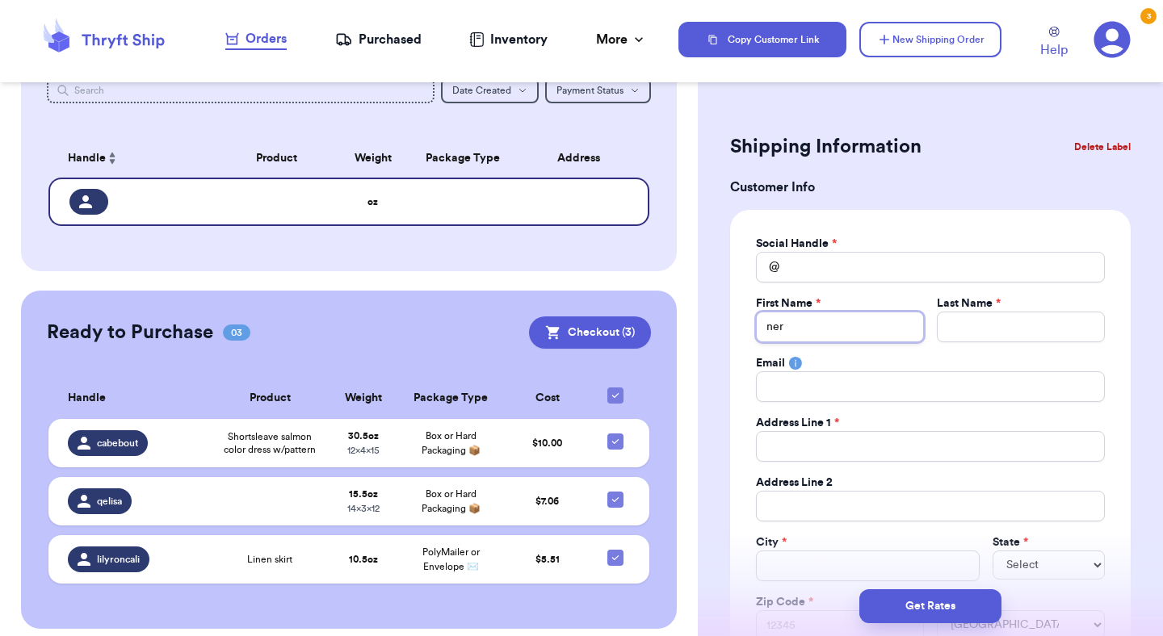
type input "neri"
type input "neris"
type input "neriss"
type input "nerissa"
click at [893, 267] on input "Total Amount Paid" at bounding box center [930, 267] width 349 height 31
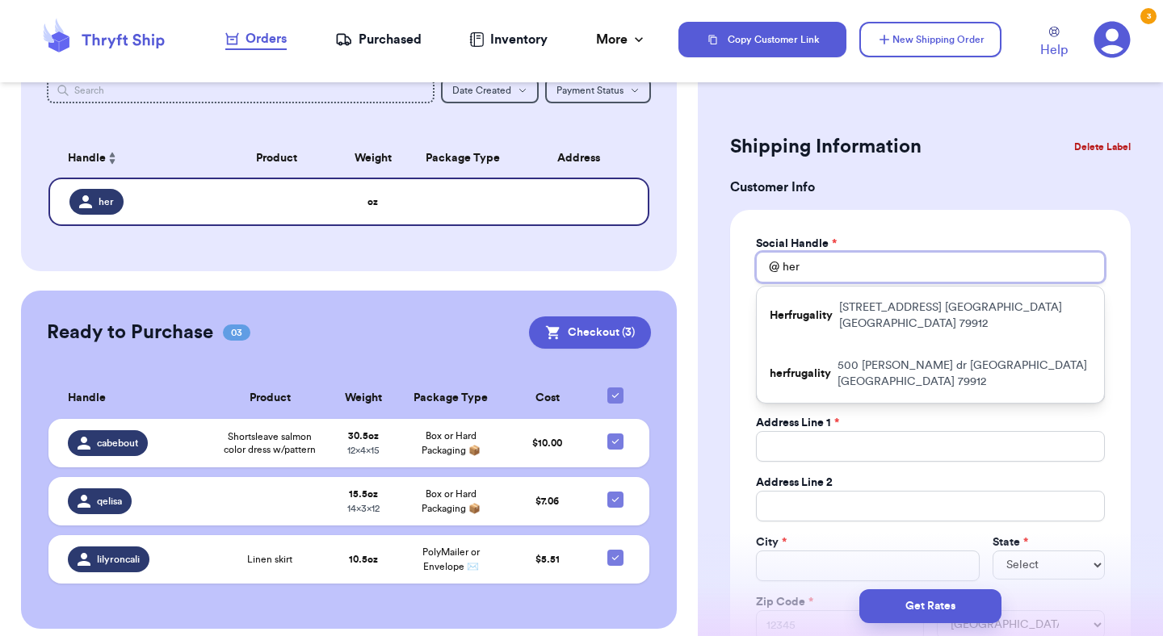
click at [901, 270] on input "her" at bounding box center [930, 267] width 349 height 31
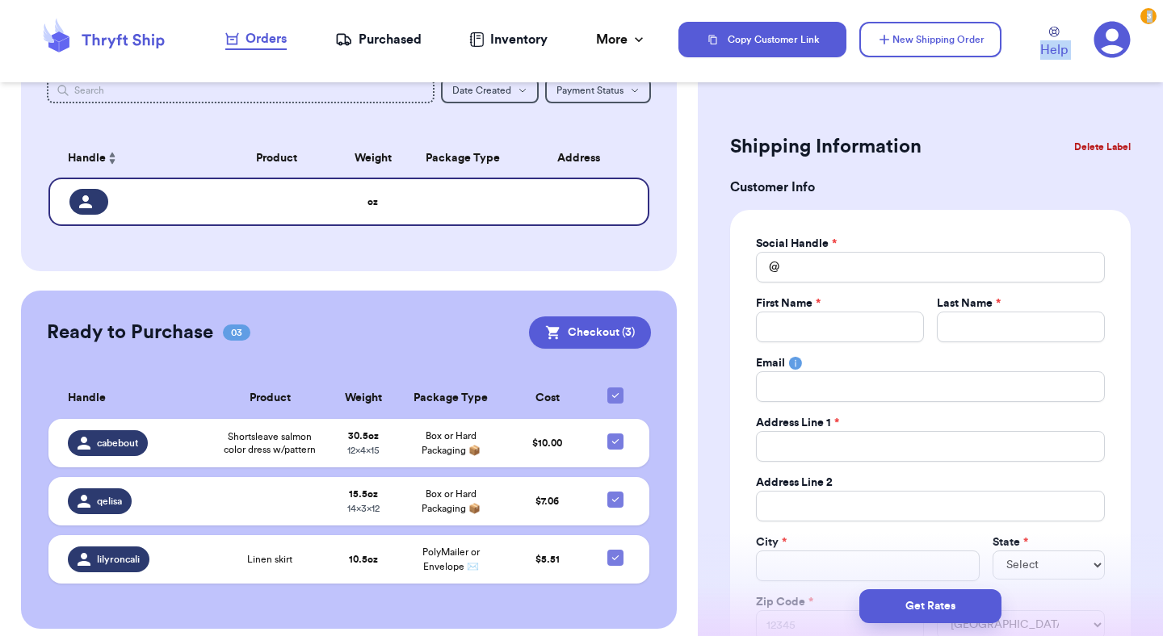
drag, startPoint x: 945, startPoint y: 58, endPoint x: 953, endPoint y: -32, distance: 90.8
click at [953, 0] on html "Orders Purchased Inventory More Stats Completed Orders Payments Payouts Copy Cu…" at bounding box center [581, 318] width 1163 height 636
click at [582, 331] on button "Checkout ( 3 )" at bounding box center [590, 333] width 122 height 32
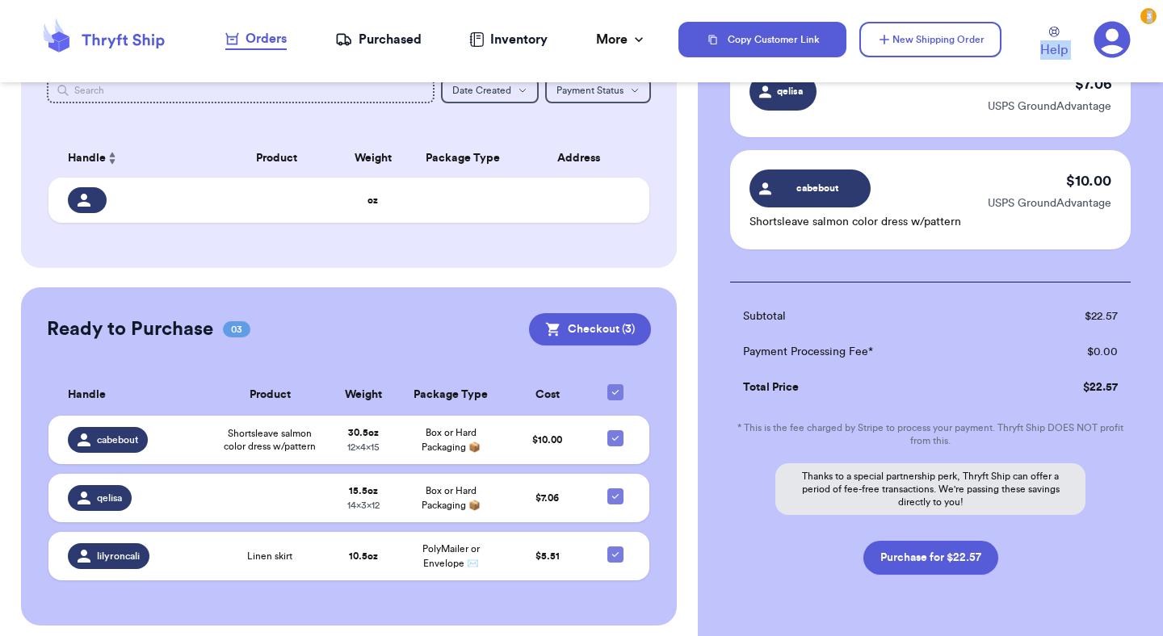
scroll to position [311, 0]
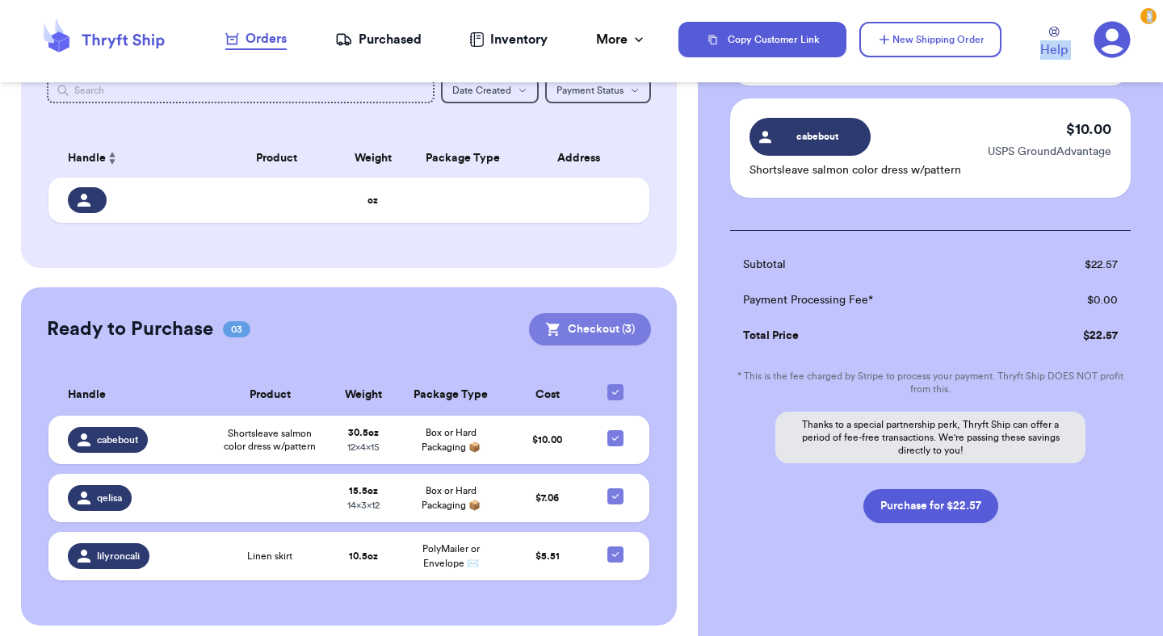
click at [594, 333] on button "Checkout ( 3 )" at bounding box center [590, 329] width 122 height 32
click at [910, 505] on button "Purchase for $22.57" at bounding box center [930, 506] width 135 height 34
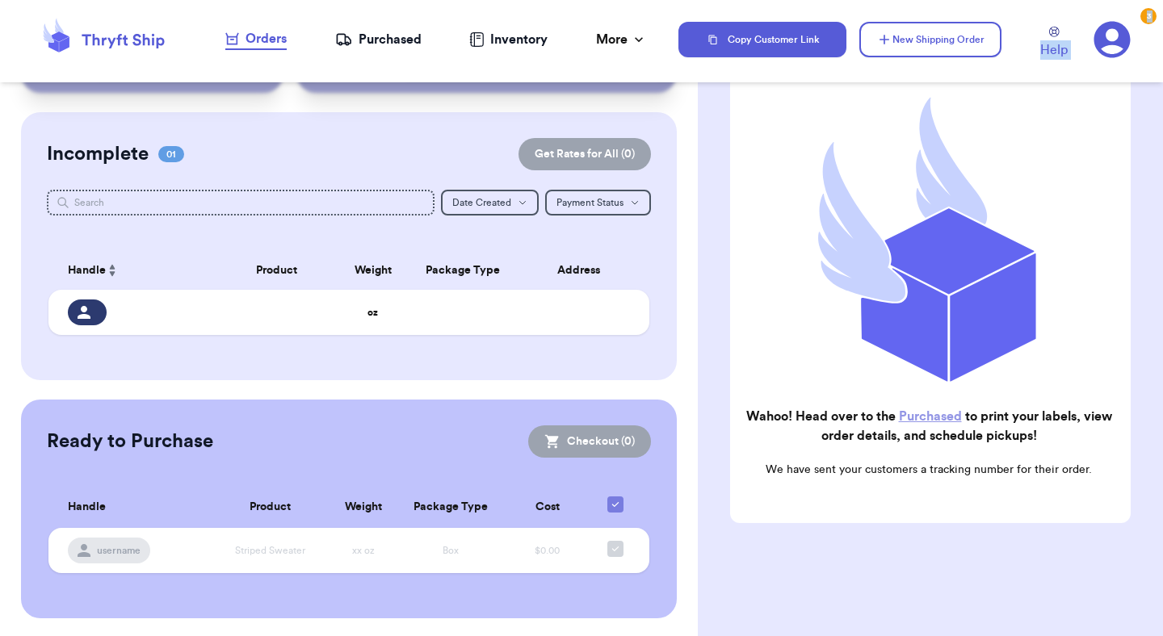
scroll to position [0, 0]
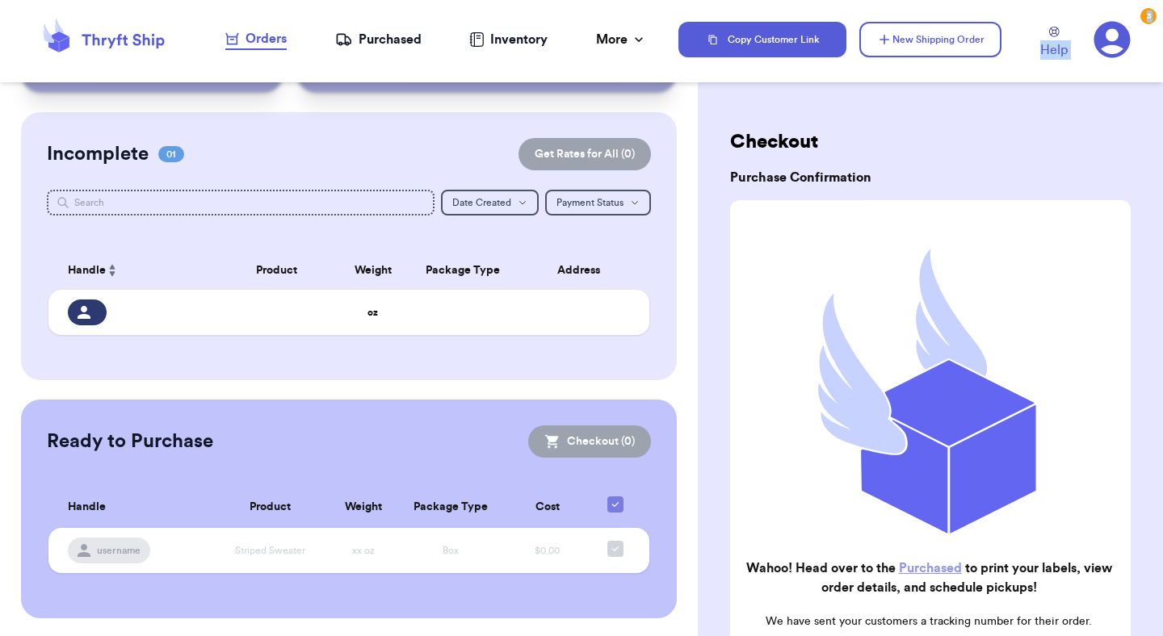
click at [393, 47] on div "Purchased" at bounding box center [378, 39] width 86 height 19
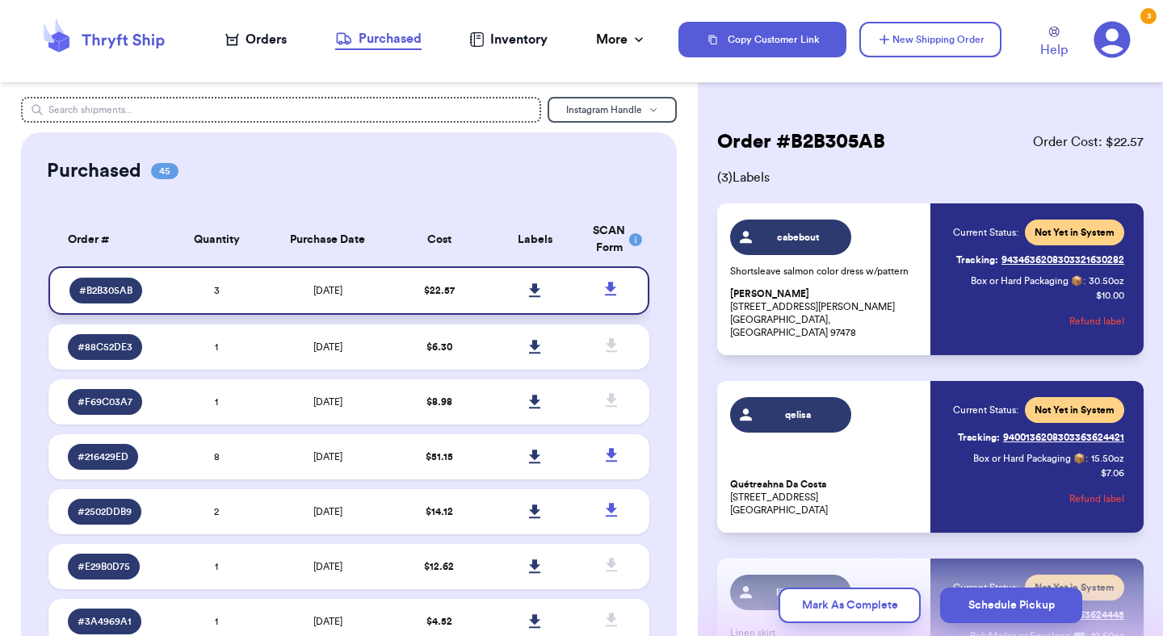
click at [530, 289] on icon at bounding box center [535, 291] width 12 height 15
